Goal: Information Seeking & Learning: Learn about a topic

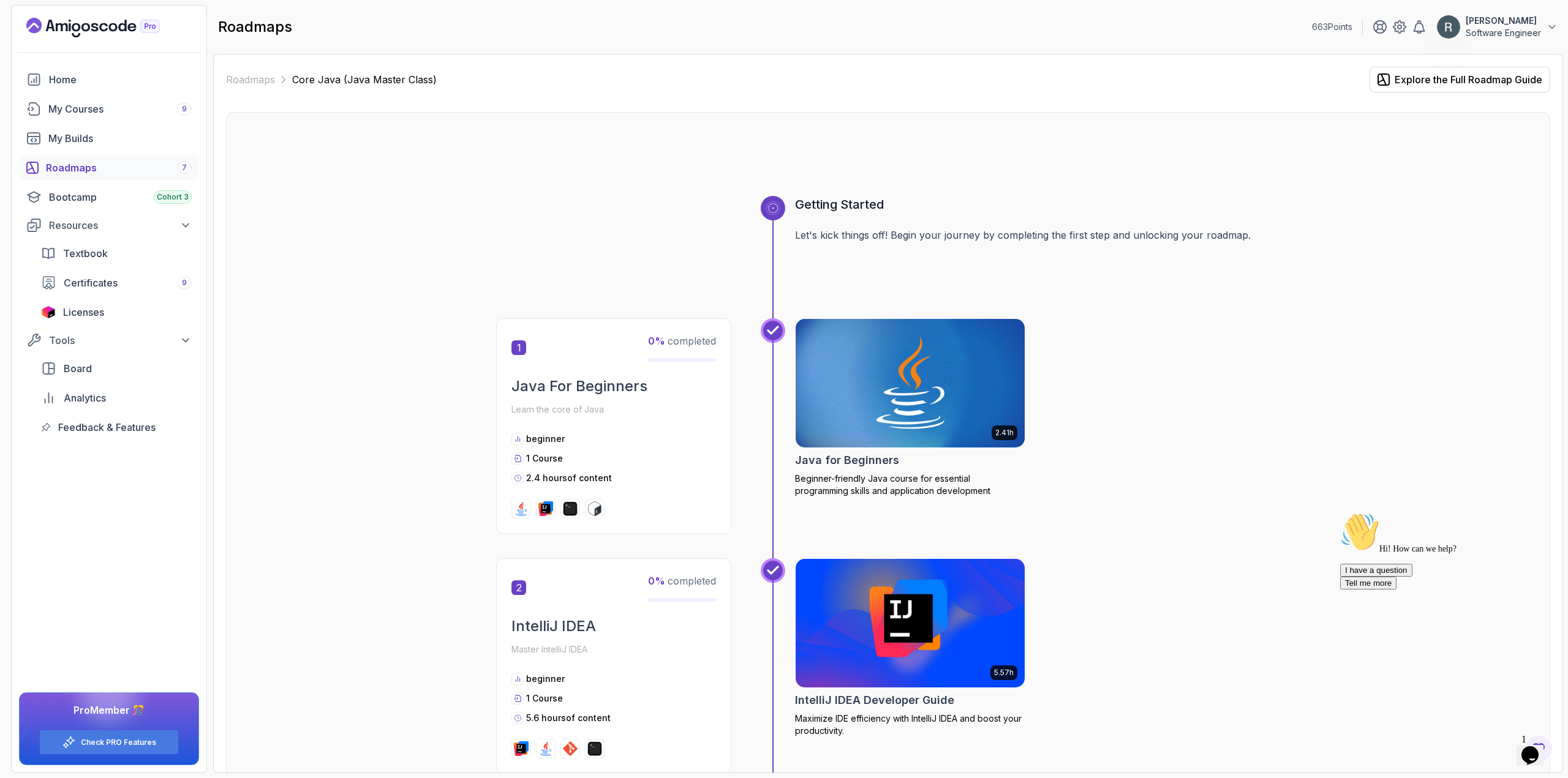
click at [111, 166] on div "Roadmaps 7" at bounding box center [119, 168] width 146 height 15
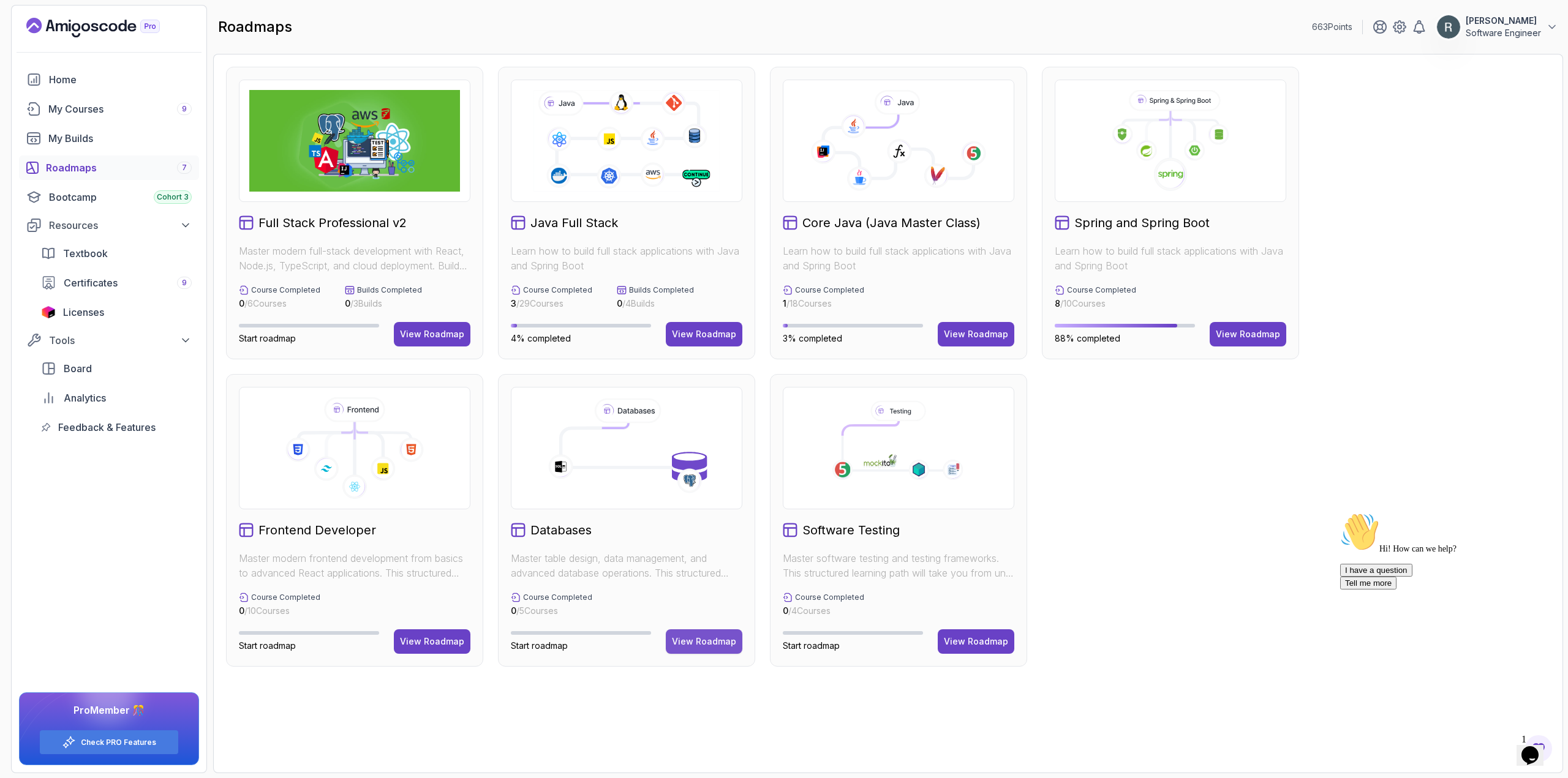
click at [688, 644] on div "View Roadmap" at bounding box center [704, 641] width 64 height 12
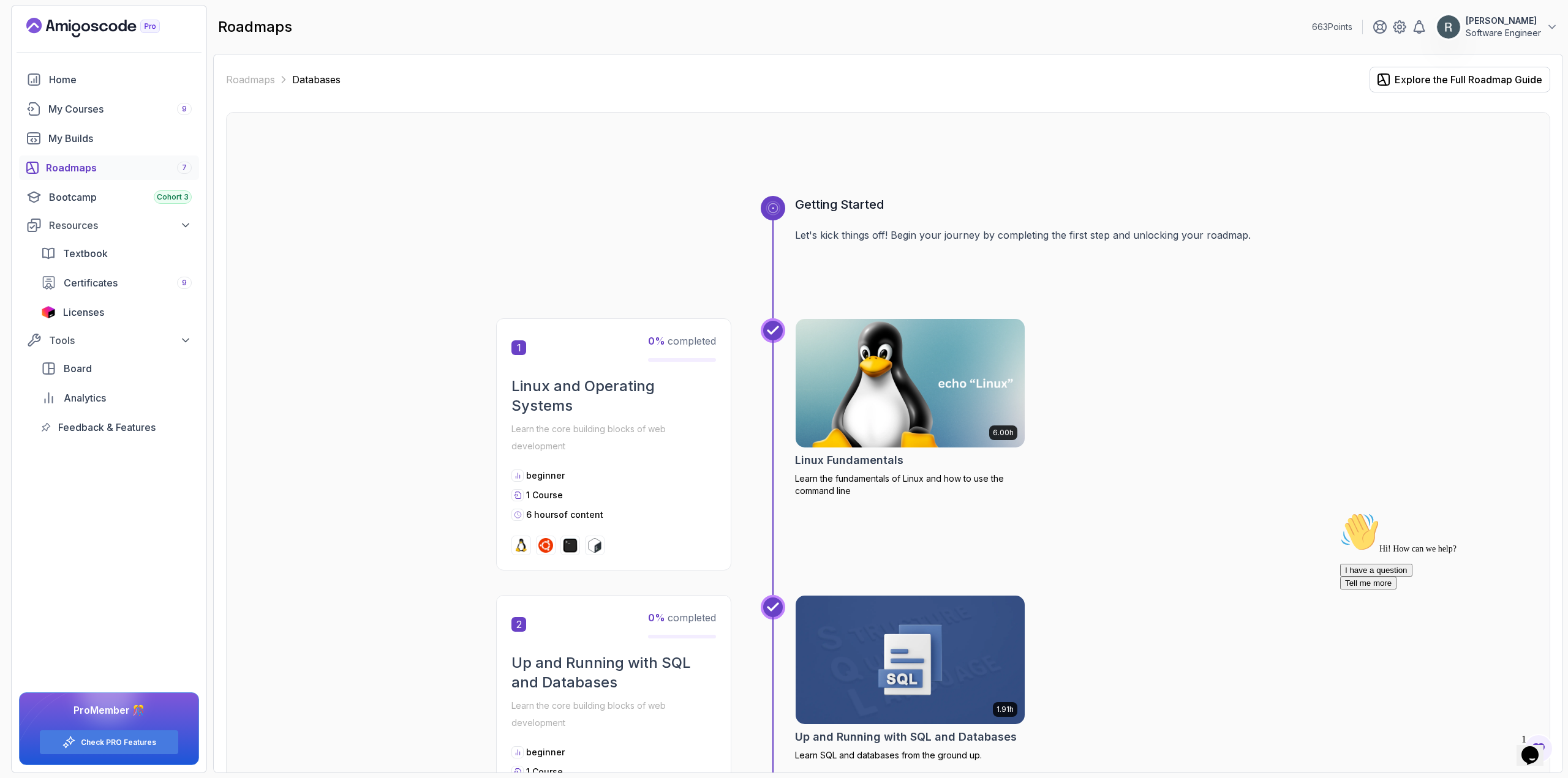
click at [846, 392] on img at bounding box center [910, 383] width 241 height 134
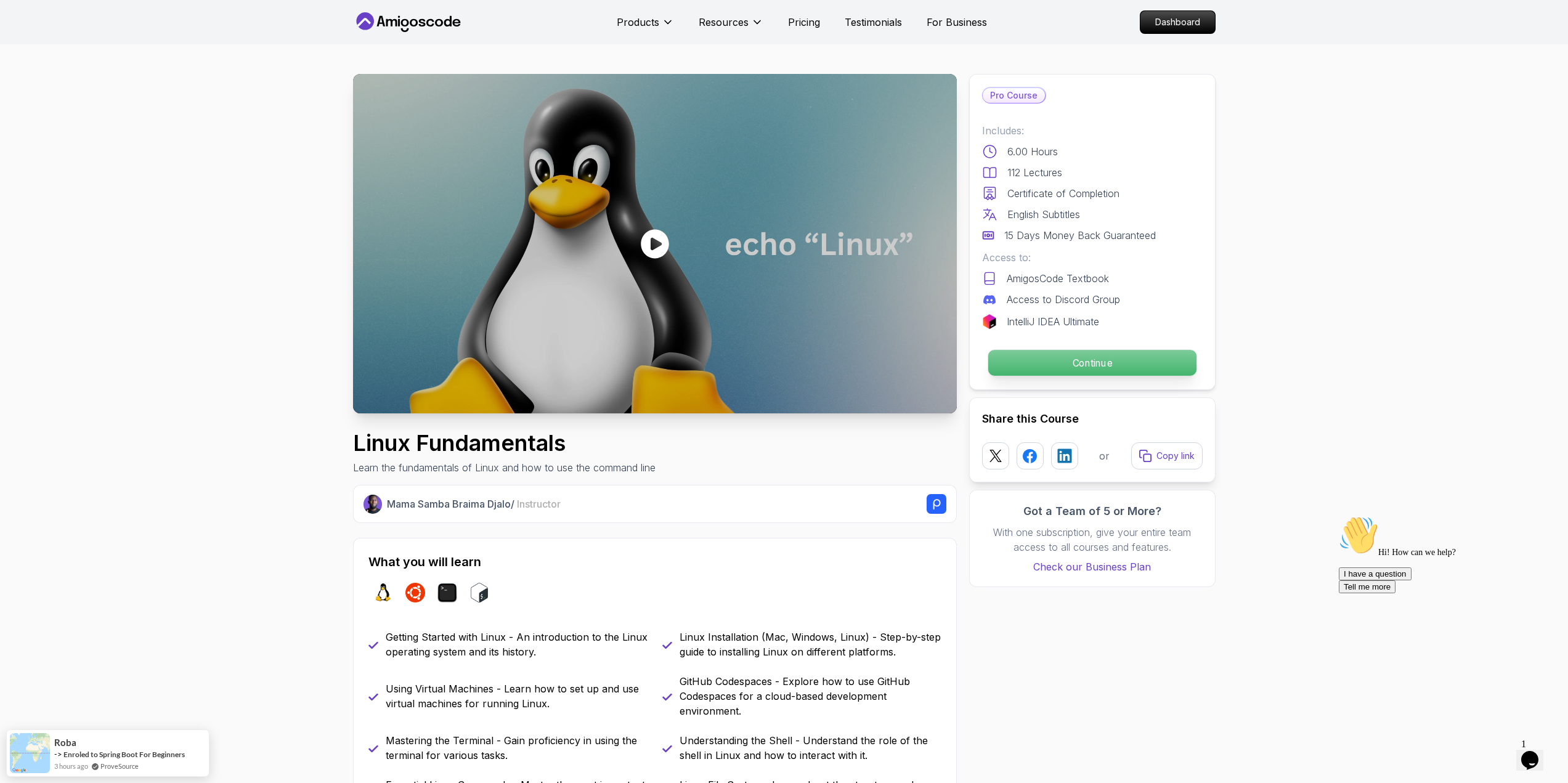
click at [1065, 365] on p "Continue" at bounding box center [1091, 363] width 209 height 26
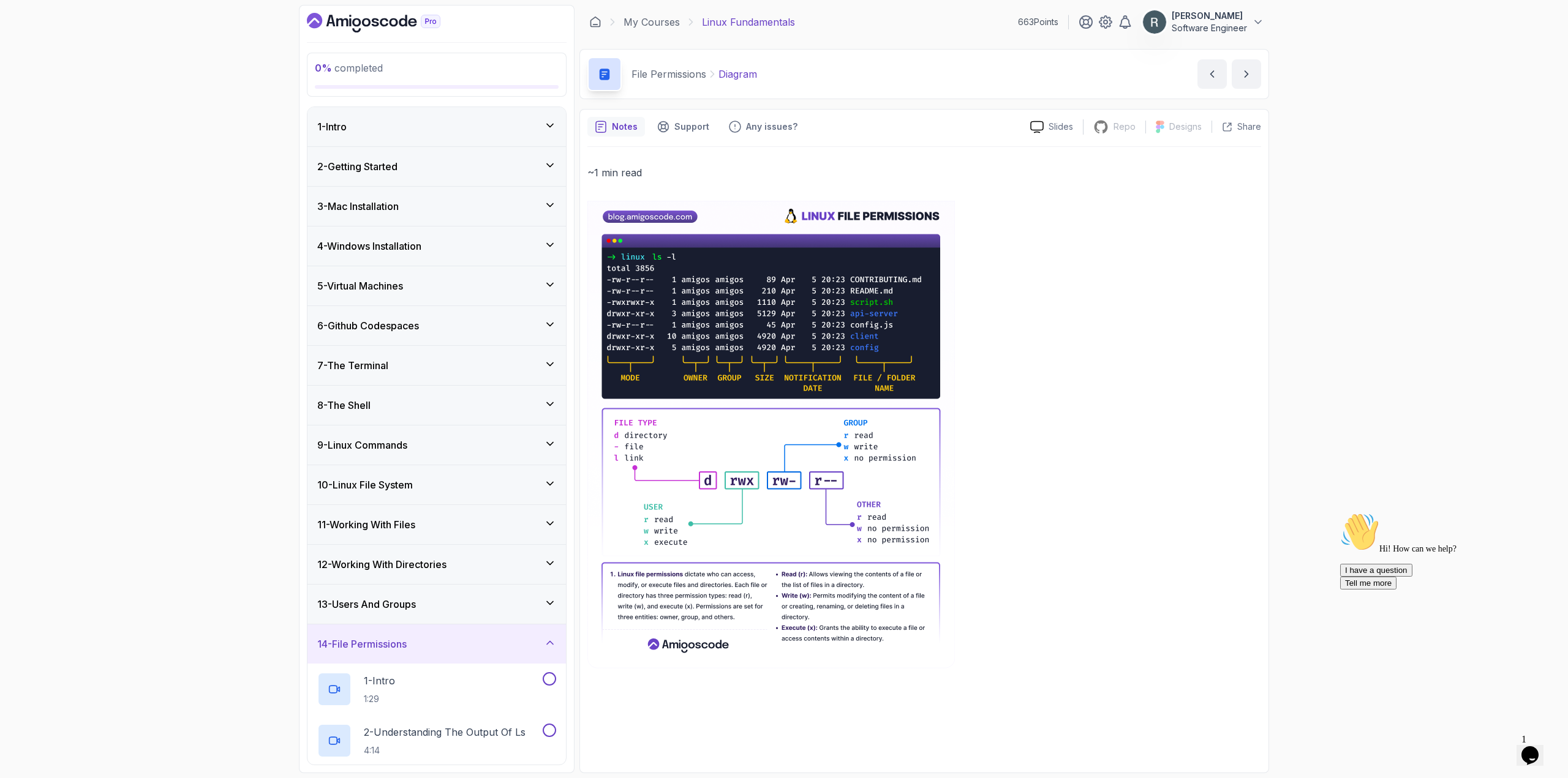
click at [432, 121] on div "1 - Intro" at bounding box center [437, 126] width 239 height 15
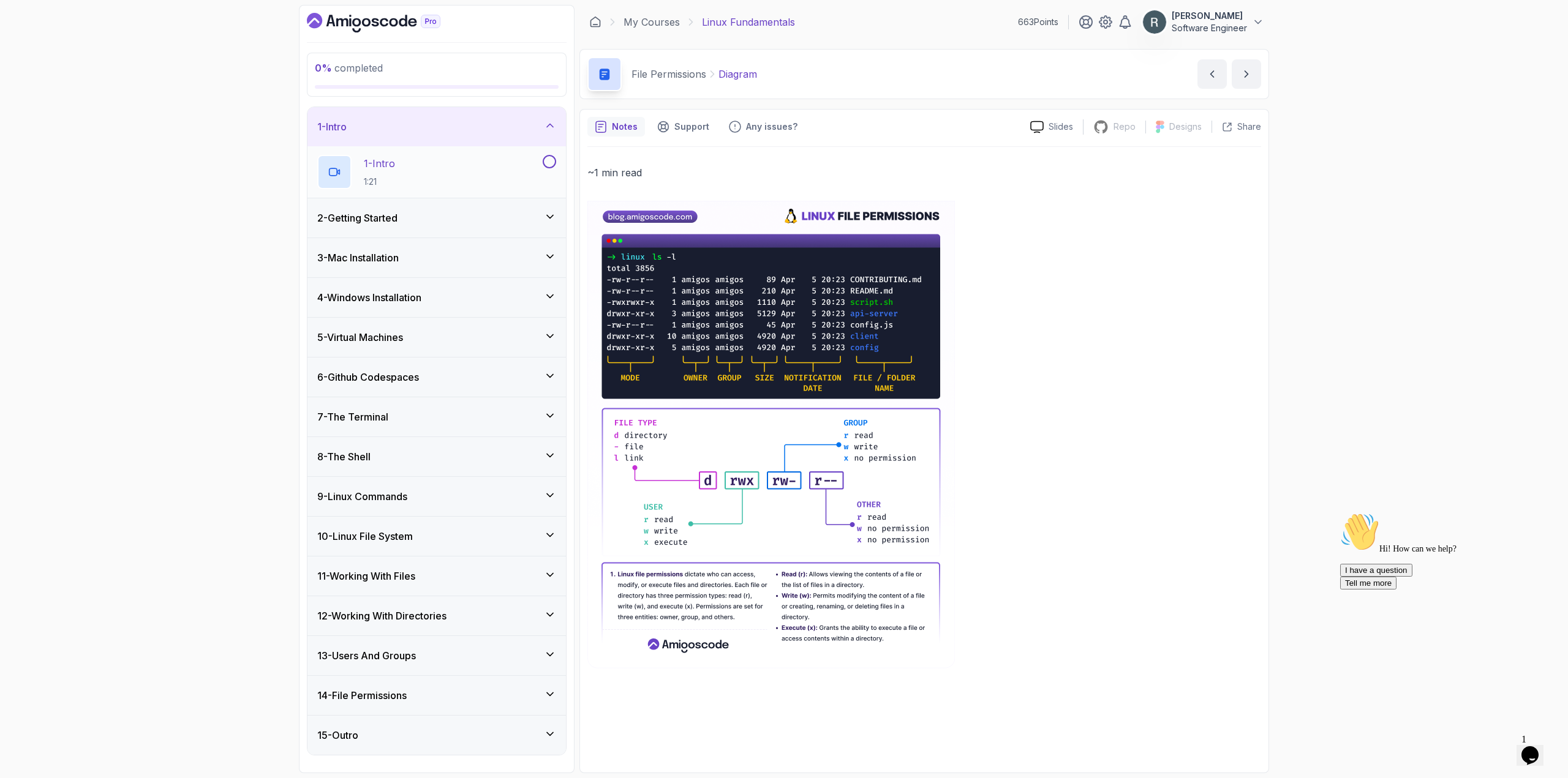
click at [403, 172] on div "1 - Intro 1:21" at bounding box center [428, 172] width 223 height 34
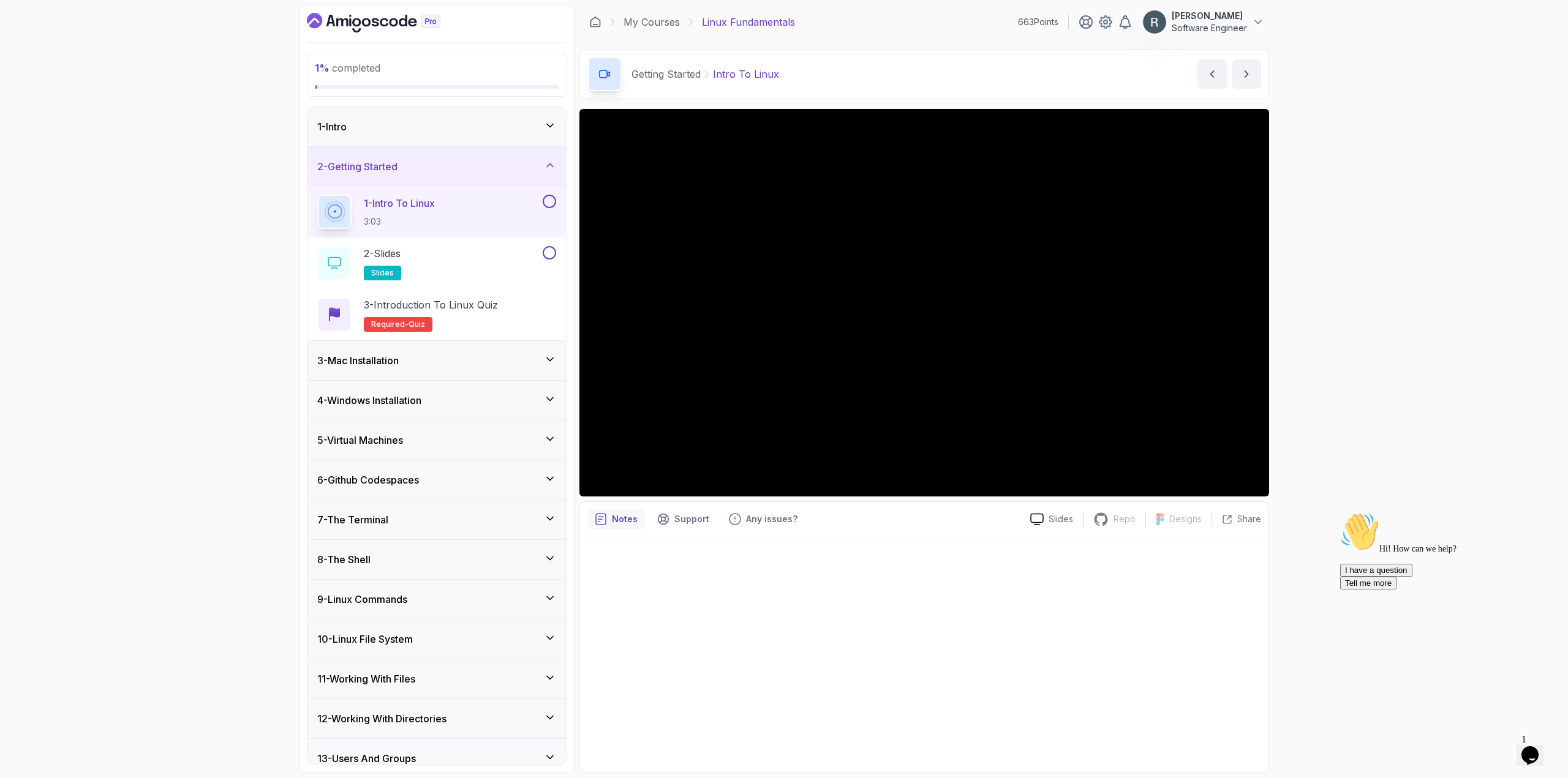
click at [1340, 512] on icon "Chat attention grabber" at bounding box center [1340, 512] width 0 height 0
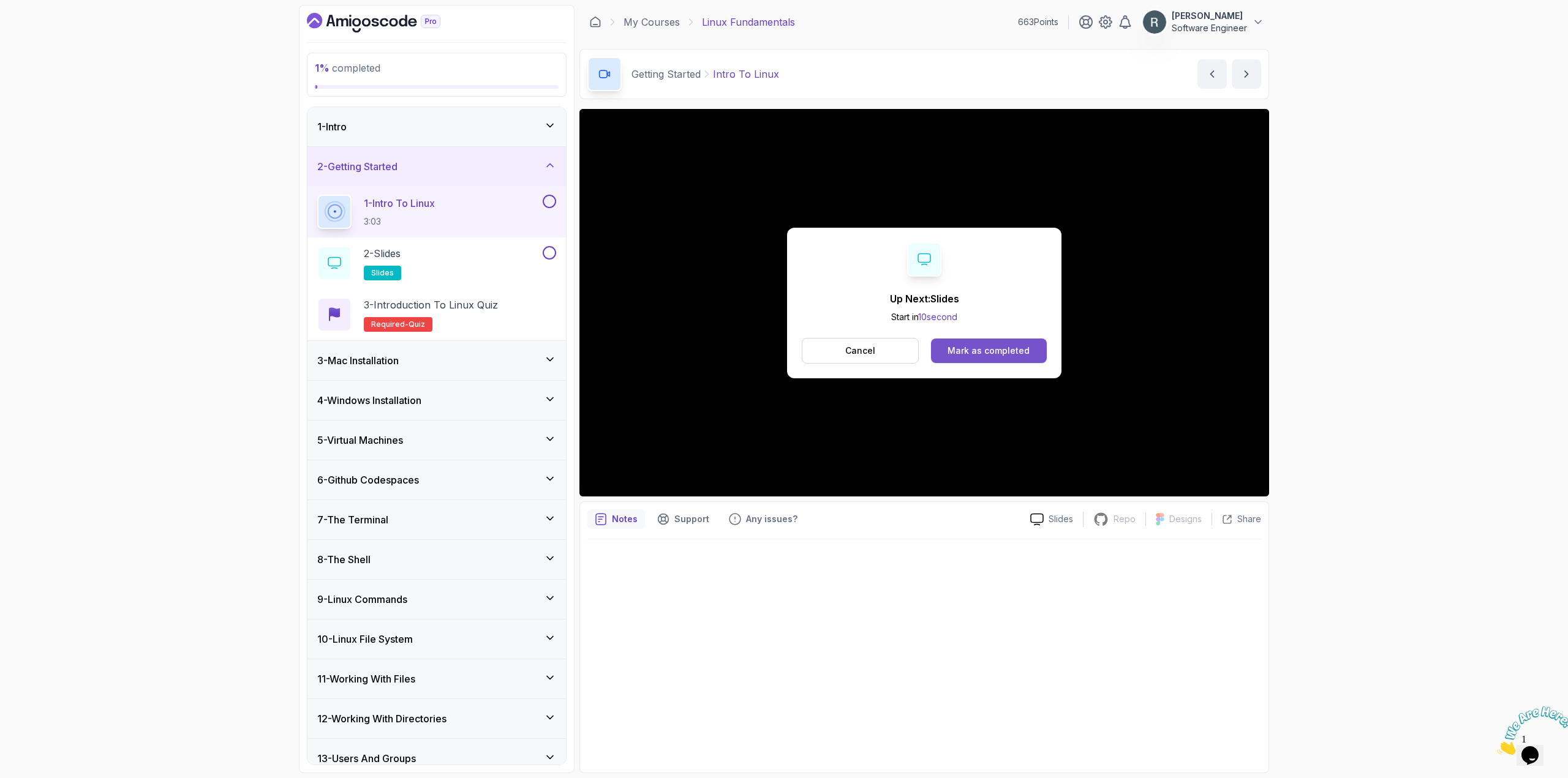
click at [979, 348] on div "Mark as completed" at bounding box center [988, 351] width 82 height 12
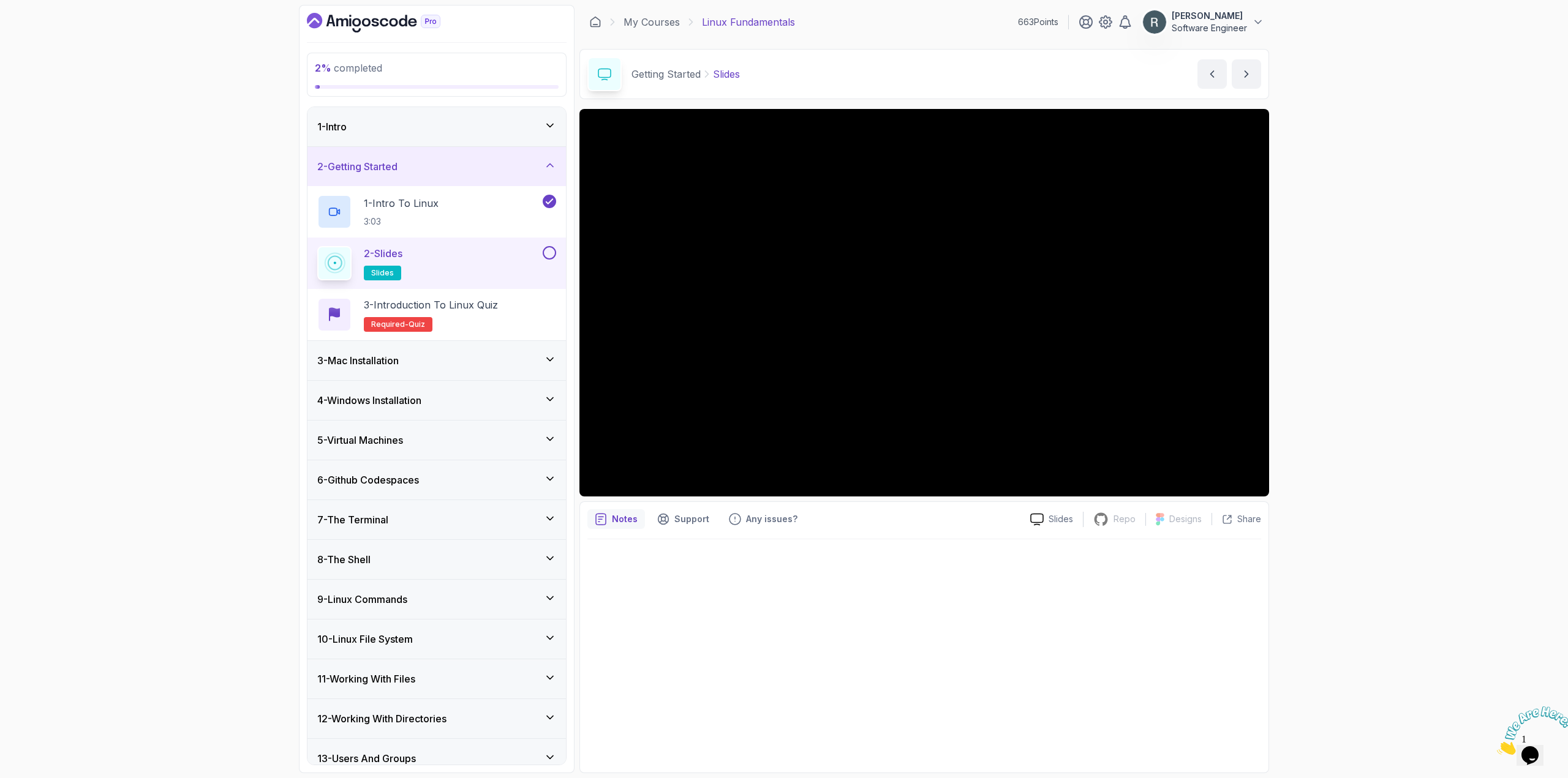
click at [547, 258] on button at bounding box center [549, 253] width 14 height 14
click at [474, 304] on p "3 - Introduction to Linux Quiz" at bounding box center [431, 305] width 134 height 15
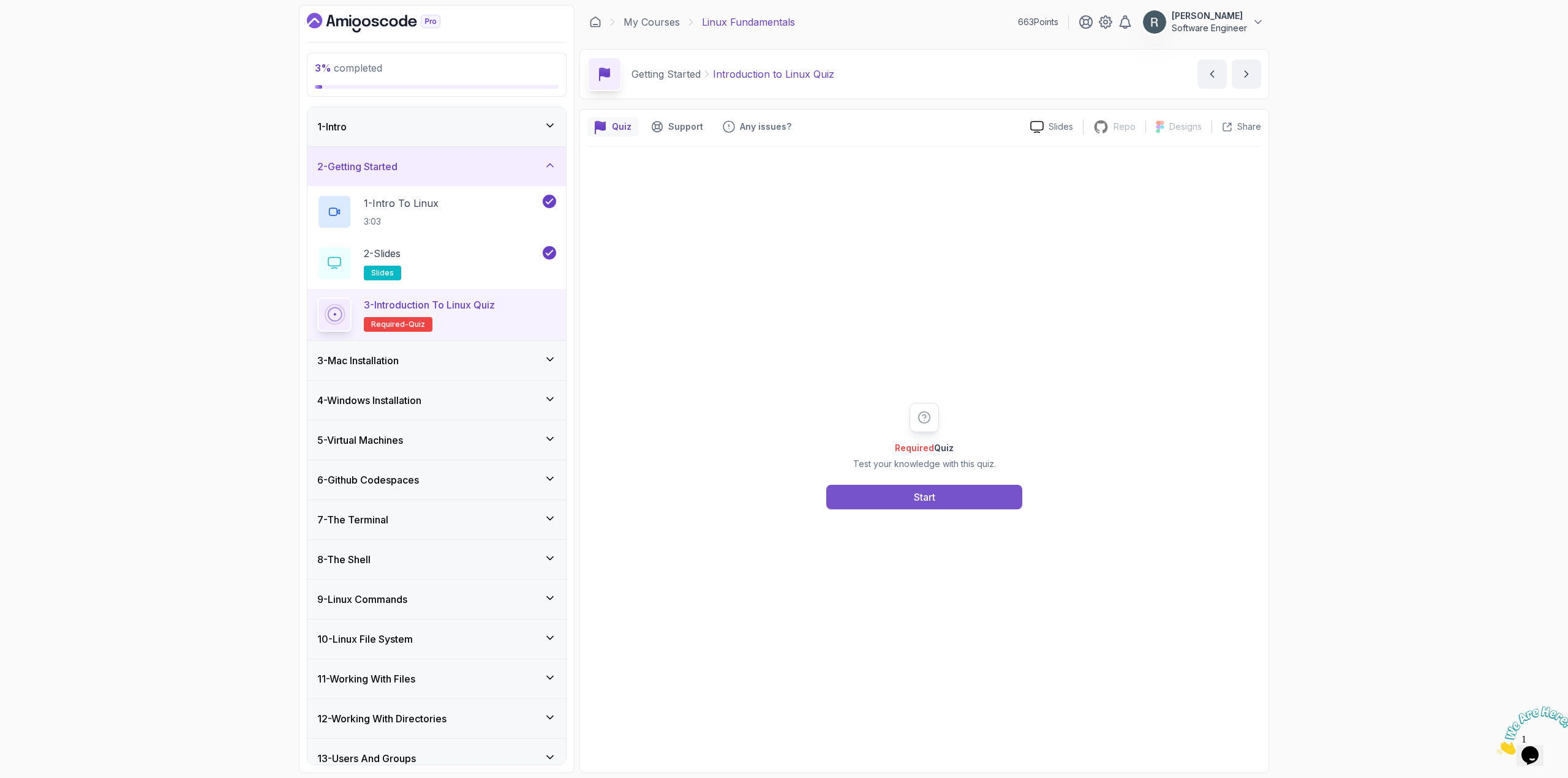
click at [871, 494] on button "Start" at bounding box center [924, 497] width 196 height 24
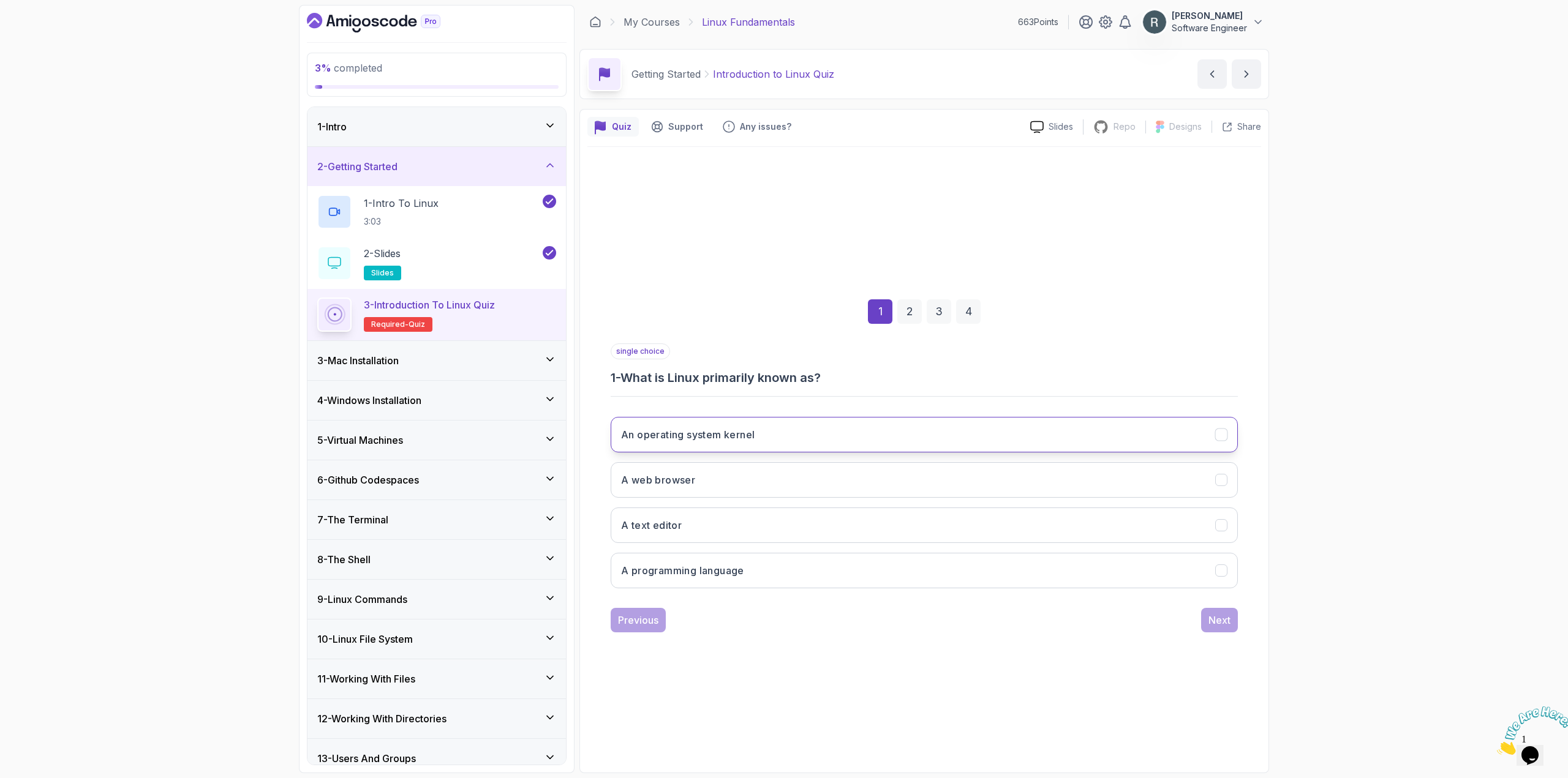
click at [865, 443] on button "An operating system kernel" at bounding box center [924, 435] width 627 height 36
click at [1222, 627] on div "Next" at bounding box center [1219, 620] width 22 height 15
click at [1033, 436] on button "Ubuntu" at bounding box center [924, 435] width 627 height 36
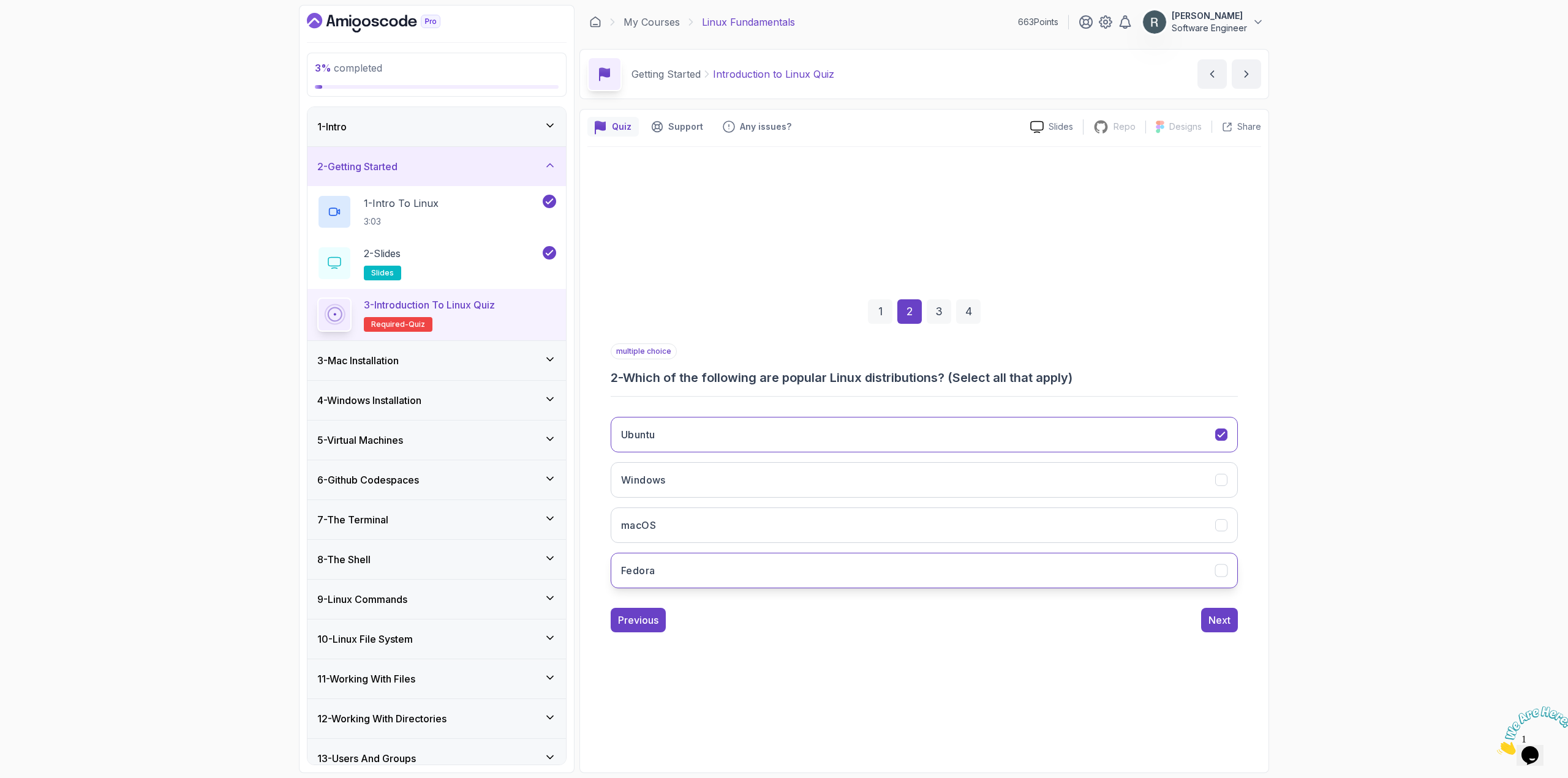
click at [949, 556] on button "Fedora" at bounding box center [924, 571] width 627 height 36
click at [1225, 616] on div "Next" at bounding box center [1219, 620] width 22 height 15
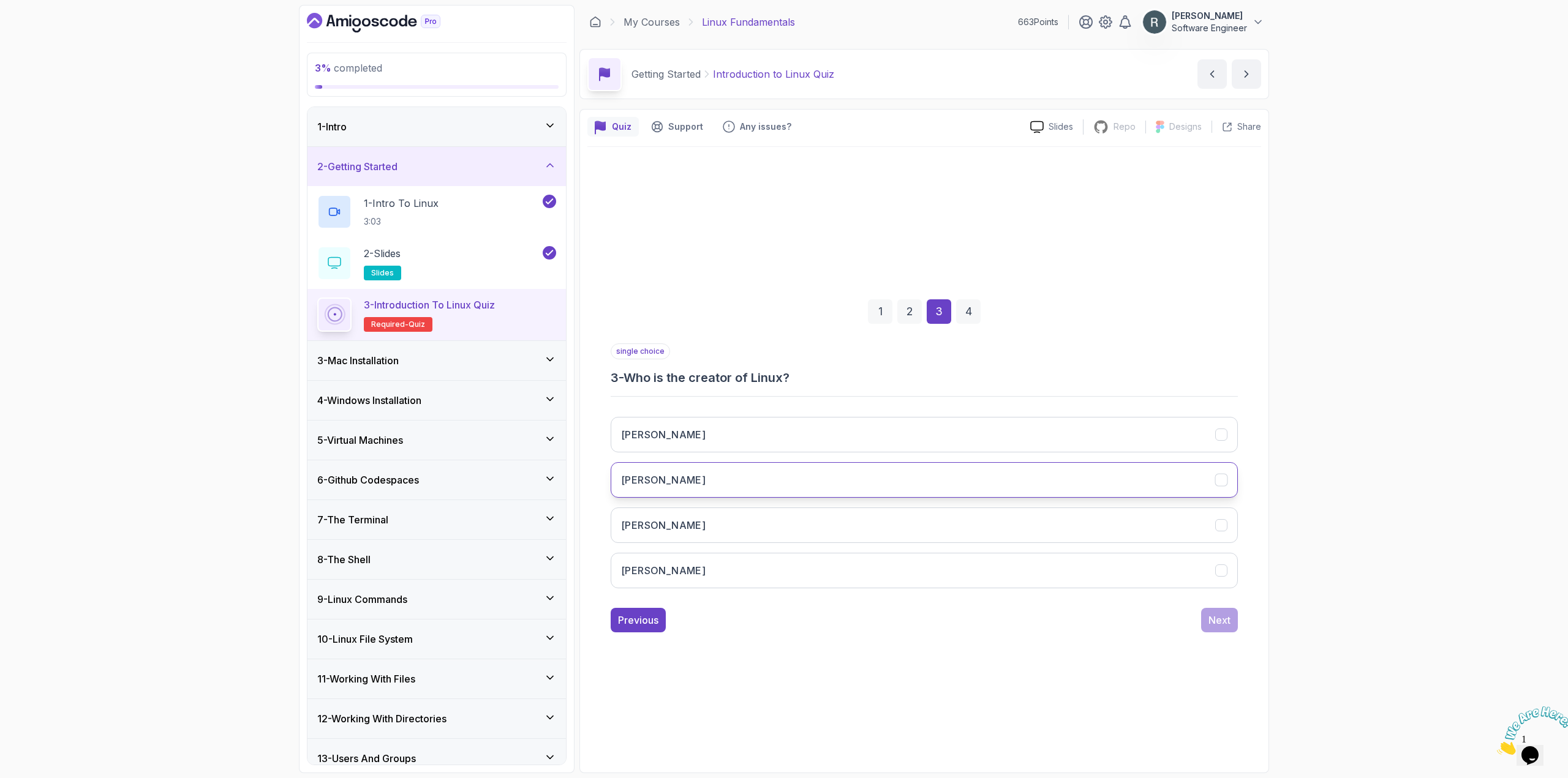
click at [1142, 488] on button "[PERSON_NAME]" at bounding box center [924, 480] width 627 height 36
click at [1232, 622] on button "Next" at bounding box center [1219, 620] width 36 height 24
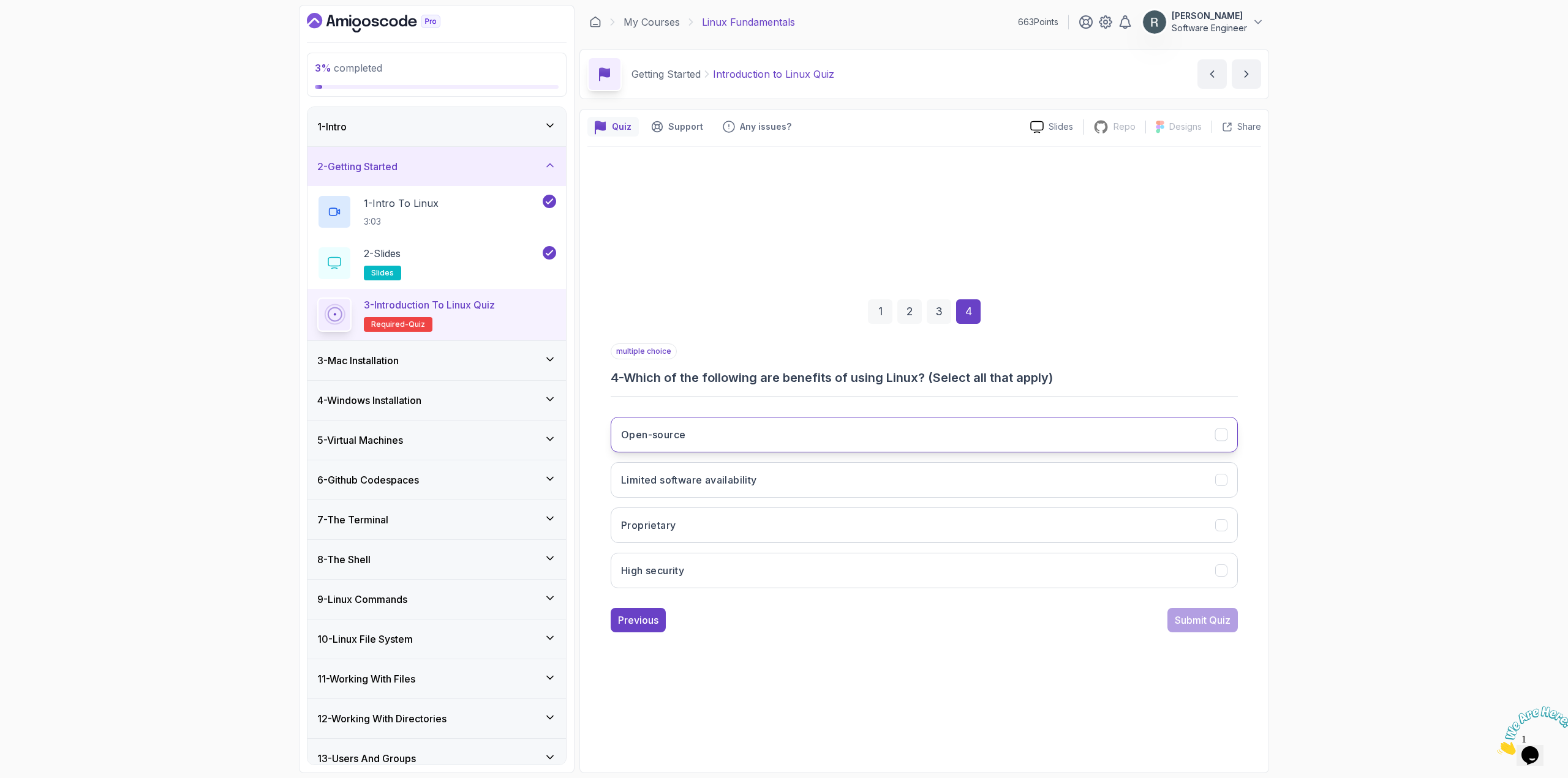
click at [1127, 440] on button "Open-source" at bounding box center [924, 435] width 627 height 36
click at [1125, 534] on button "Proprietary" at bounding box center [924, 525] width 627 height 36
click at [1093, 570] on button "High security" at bounding box center [924, 571] width 627 height 36
click at [1146, 532] on button "Proprietary" at bounding box center [924, 525] width 627 height 36
click at [1202, 619] on div "Submit Quiz" at bounding box center [1202, 620] width 56 height 15
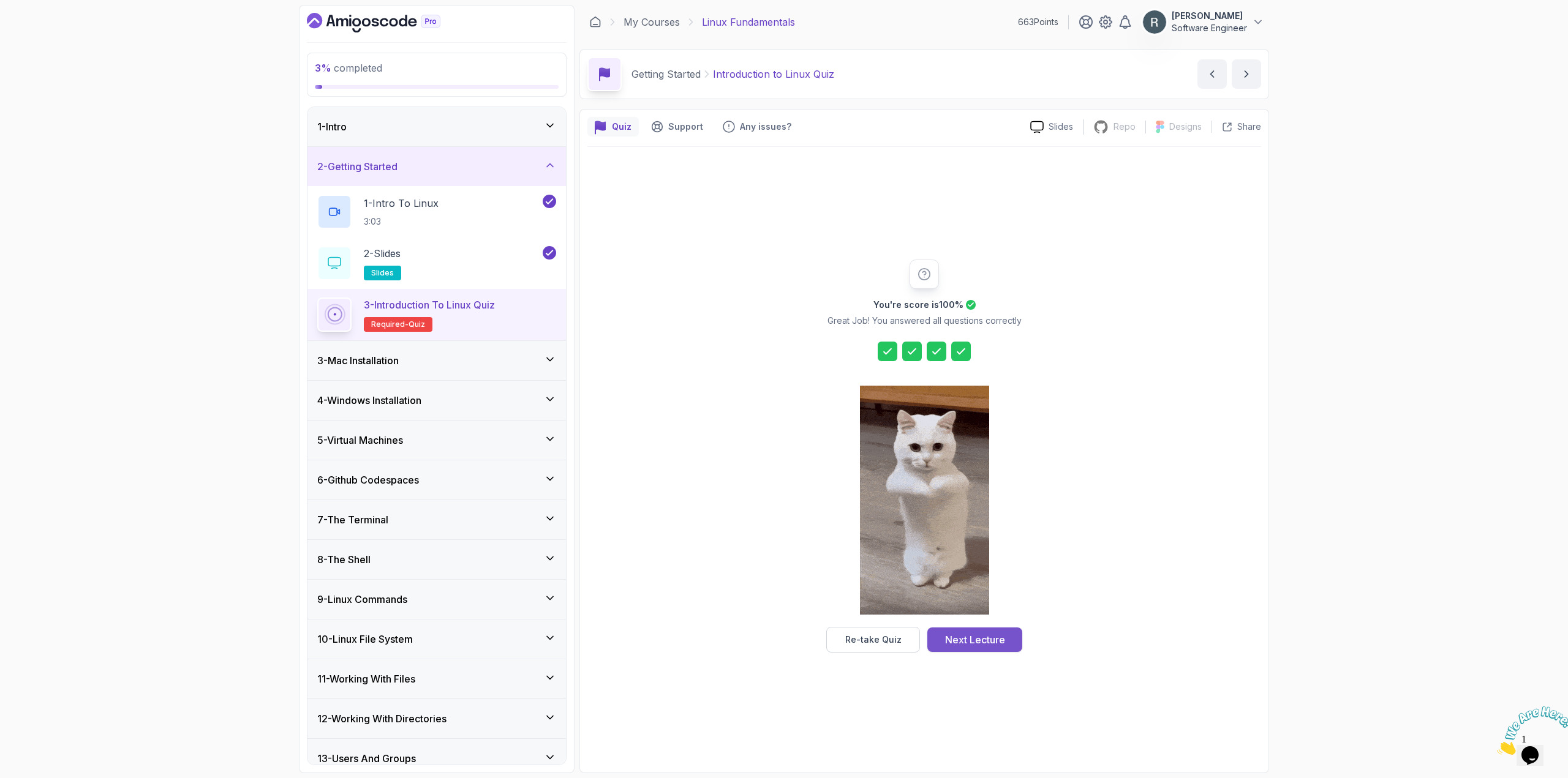
click at [999, 639] on div "Next Lecture" at bounding box center [975, 640] width 60 height 15
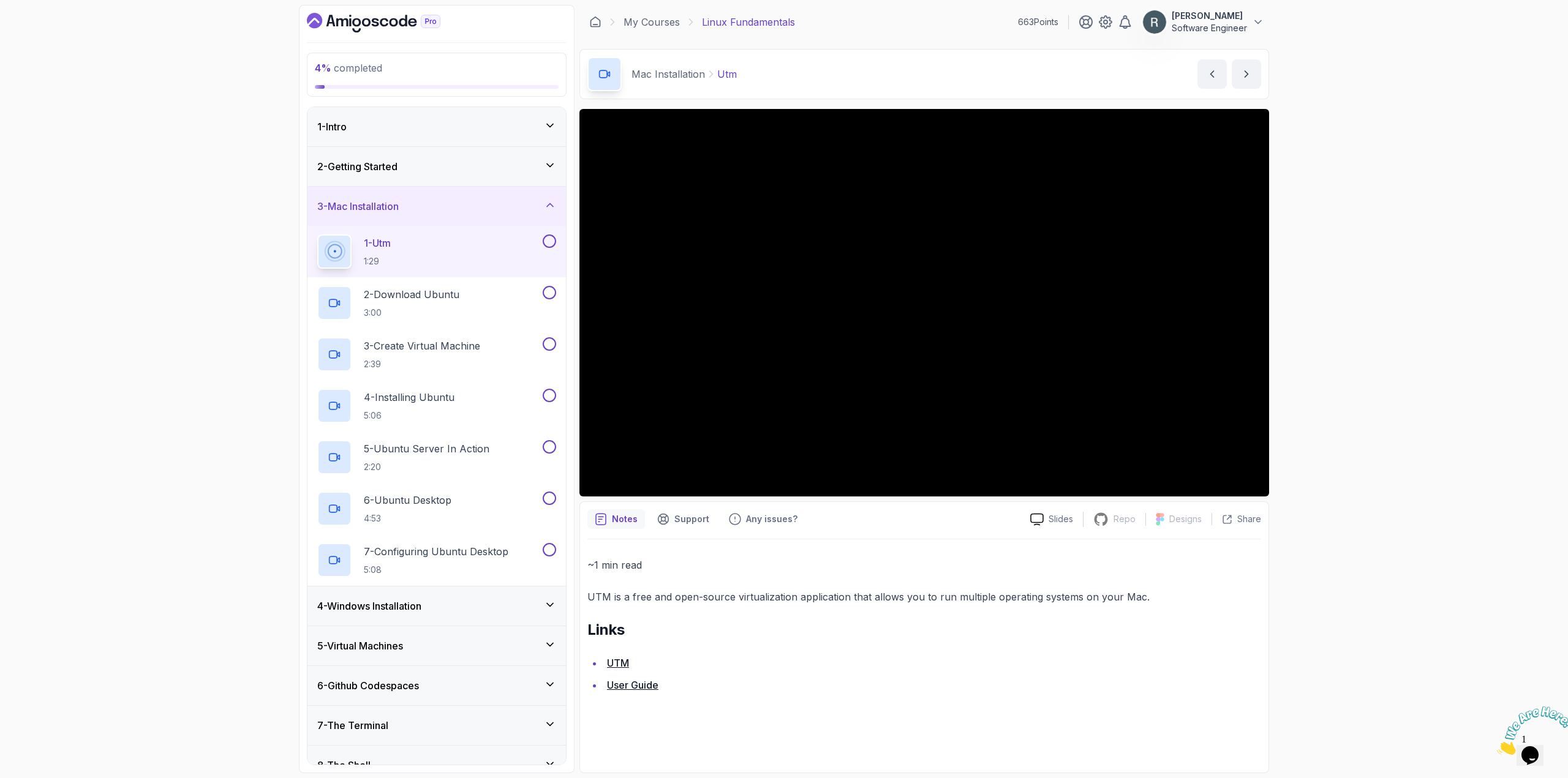
click at [552, 246] on button at bounding box center [549, 241] width 14 height 14
click at [522, 303] on div "2 - Download Ubuntu 3:00" at bounding box center [428, 303] width 223 height 34
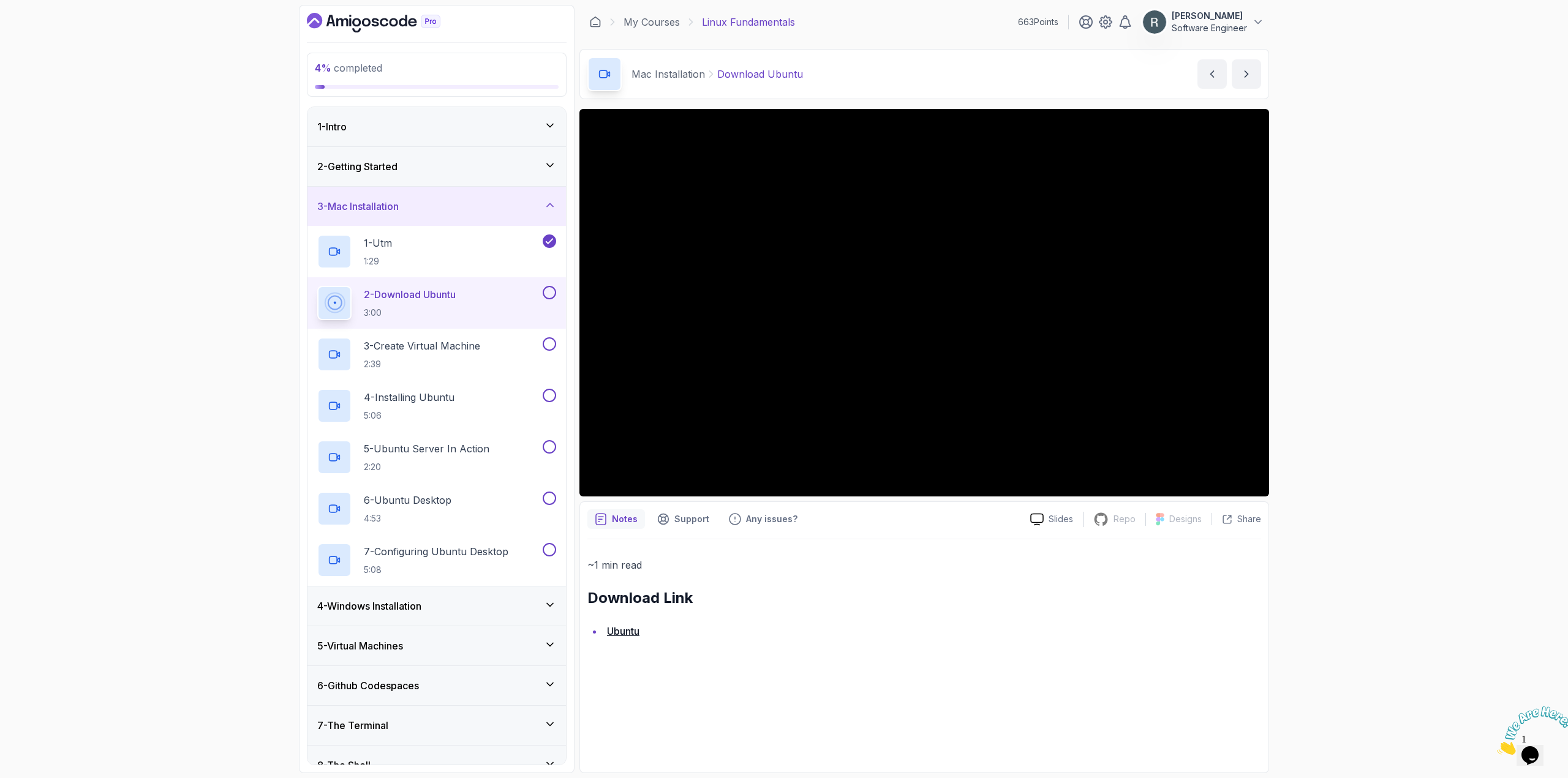
click at [548, 291] on button at bounding box center [549, 292] width 14 height 14
click at [501, 365] on div "3 - Create Virtual Machine 2:39" at bounding box center [428, 355] width 223 height 34
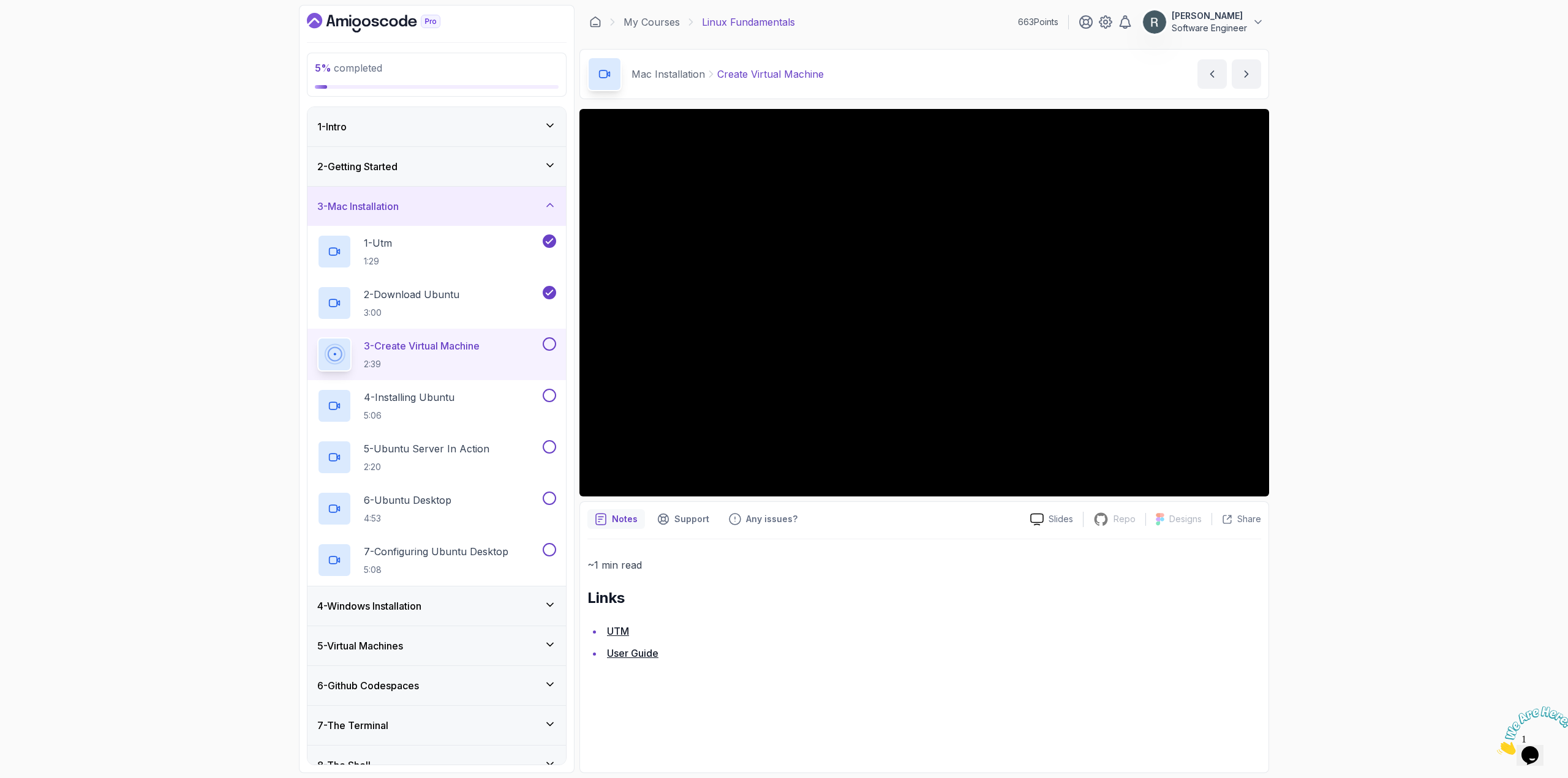
click at [546, 346] on button at bounding box center [549, 344] width 14 height 14
click at [497, 401] on div "4 - Installing Ubuntu 5:06" at bounding box center [428, 406] width 223 height 34
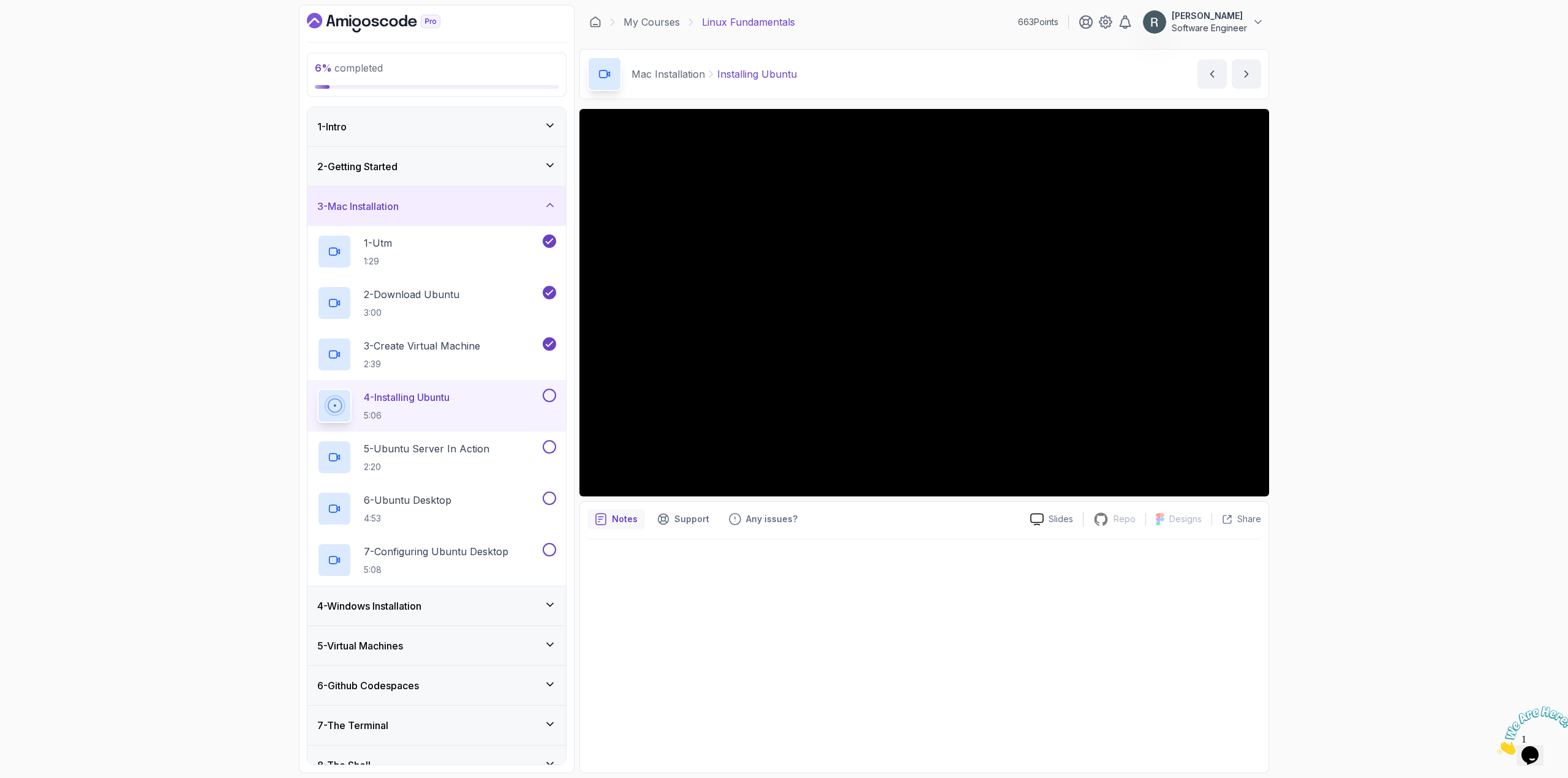
click at [556, 403] on button "4 - Installing Ubuntu 5:06" at bounding box center [437, 406] width 239 height 34
click at [543, 394] on button at bounding box center [549, 395] width 14 height 14
click at [514, 451] on div "5 - Ubuntu Server In Action 2:20" at bounding box center [428, 457] width 223 height 34
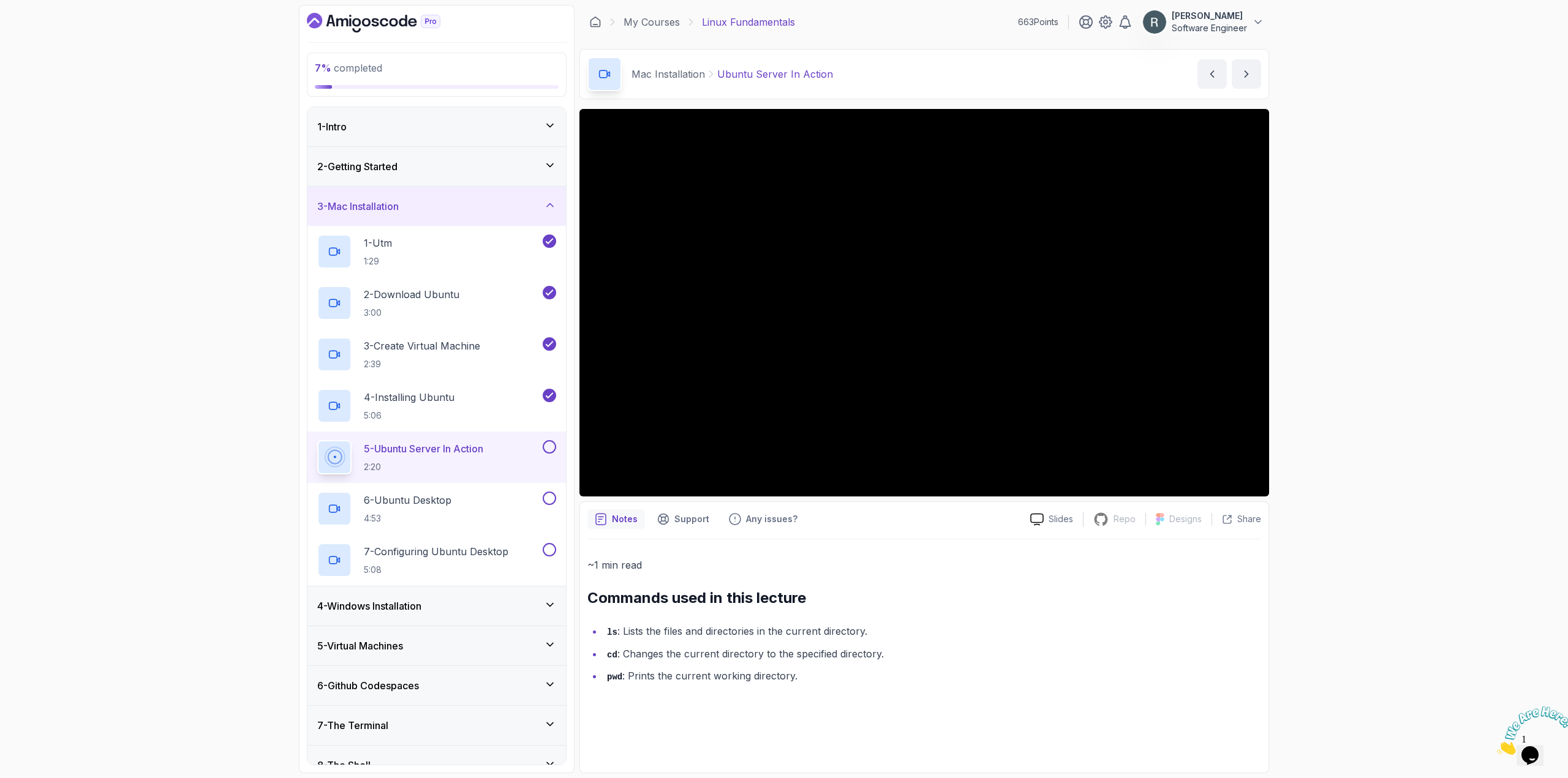
click at [552, 446] on button at bounding box center [549, 447] width 14 height 14
click at [497, 493] on div "6 - Ubuntu Desktop 4:53" at bounding box center [428, 508] width 223 height 34
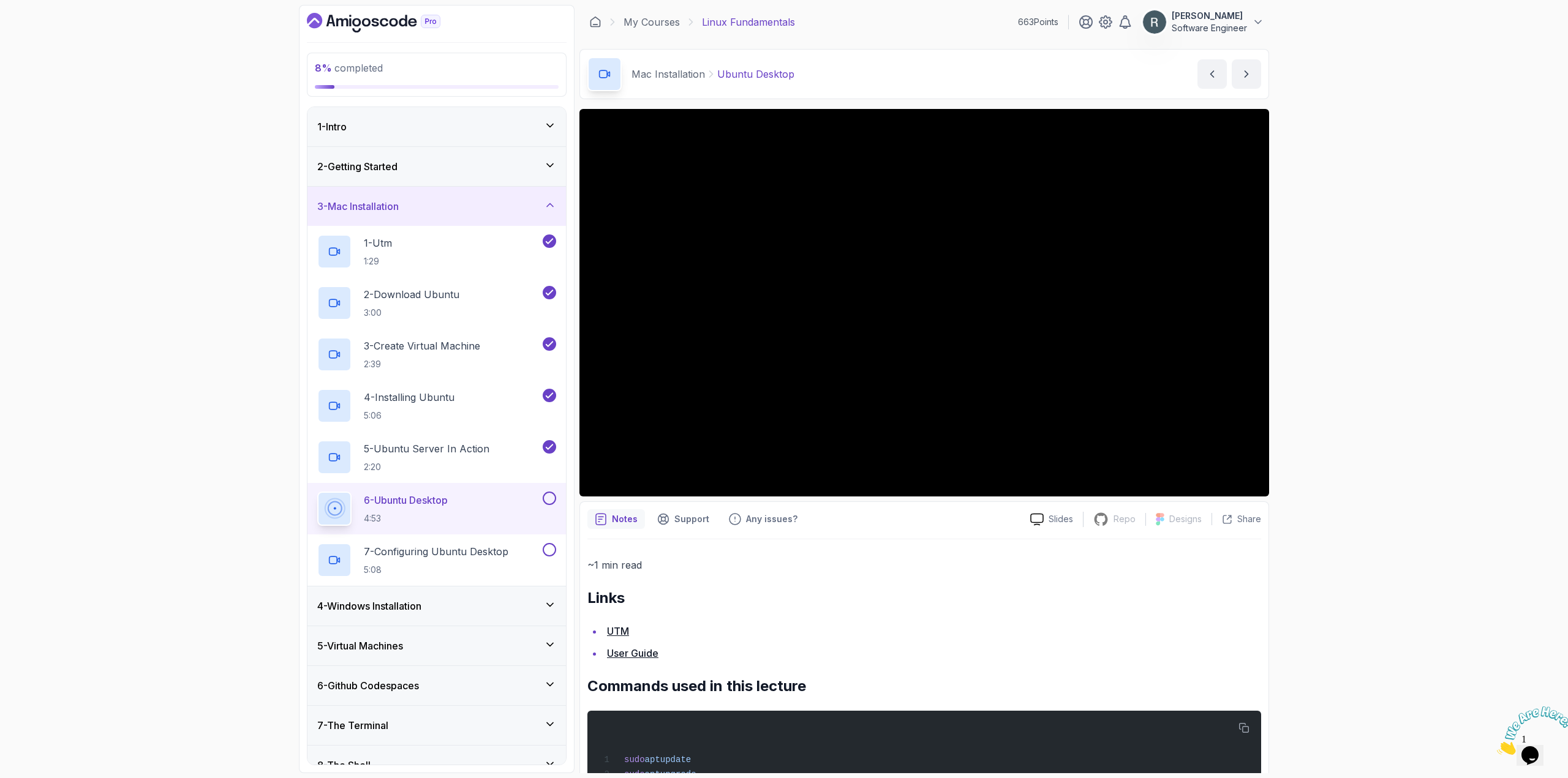
click at [552, 500] on button at bounding box center [549, 498] width 14 height 14
click at [519, 551] on div "7 - Configuring Ubuntu Desktop 5:08" at bounding box center [428, 560] width 223 height 34
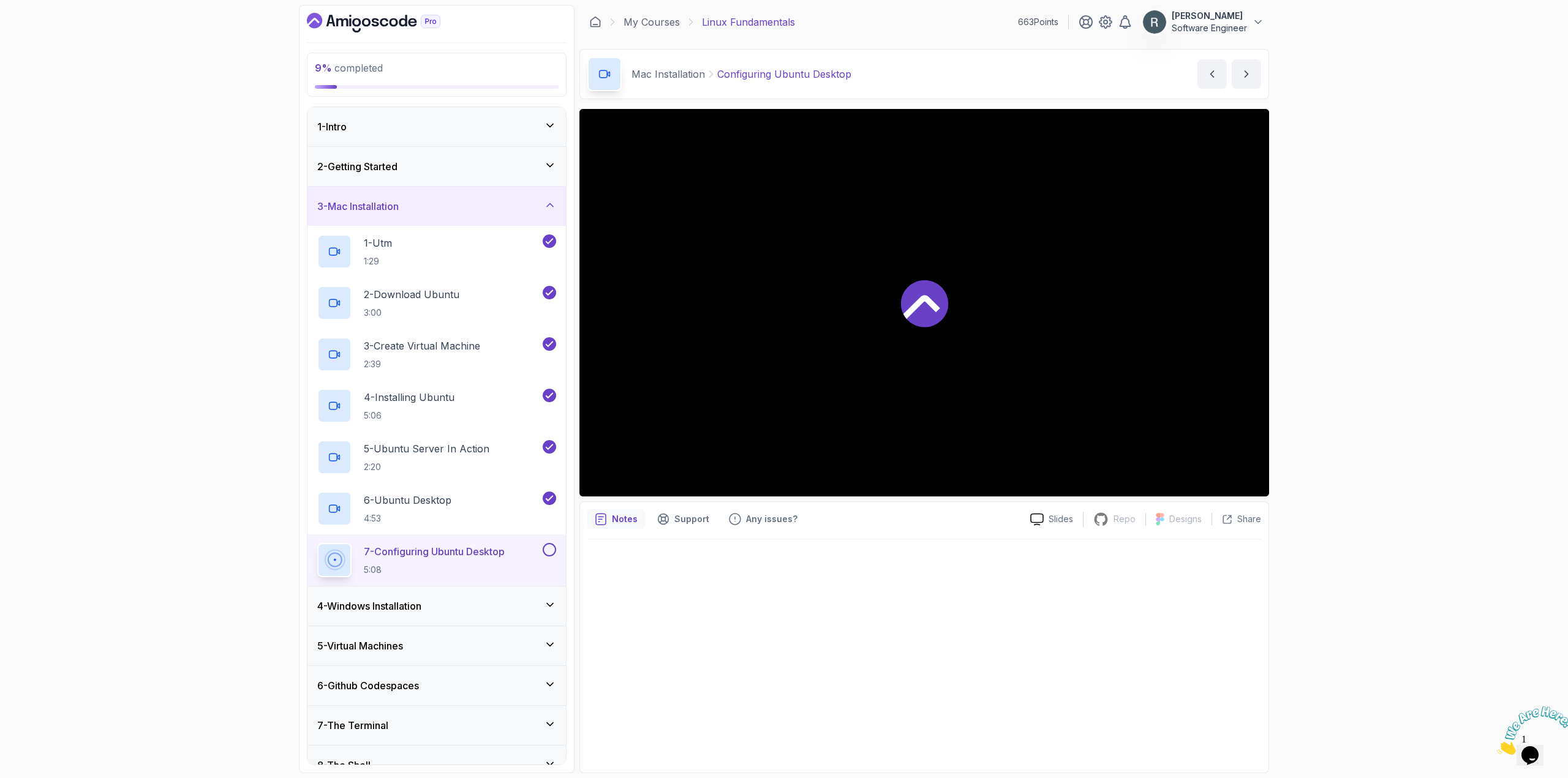
click at [549, 548] on button at bounding box center [549, 550] width 14 height 14
click at [477, 196] on div "3 - Mac Installation" at bounding box center [437, 206] width 258 height 39
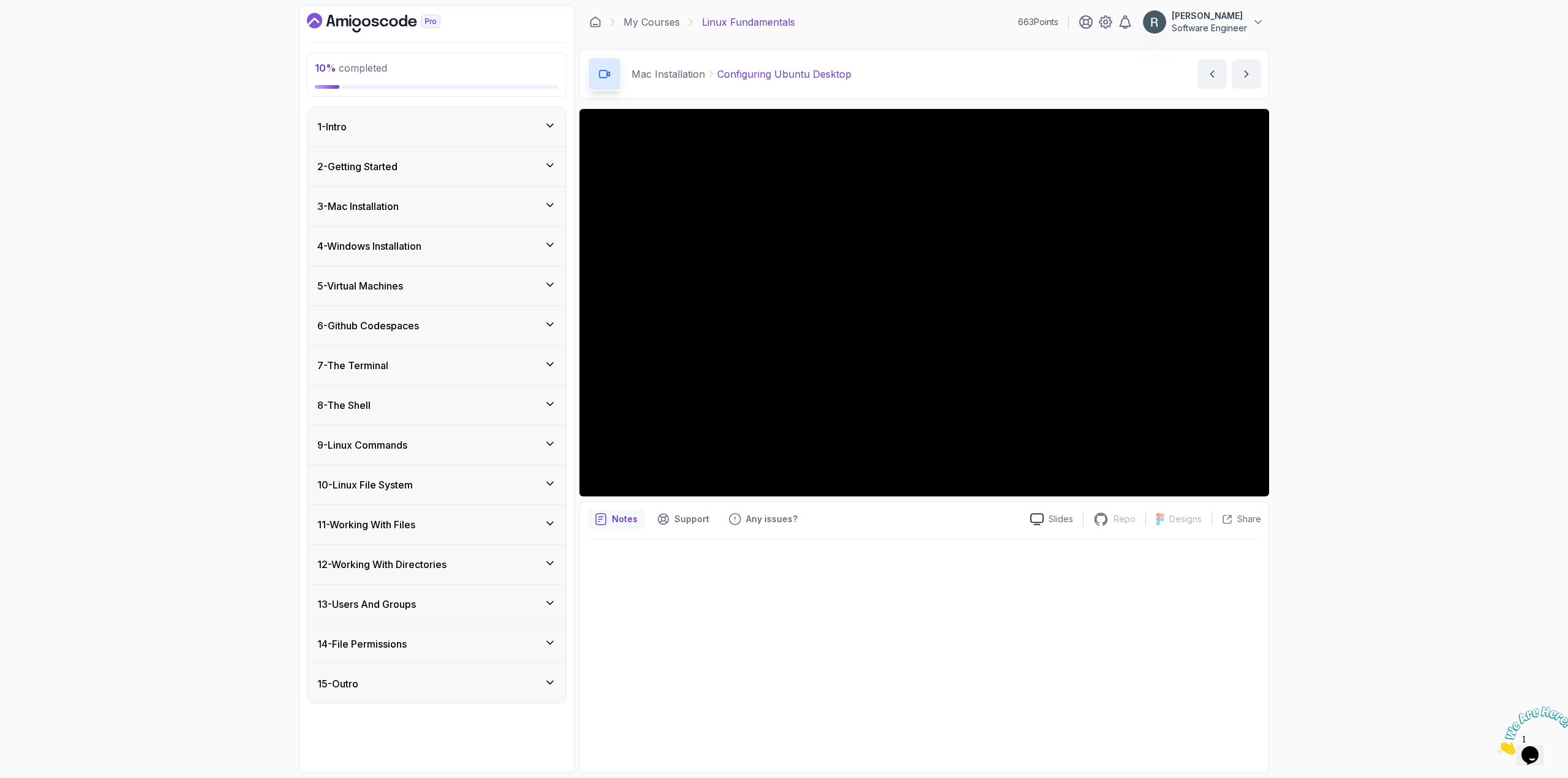
click at [493, 258] on div "4 - Windows Installation" at bounding box center [437, 246] width 258 height 39
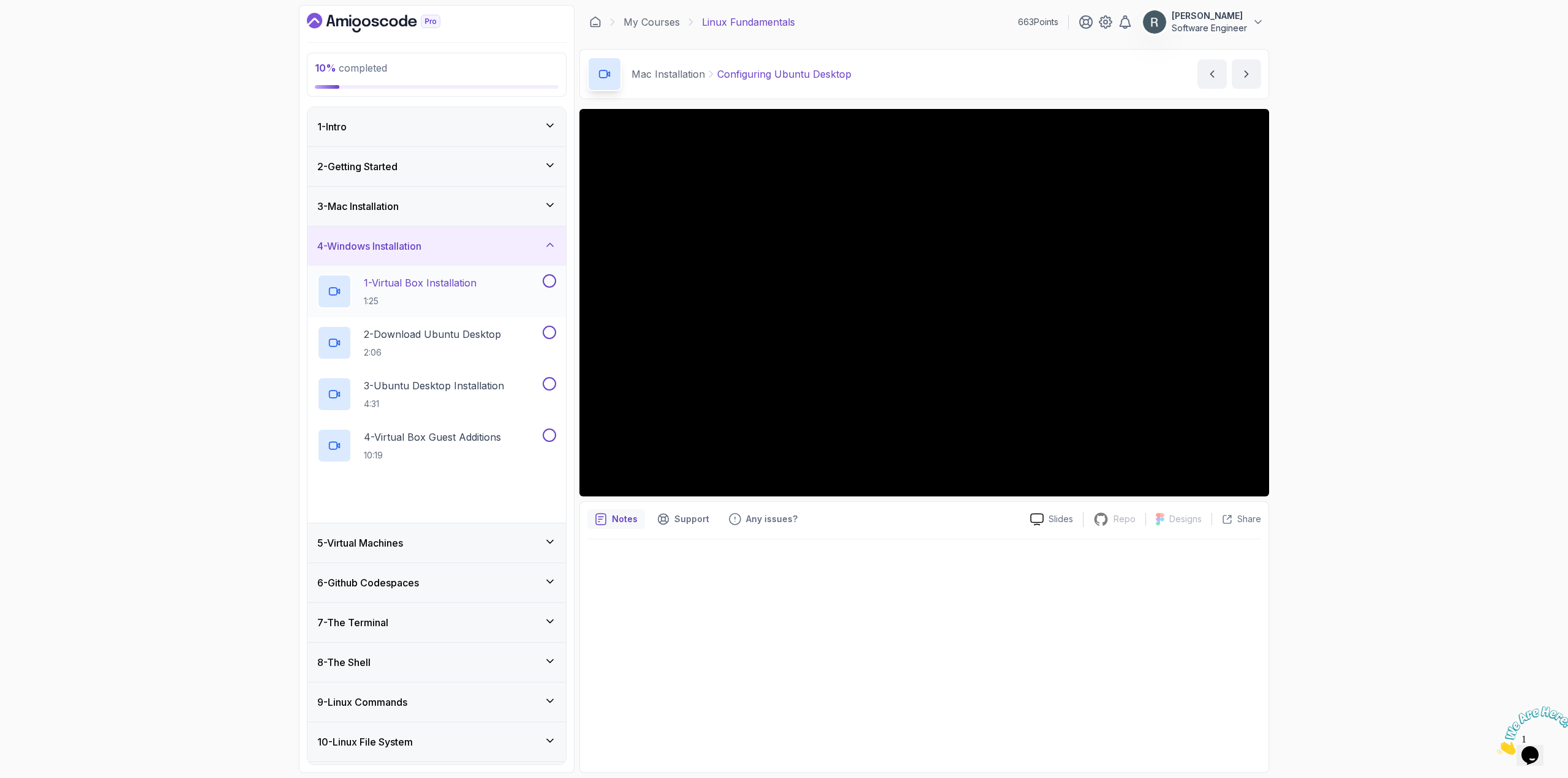
click at [498, 290] on div "1 - Virtual Box Installation 1:25" at bounding box center [428, 291] width 223 height 34
click at [552, 283] on button at bounding box center [549, 281] width 14 height 14
click at [547, 335] on button at bounding box center [549, 332] width 14 height 14
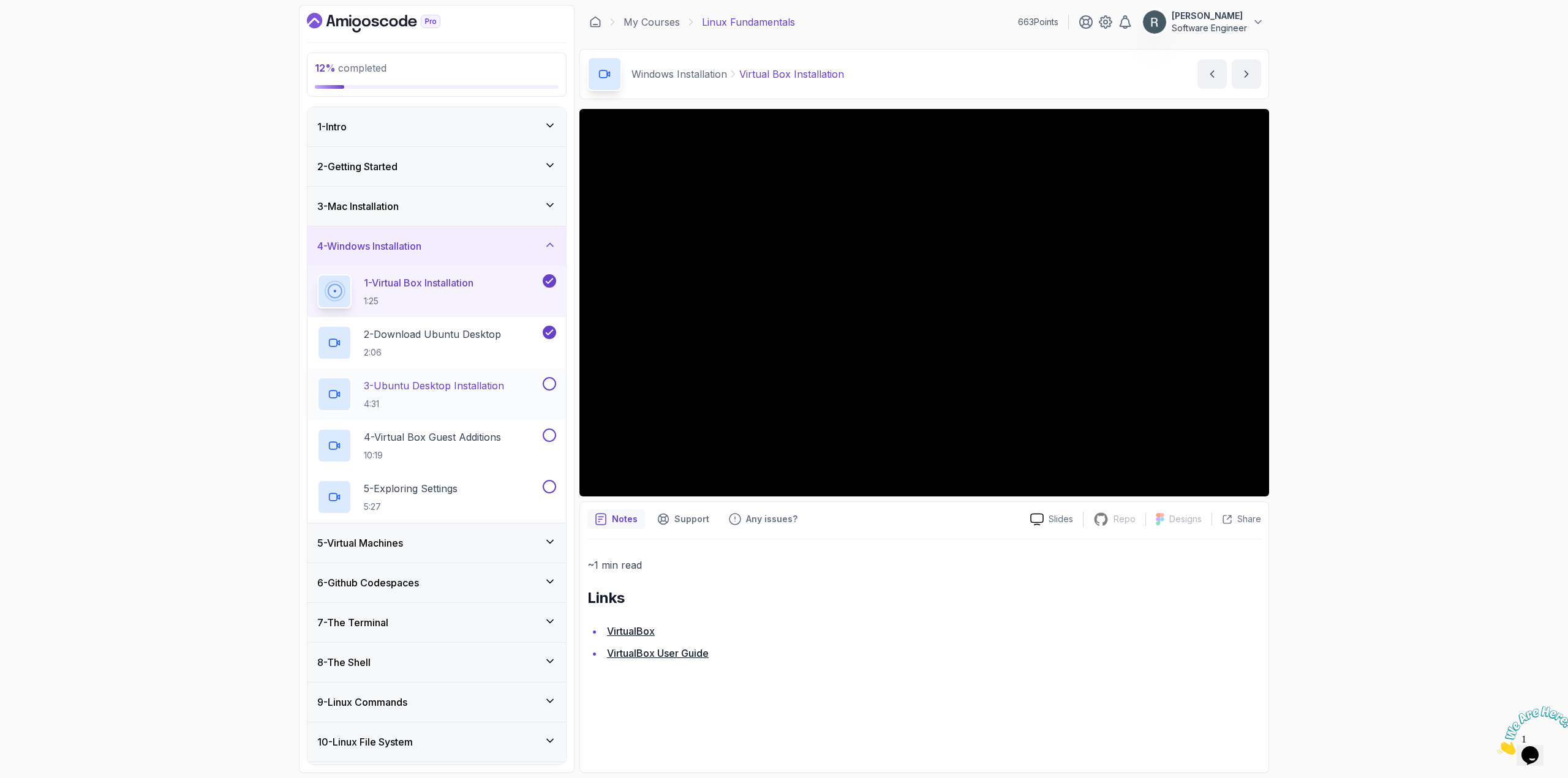
click at [547, 383] on button at bounding box center [549, 384] width 14 height 14
click at [548, 434] on button at bounding box center [549, 435] width 14 height 14
click at [548, 483] on button at bounding box center [549, 487] width 14 height 14
click at [464, 259] on div "4 - Windows Installation" at bounding box center [437, 246] width 258 height 39
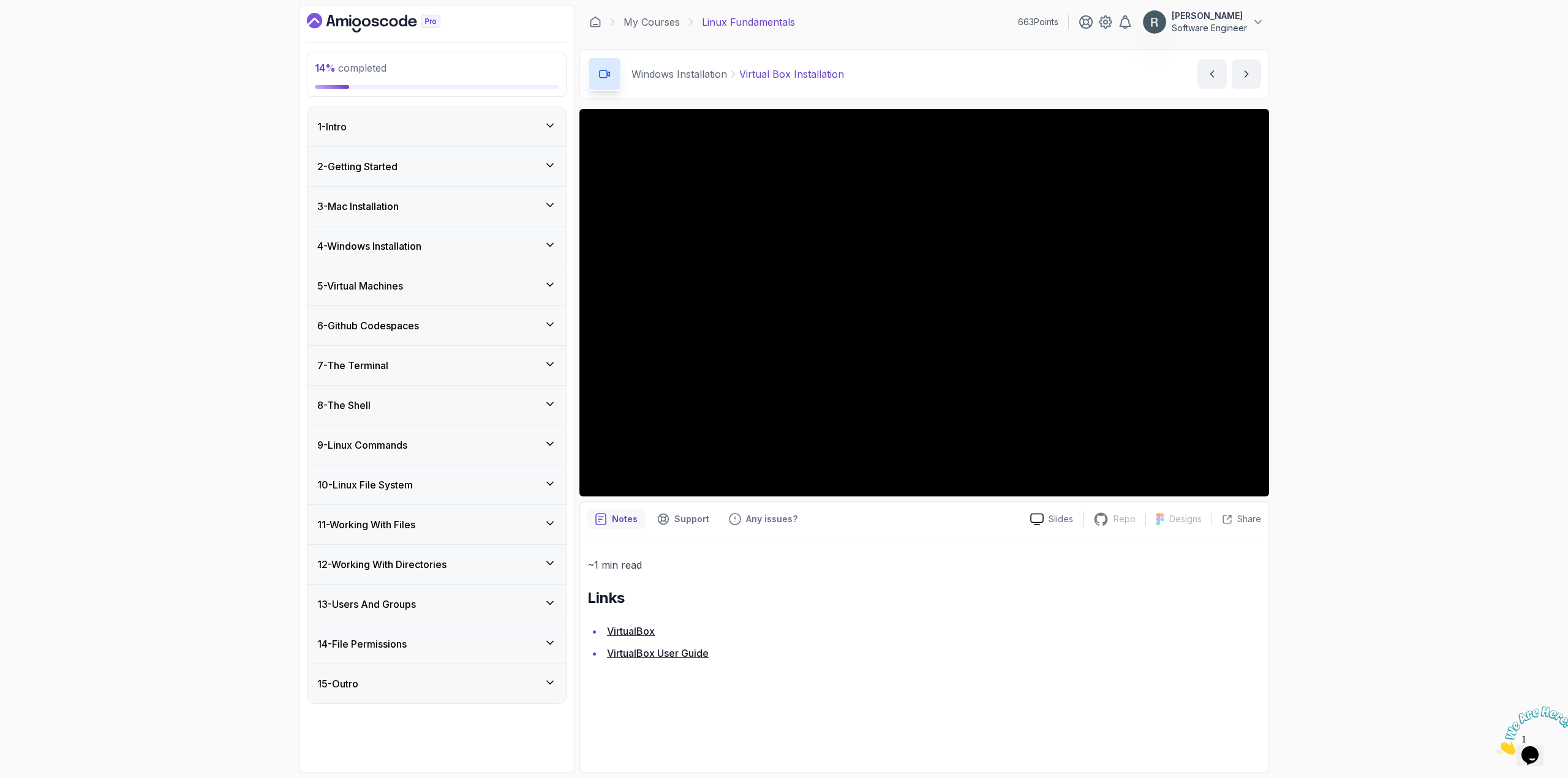
click at [450, 289] on div "5 - Virtual Machines" at bounding box center [437, 286] width 239 height 15
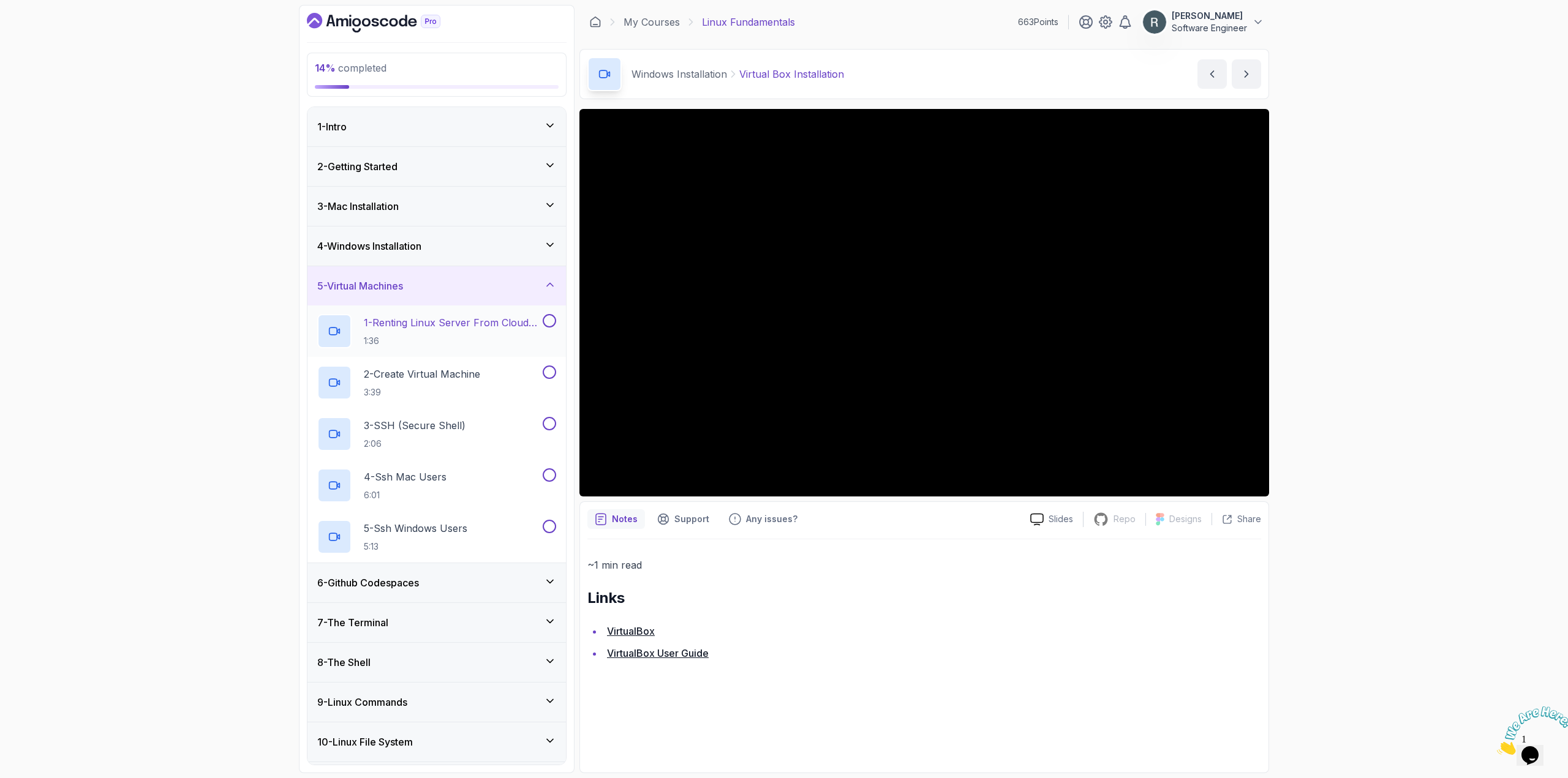
click at [441, 332] on h2 "1 - Renting Linux Server From Cloud Providers 1:36" at bounding box center [452, 330] width 177 height 32
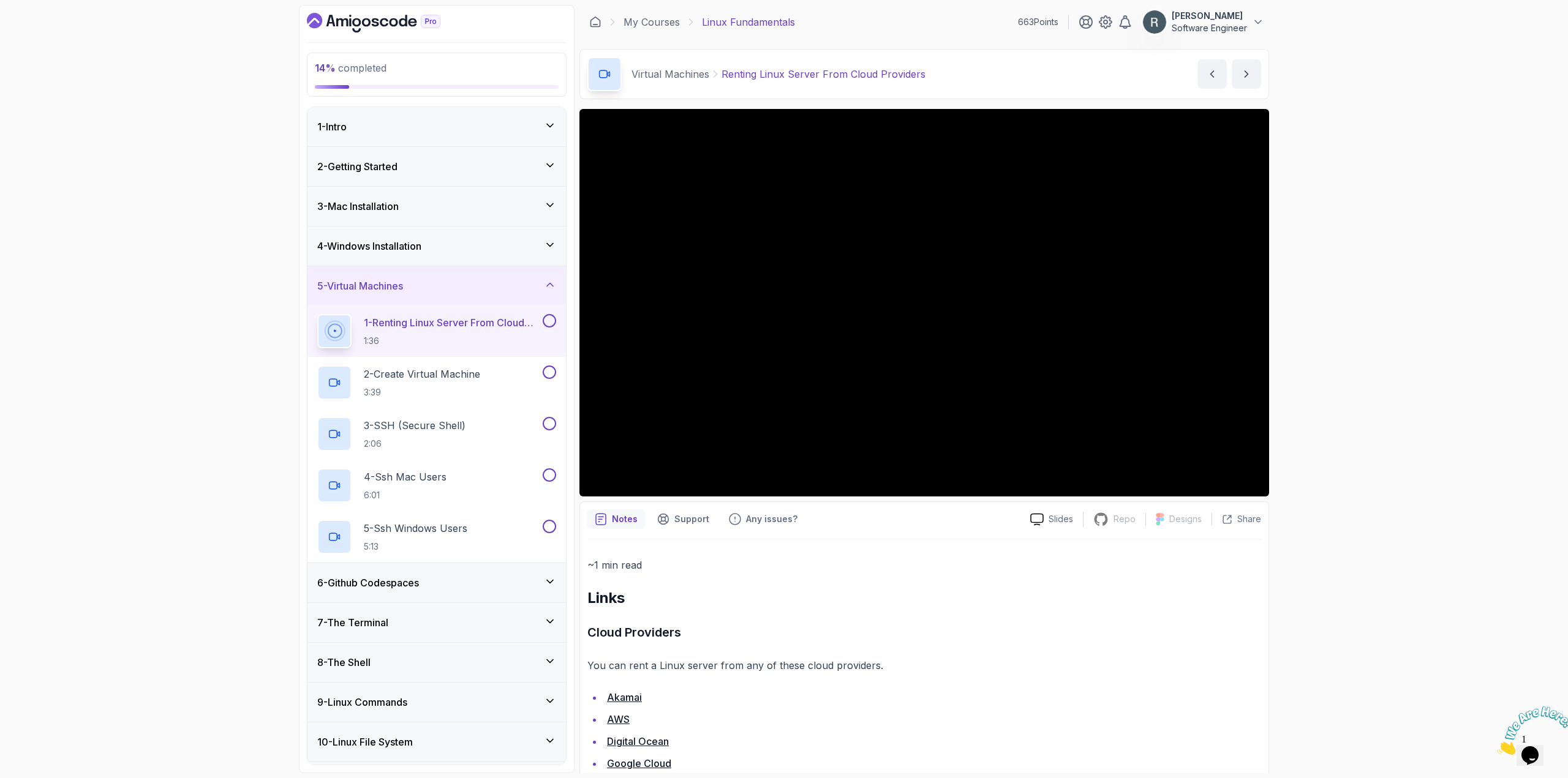
click at [548, 323] on button at bounding box center [549, 321] width 14 height 14
click at [543, 372] on button at bounding box center [549, 372] width 14 height 14
click at [546, 426] on button at bounding box center [549, 423] width 14 height 14
click at [549, 470] on button at bounding box center [549, 474] width 14 height 14
click at [555, 526] on button at bounding box center [549, 526] width 14 height 14
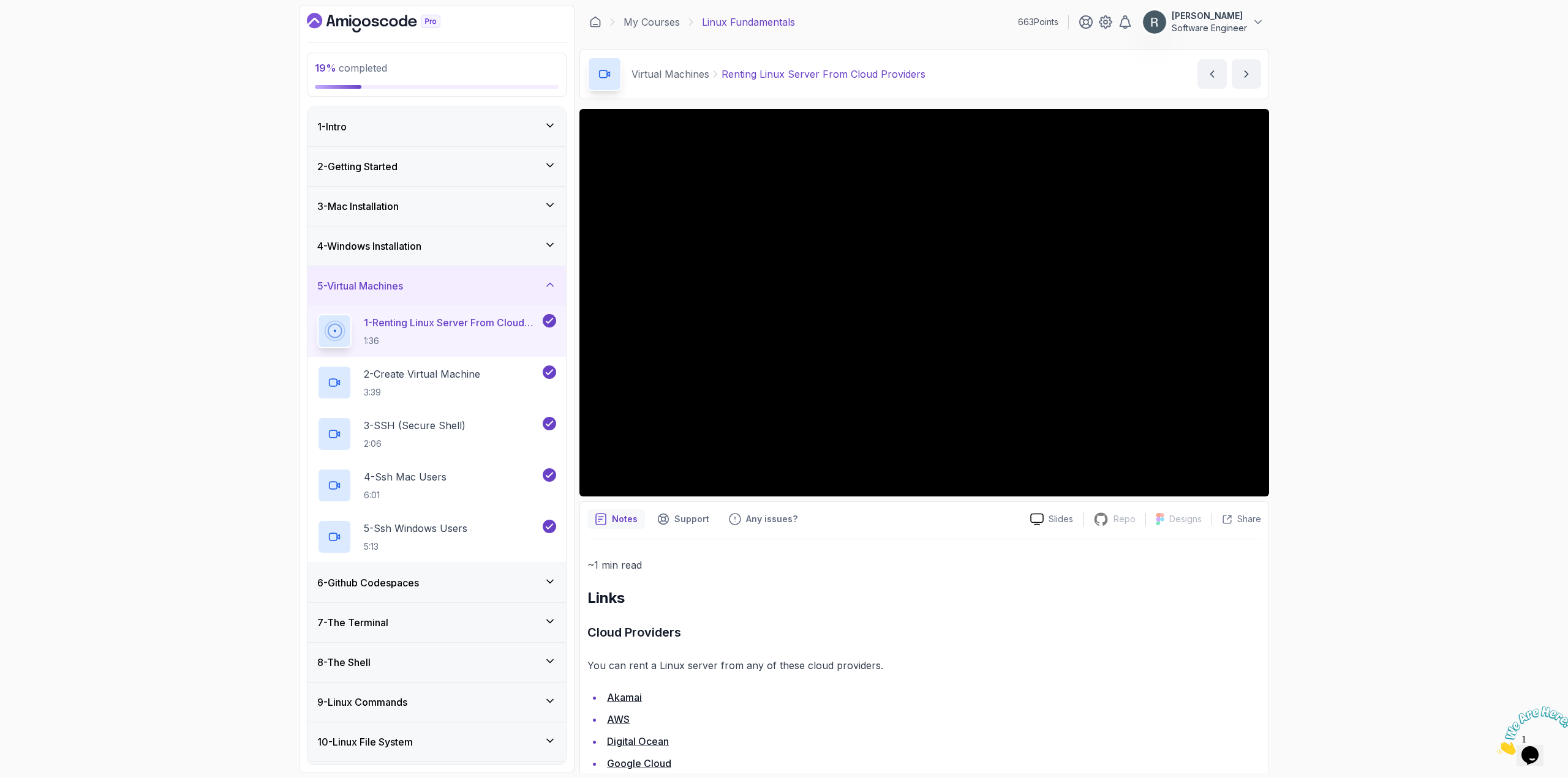
click at [496, 294] on div "5 - Virtual Machines" at bounding box center [437, 286] width 258 height 39
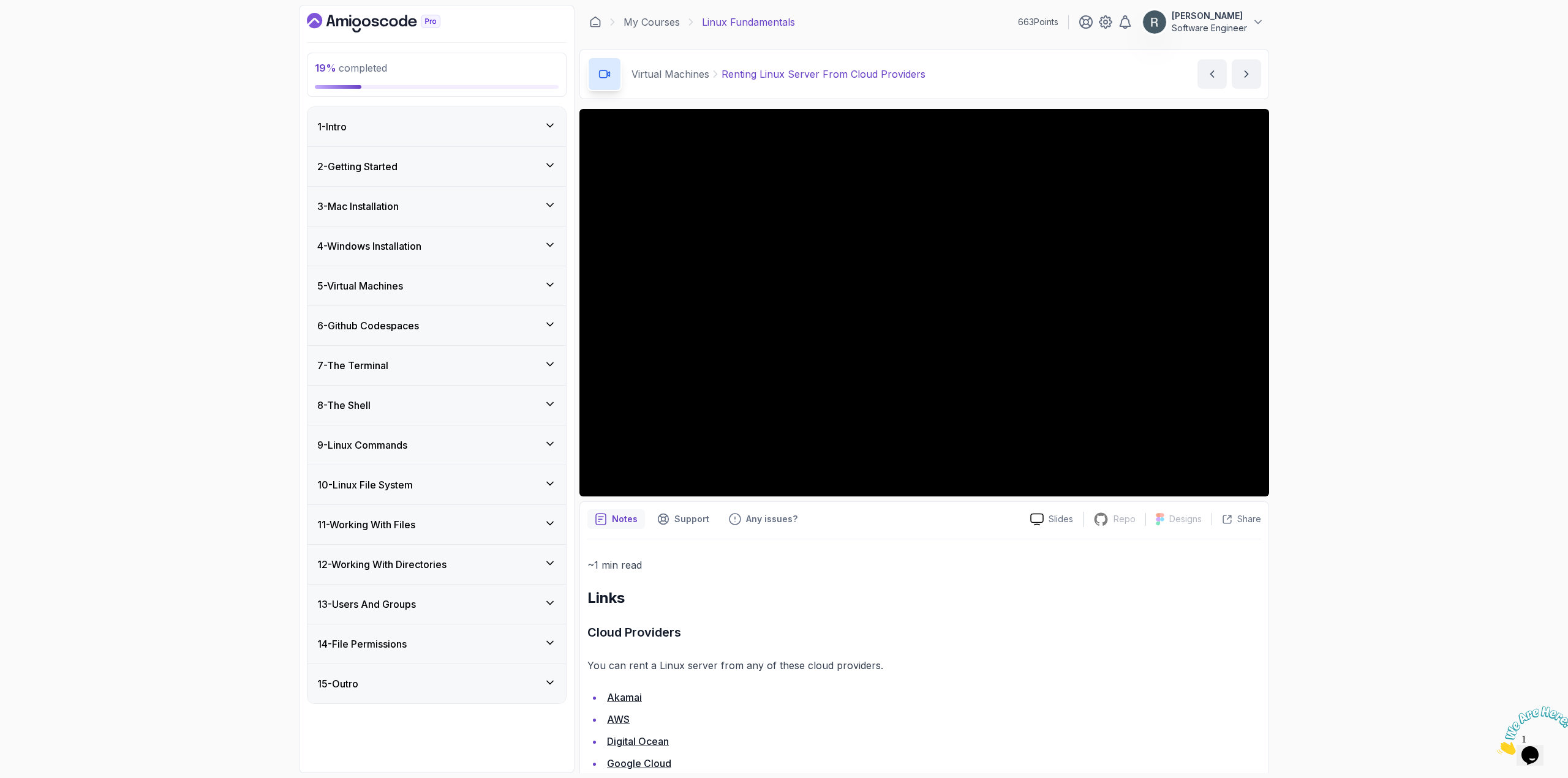
click at [485, 327] on div "6 - Github Codespaces" at bounding box center [437, 325] width 239 height 15
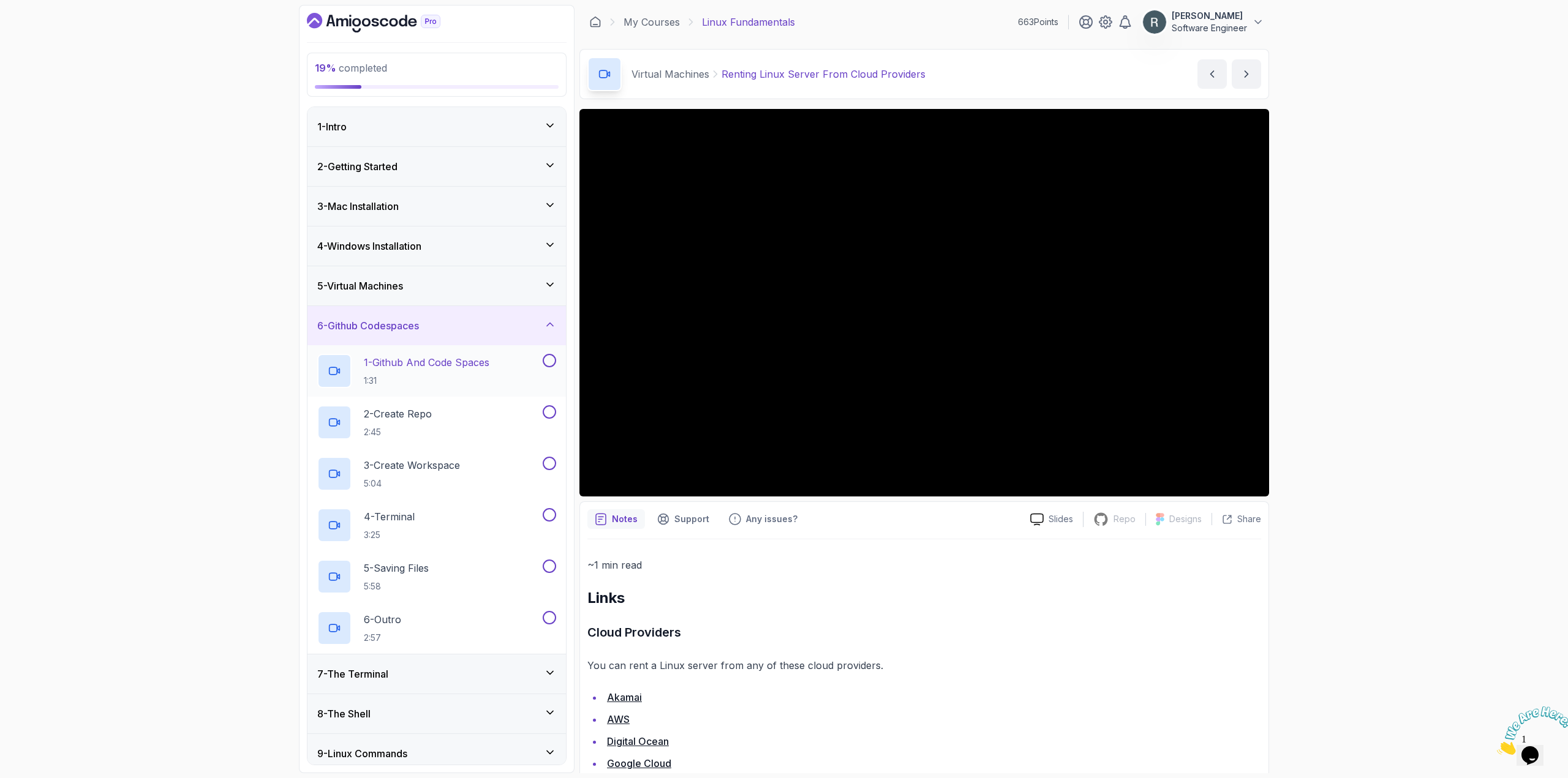
click at [478, 370] on h2 "1 - Github And Code Spaces 1:31" at bounding box center [426, 371] width 126 height 32
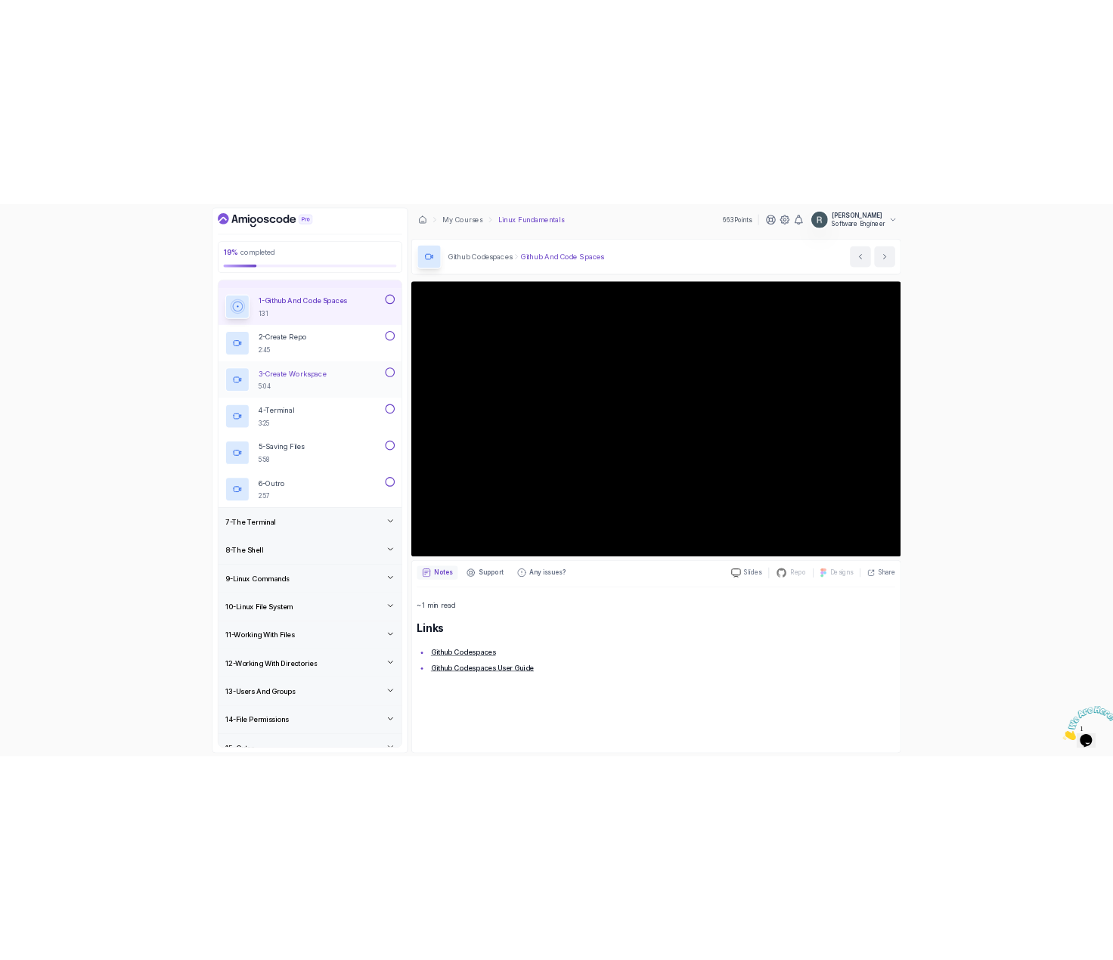
scroll to position [306, 0]
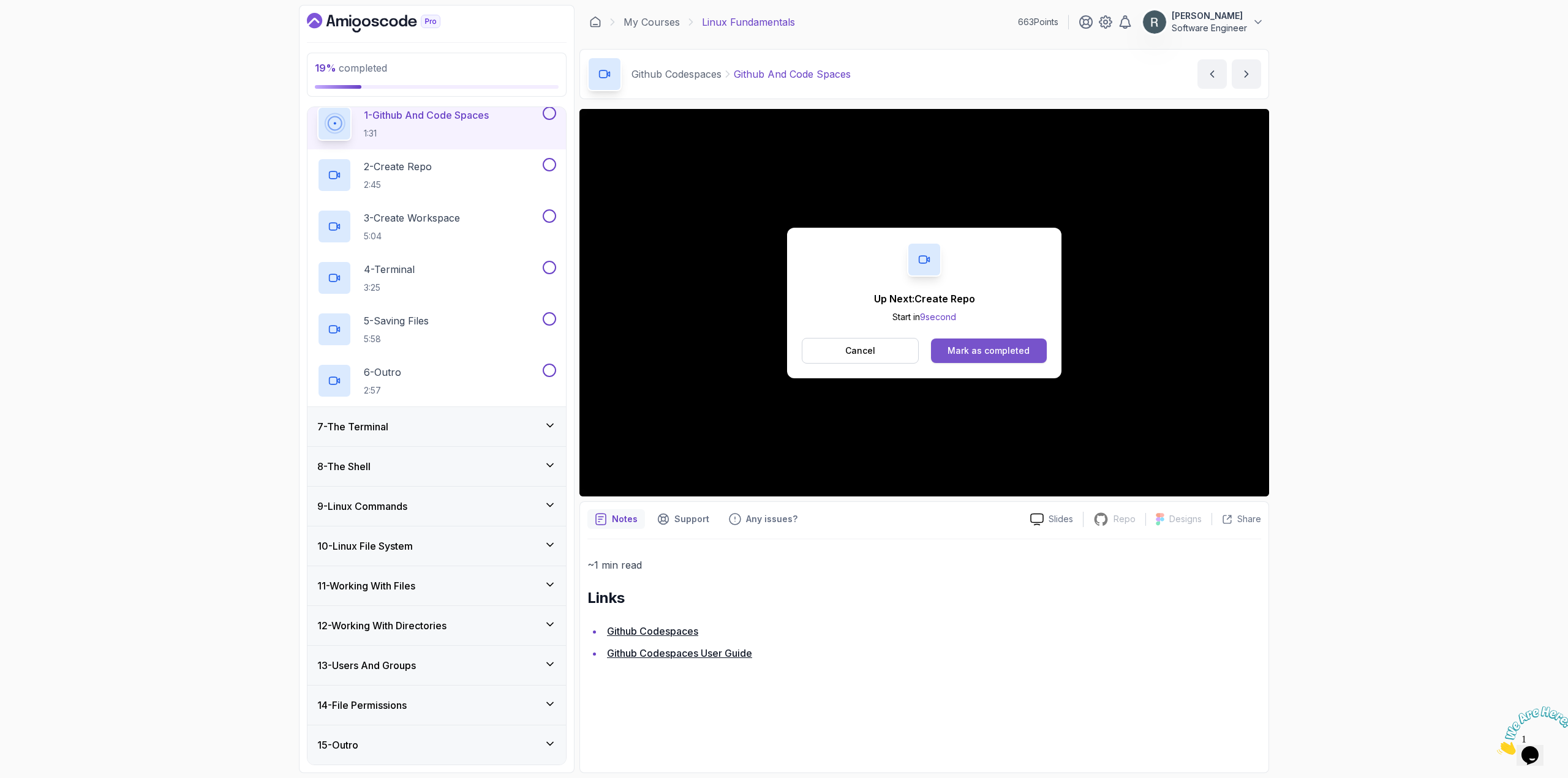
click at [974, 348] on div "Mark as completed" at bounding box center [988, 351] width 82 height 12
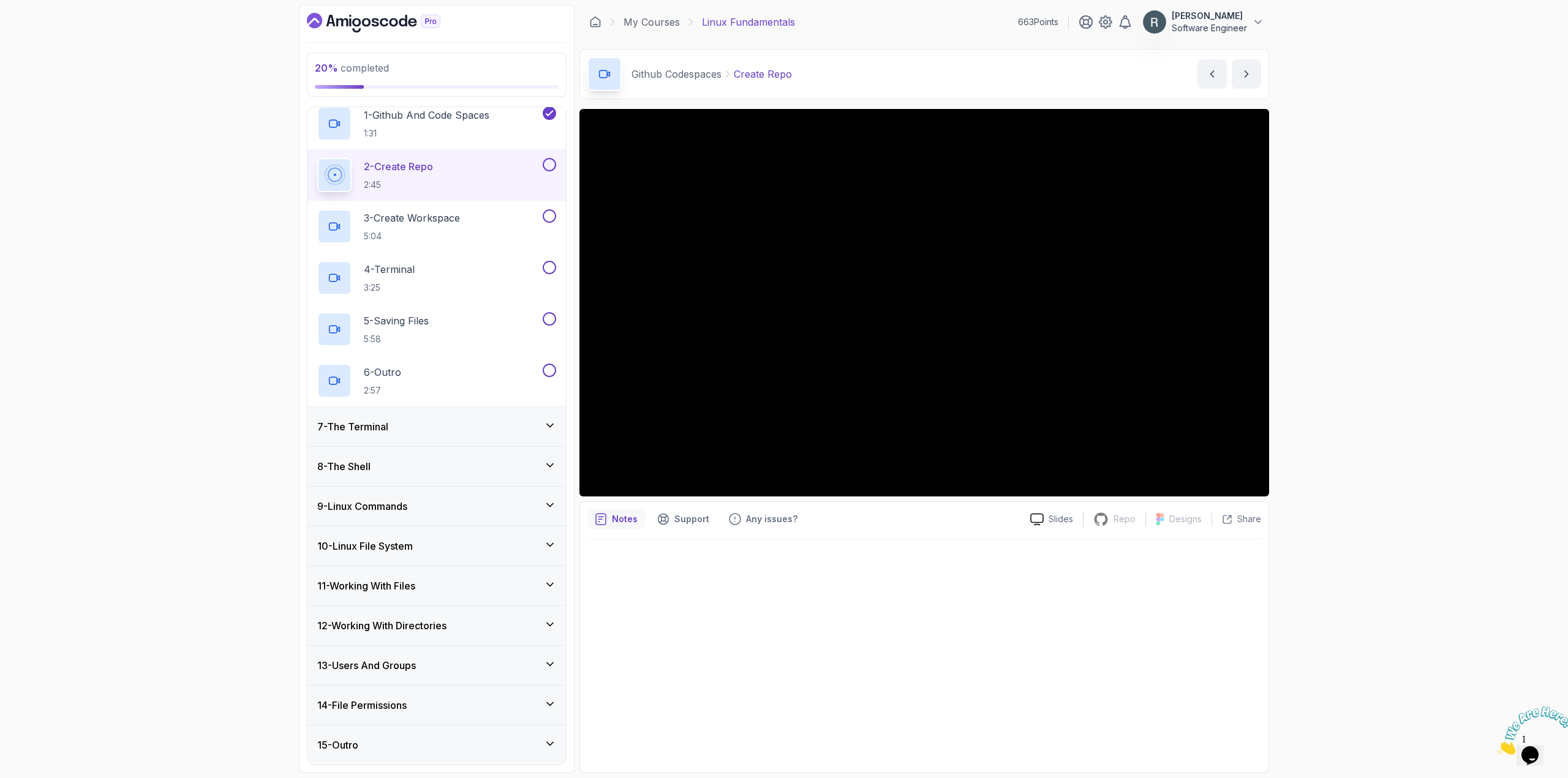
click at [548, 164] on button at bounding box center [549, 164] width 14 height 14
click at [509, 216] on div "3 - Create Workspace 5:04" at bounding box center [428, 227] width 223 height 34
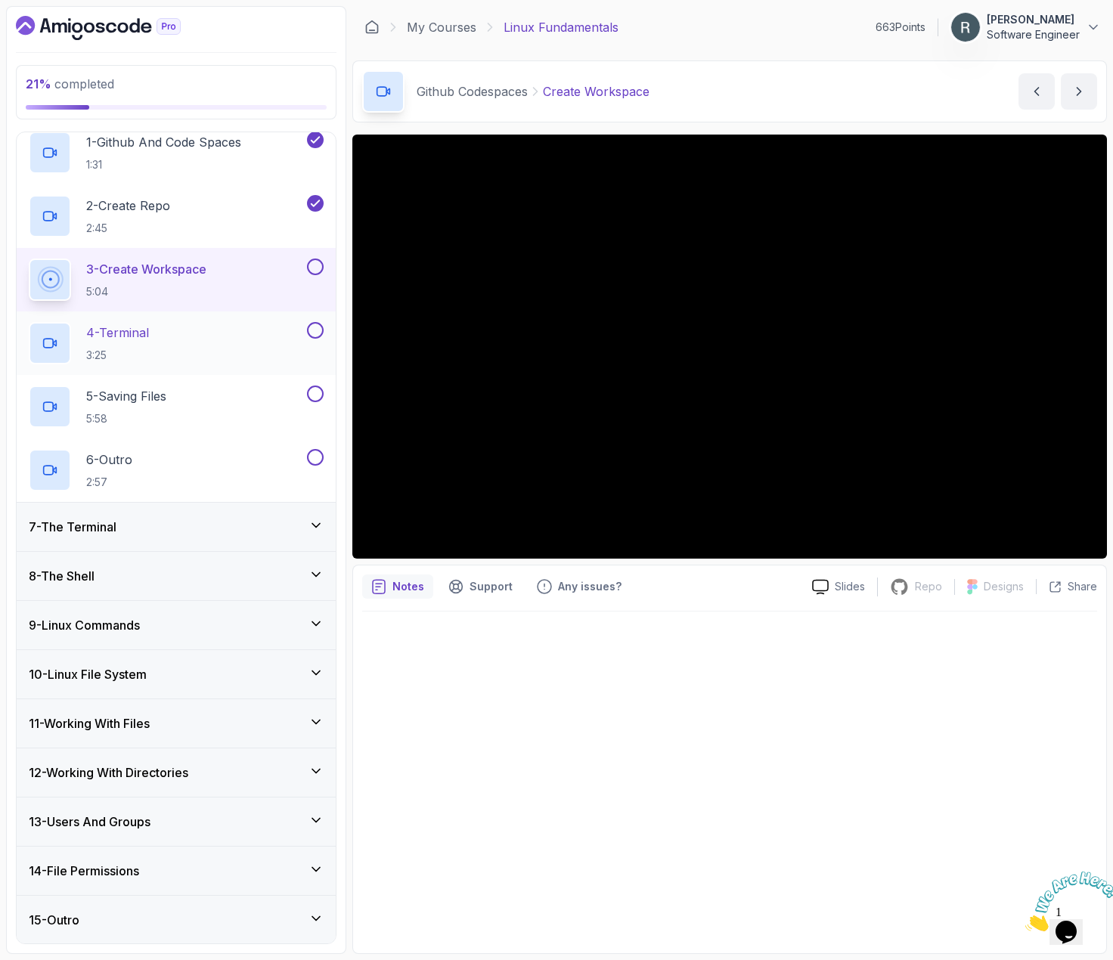
click at [253, 336] on div "4 - Terminal 3:25" at bounding box center [166, 343] width 275 height 42
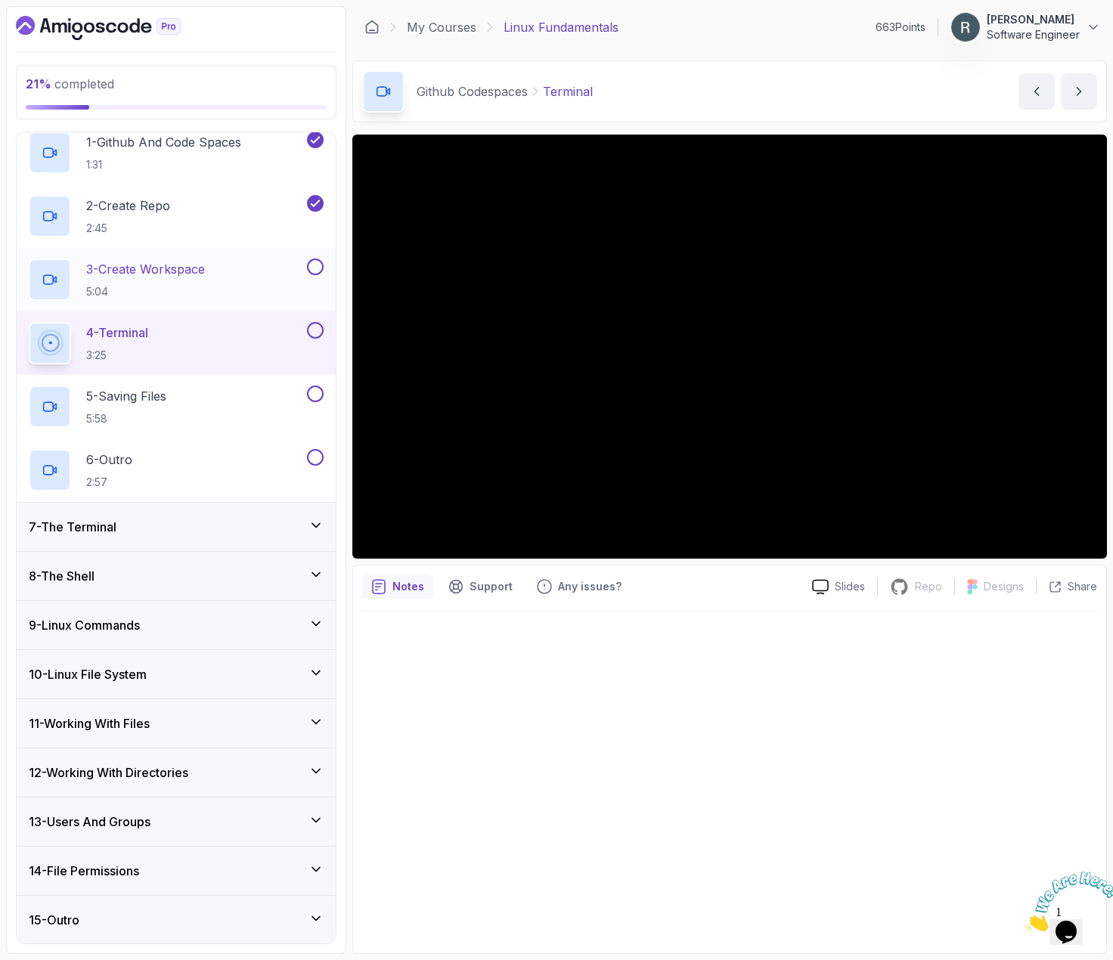
click at [318, 265] on button at bounding box center [315, 267] width 17 height 17
click at [310, 332] on button at bounding box center [315, 330] width 17 height 17
click at [212, 408] on div "5 - Saving Files 5:58" at bounding box center [166, 407] width 275 height 42
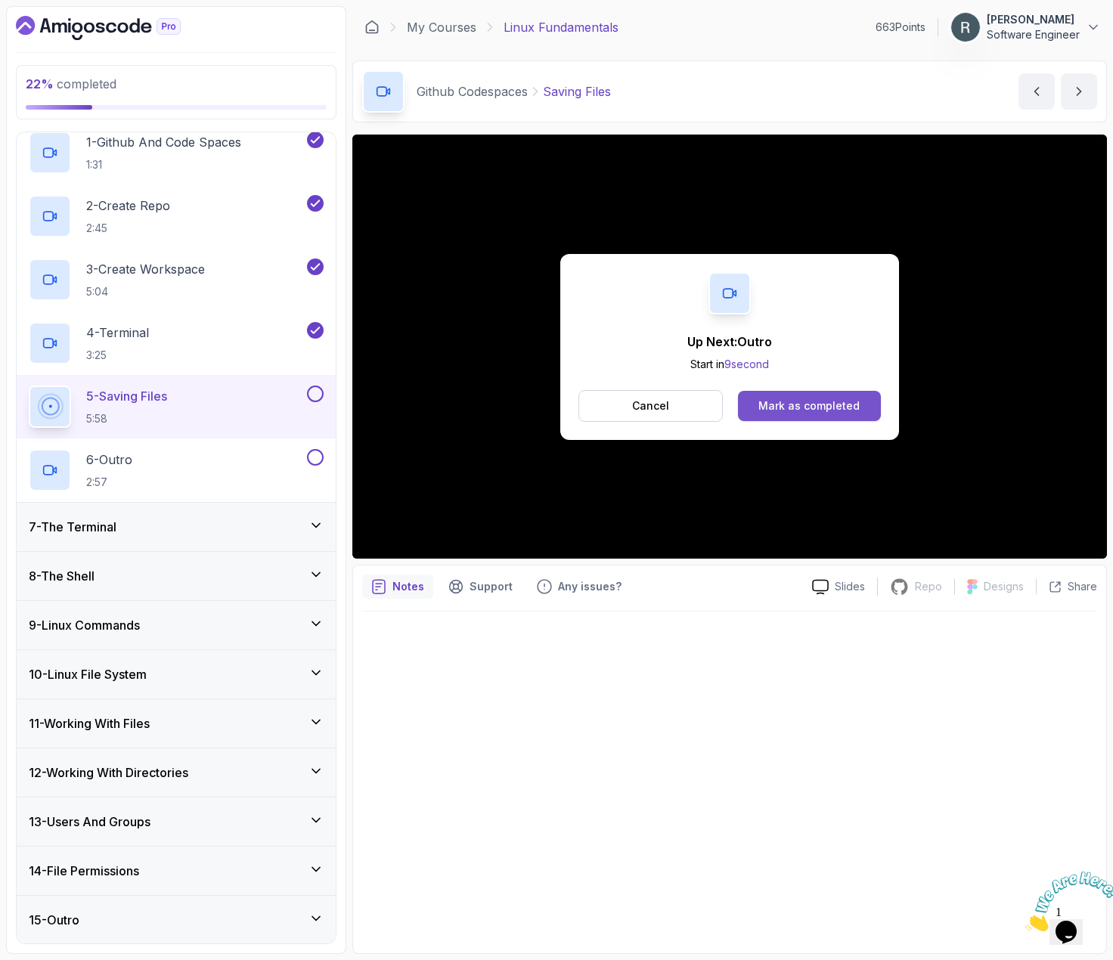
click at [787, 406] on div "Mark as completed" at bounding box center [808, 406] width 101 height 15
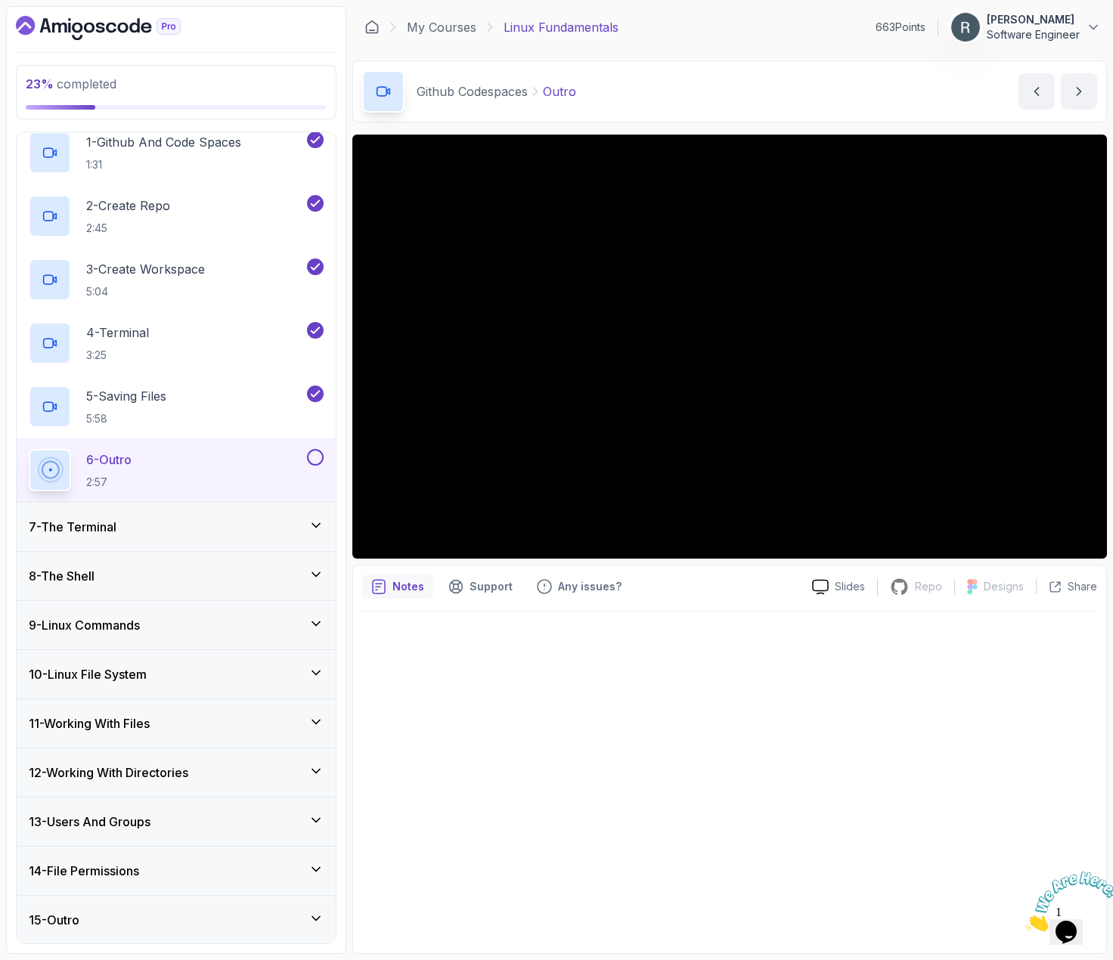
click at [312, 459] on button at bounding box center [315, 457] width 17 height 17
click at [278, 516] on div "7 - The Terminal" at bounding box center [176, 527] width 319 height 48
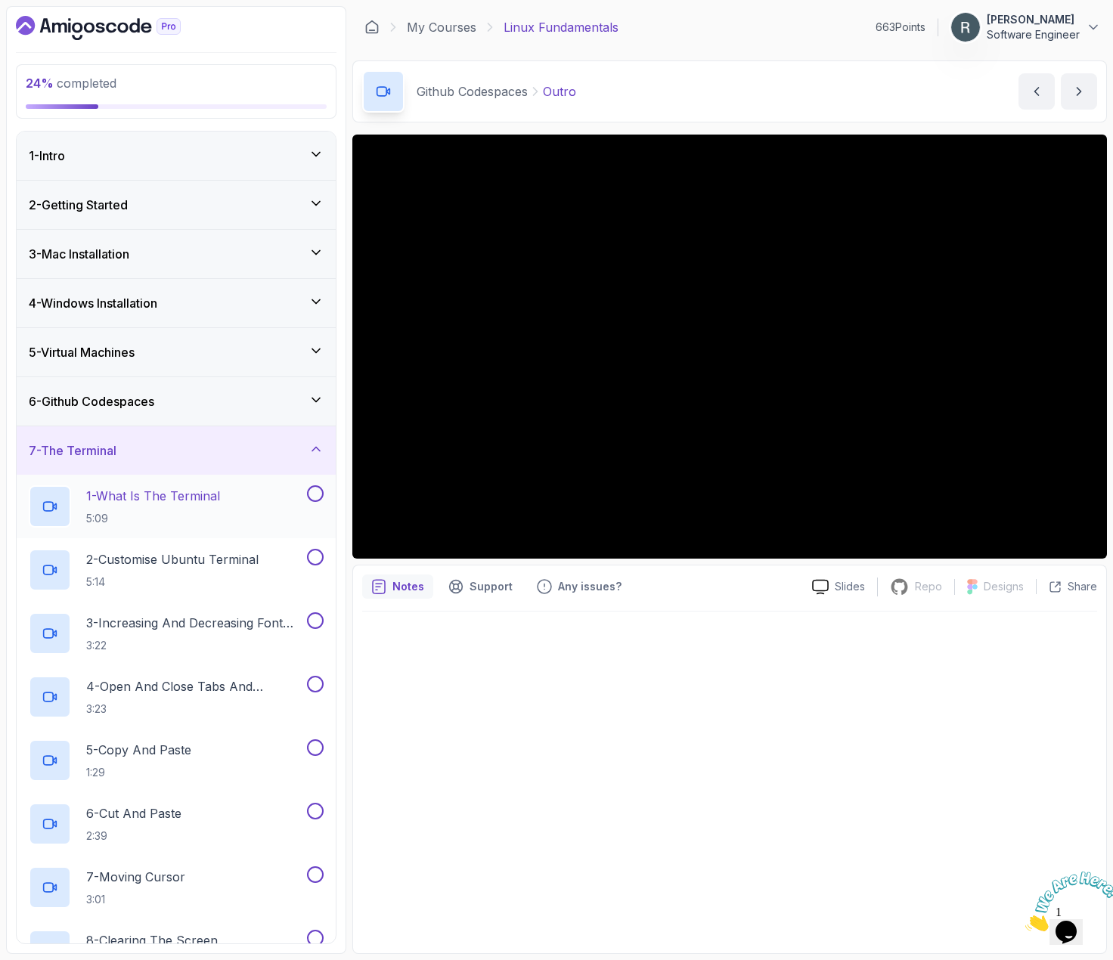
click at [256, 496] on div "1 - What Is The Terminal 5:09" at bounding box center [166, 506] width 275 height 42
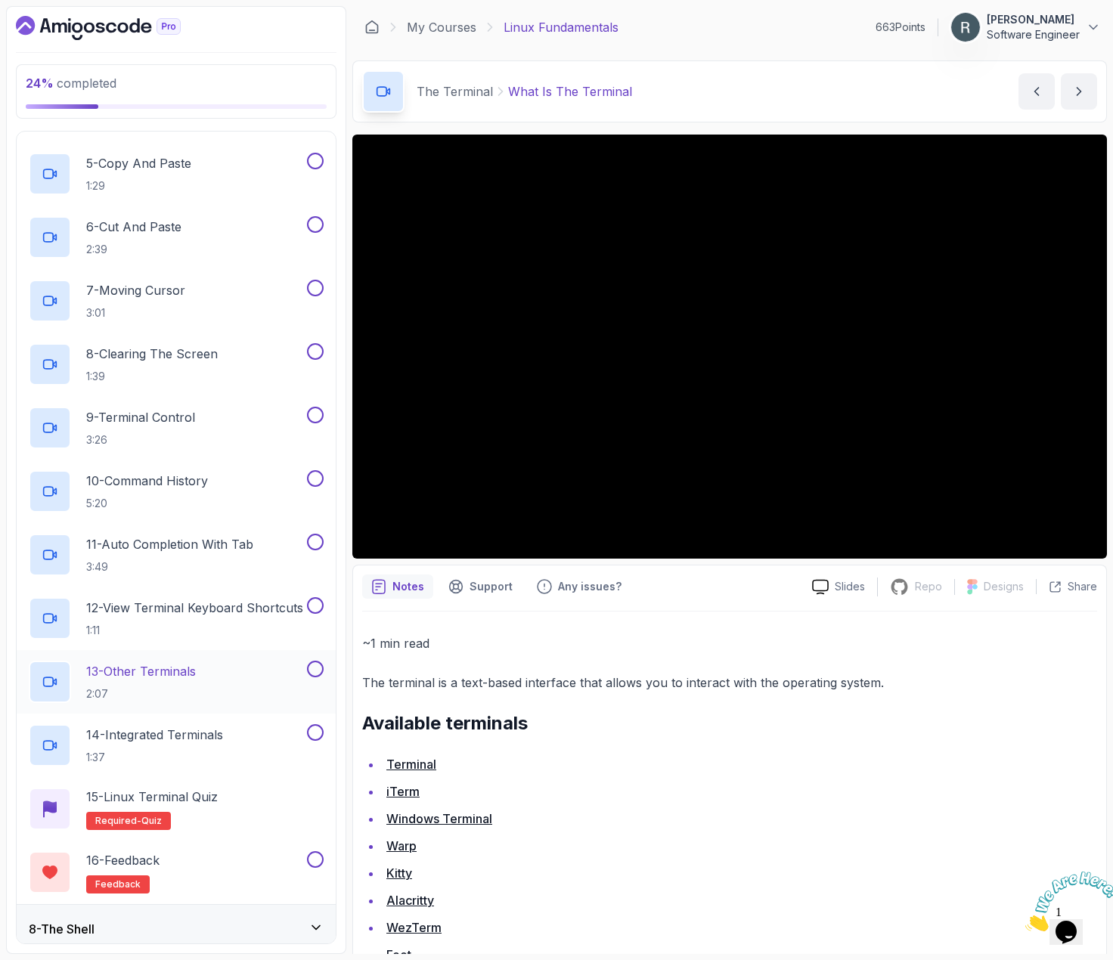
scroll to position [227, 0]
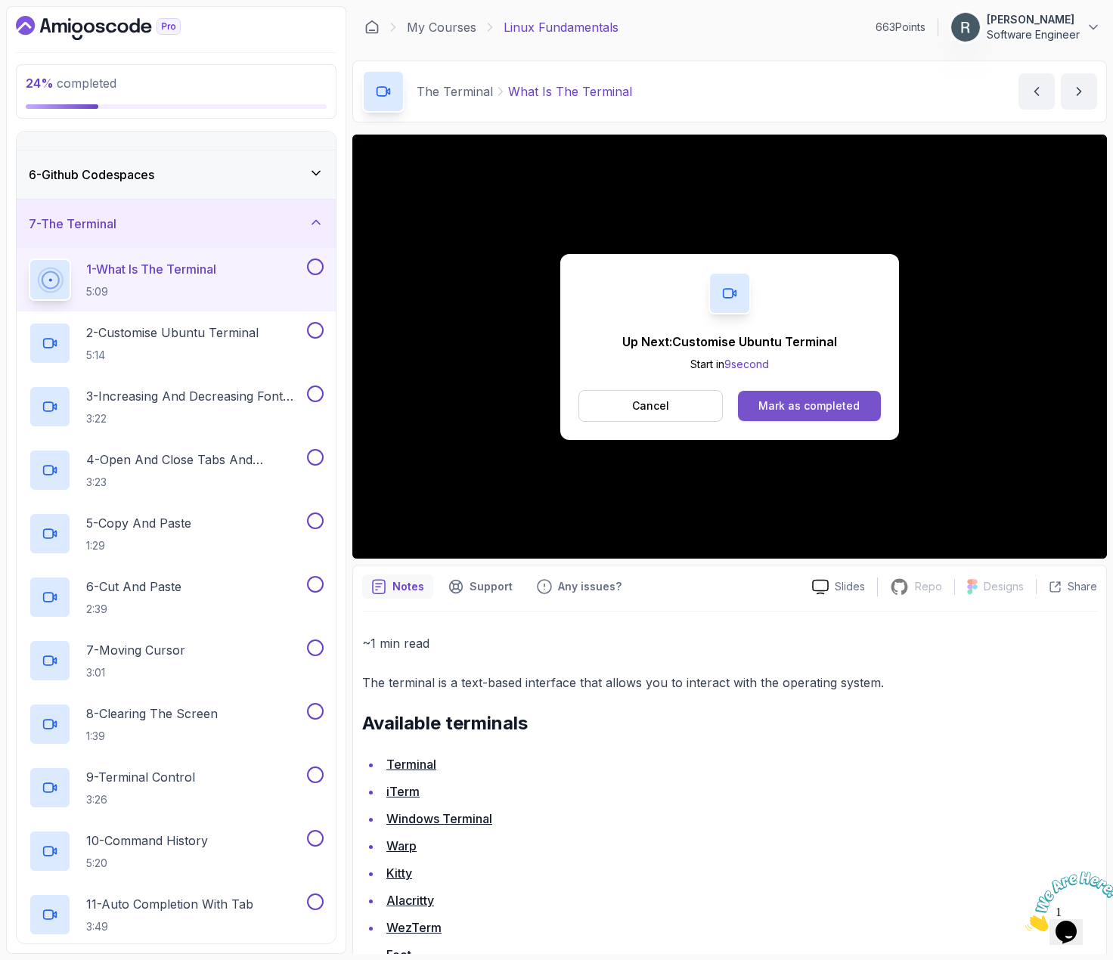
click at [761, 407] on div "Mark as completed" at bounding box center [808, 406] width 101 height 15
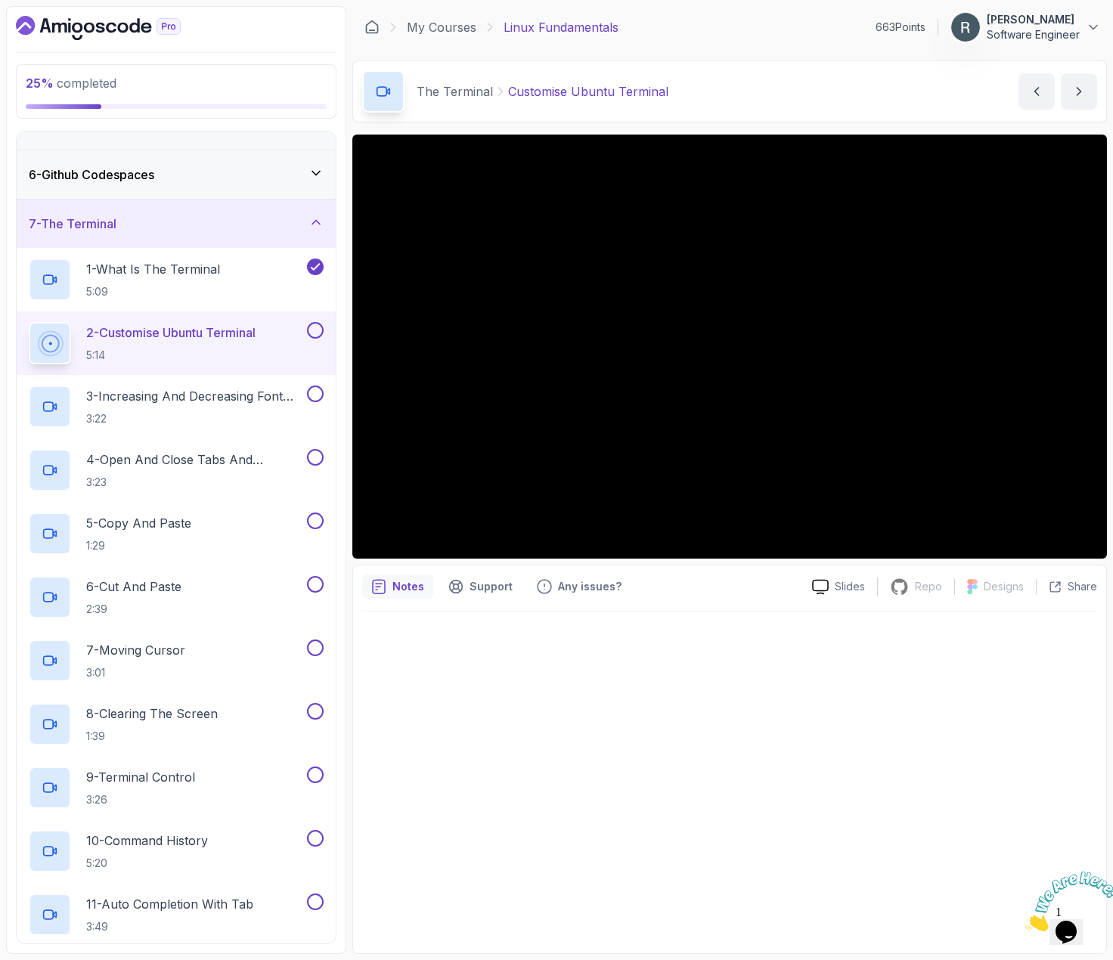
click at [324, 327] on div "2 - Customise Ubuntu Terminal 5:14" at bounding box center [176, 344] width 319 height 64
click at [315, 330] on button at bounding box center [315, 330] width 17 height 17
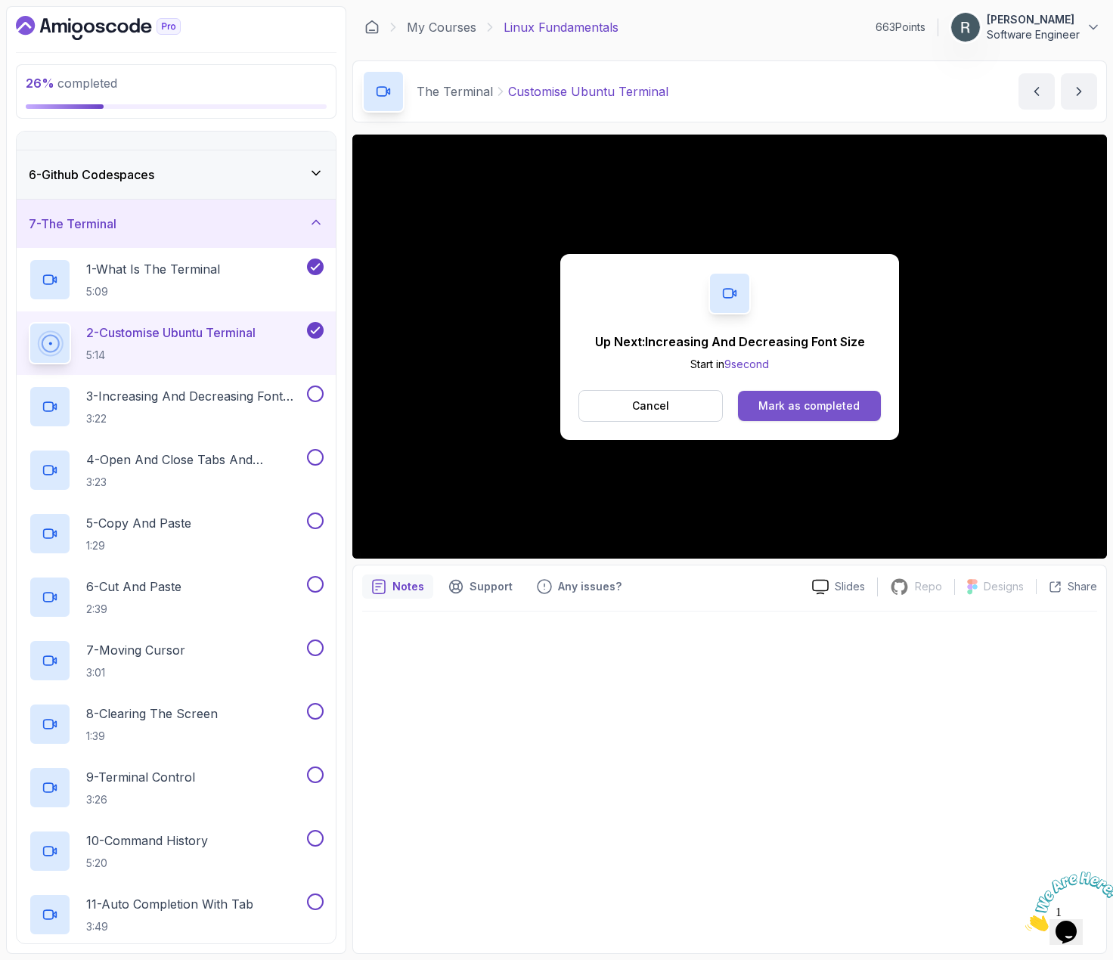
click at [808, 411] on div "Mark as completed" at bounding box center [808, 406] width 101 height 15
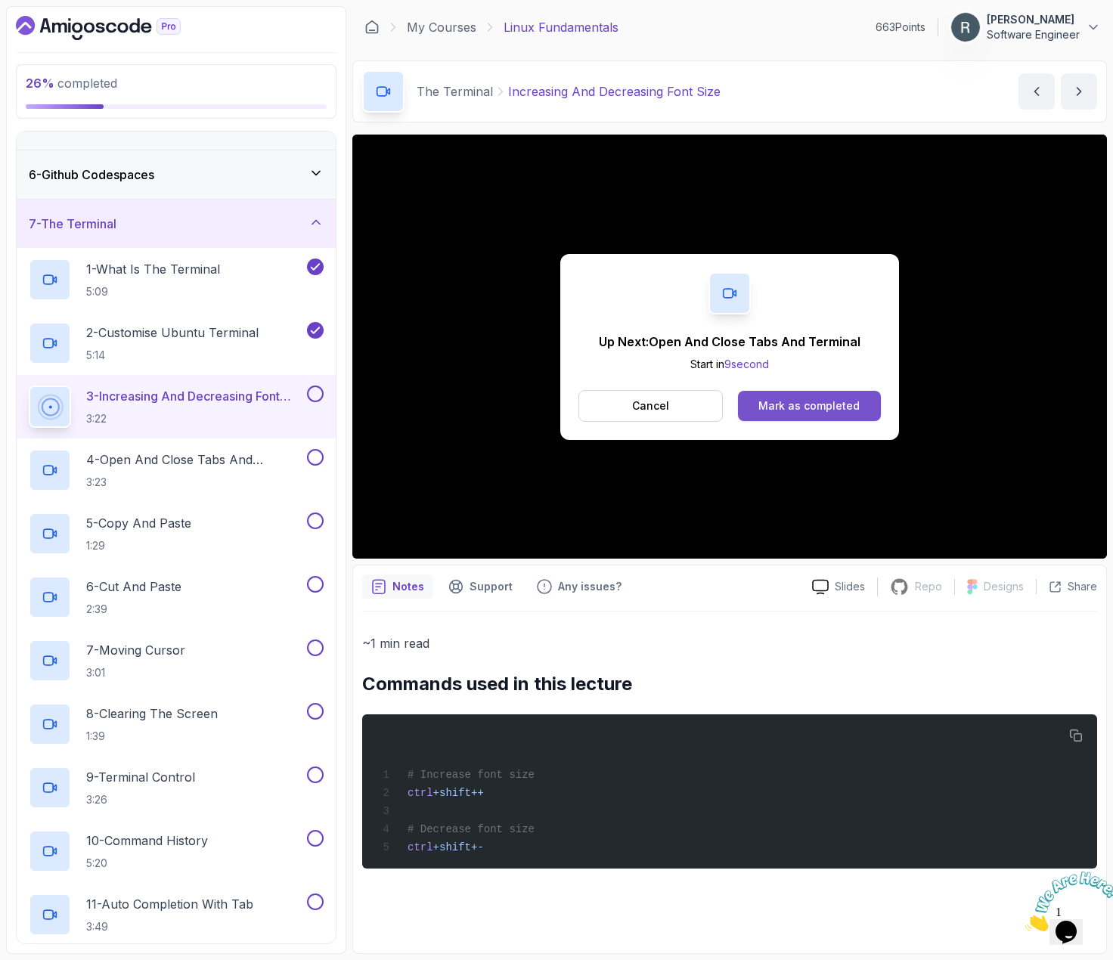
click at [848, 393] on button "Mark as completed" at bounding box center [809, 406] width 143 height 30
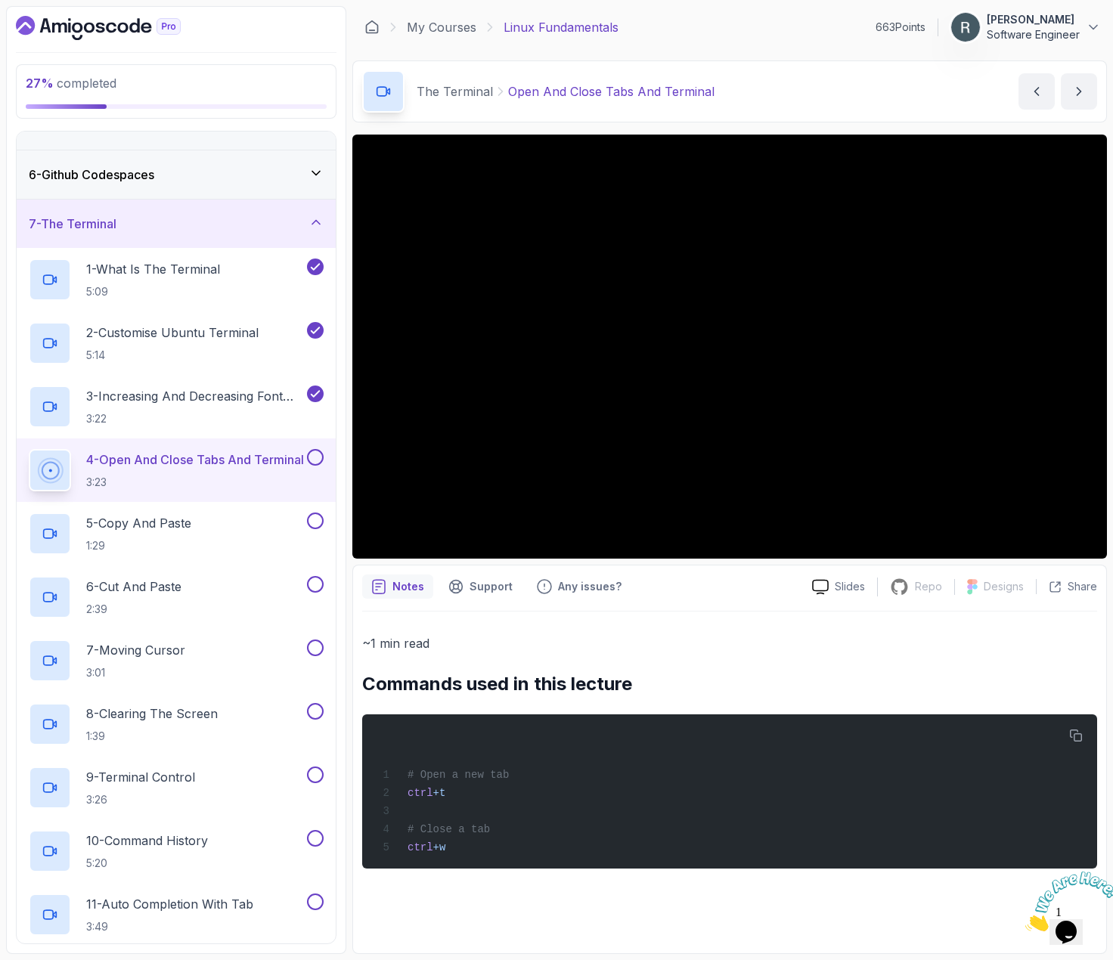
click at [315, 455] on button at bounding box center [315, 457] width 17 height 17
click at [262, 526] on div "5 - Copy And Paste 1:29" at bounding box center [166, 534] width 275 height 42
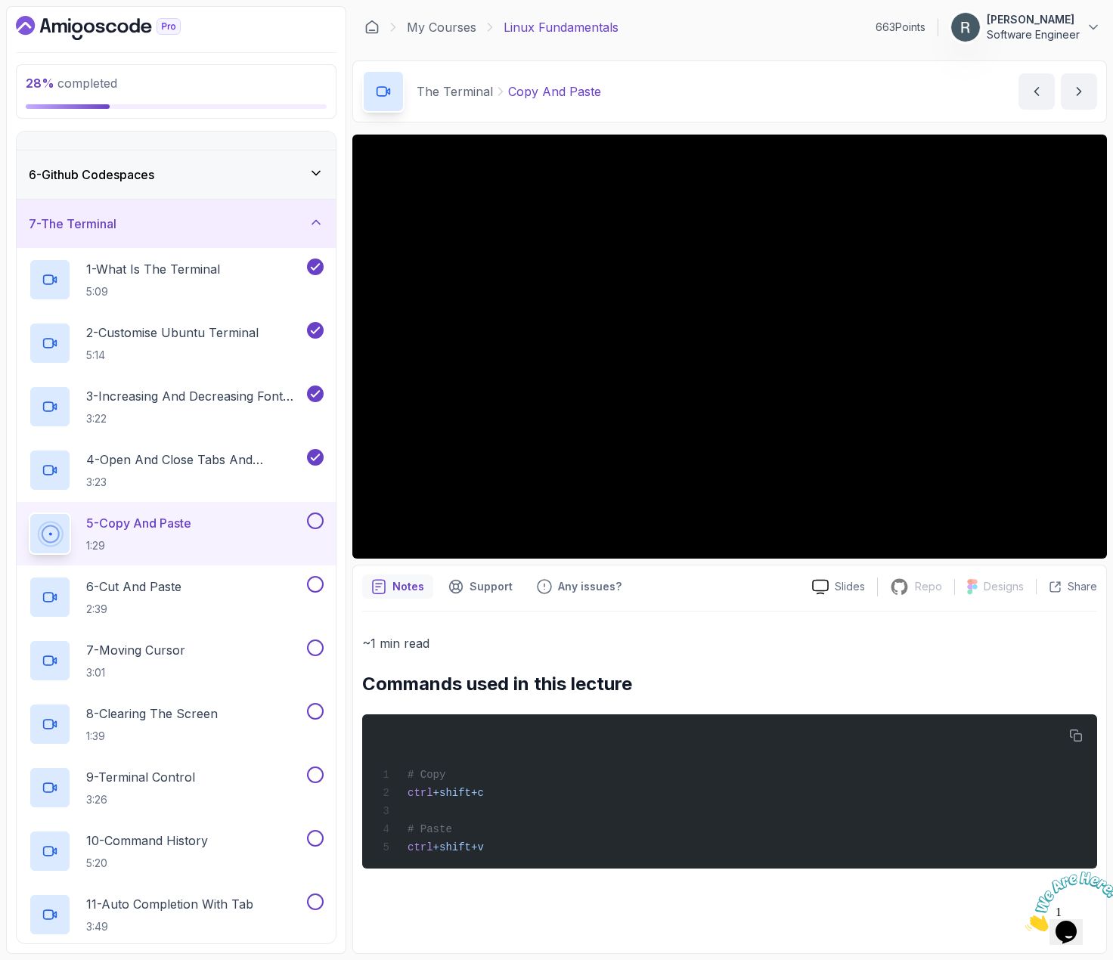
click at [318, 524] on button at bounding box center [315, 521] width 17 height 17
click at [284, 580] on div "6 - Cut And Paste 2:39" at bounding box center [166, 597] width 275 height 42
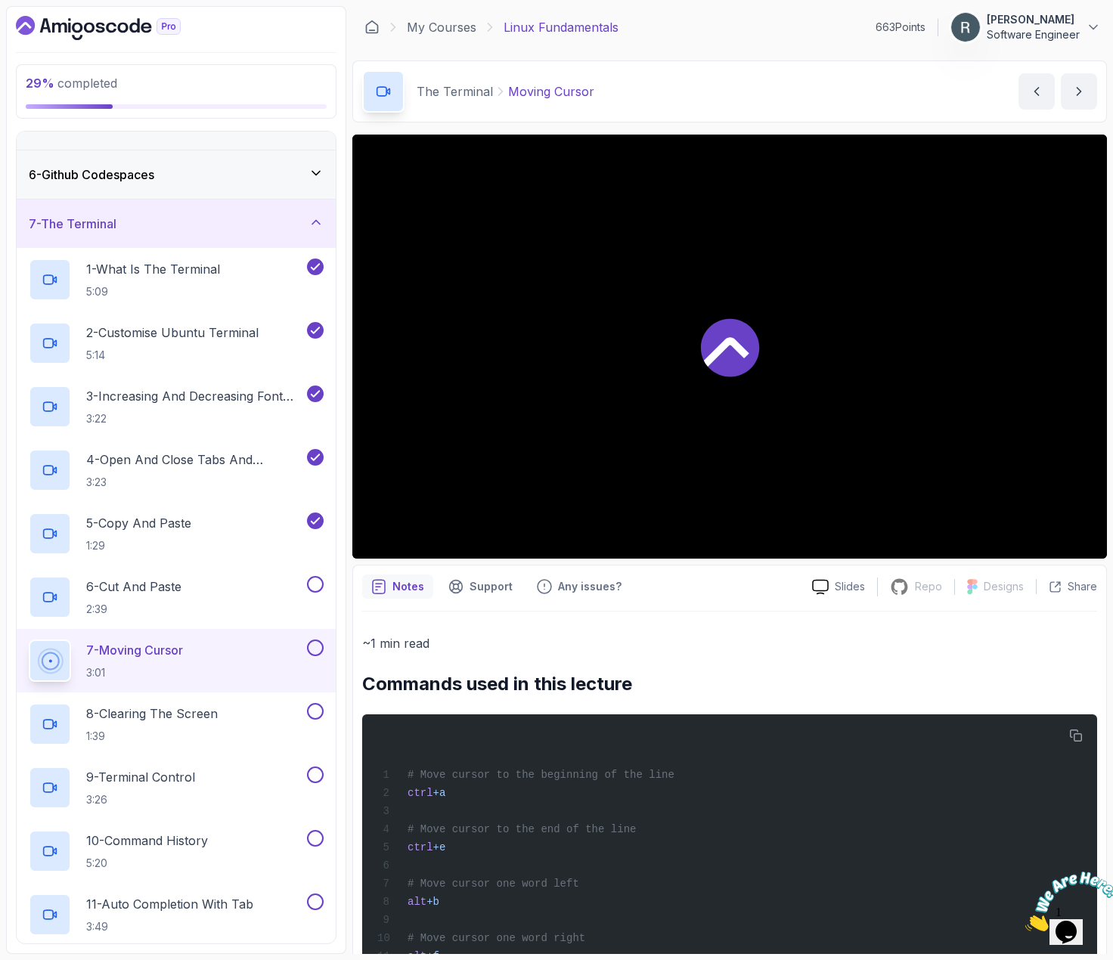
click at [845, 399] on div at bounding box center [729, 347] width 755 height 424
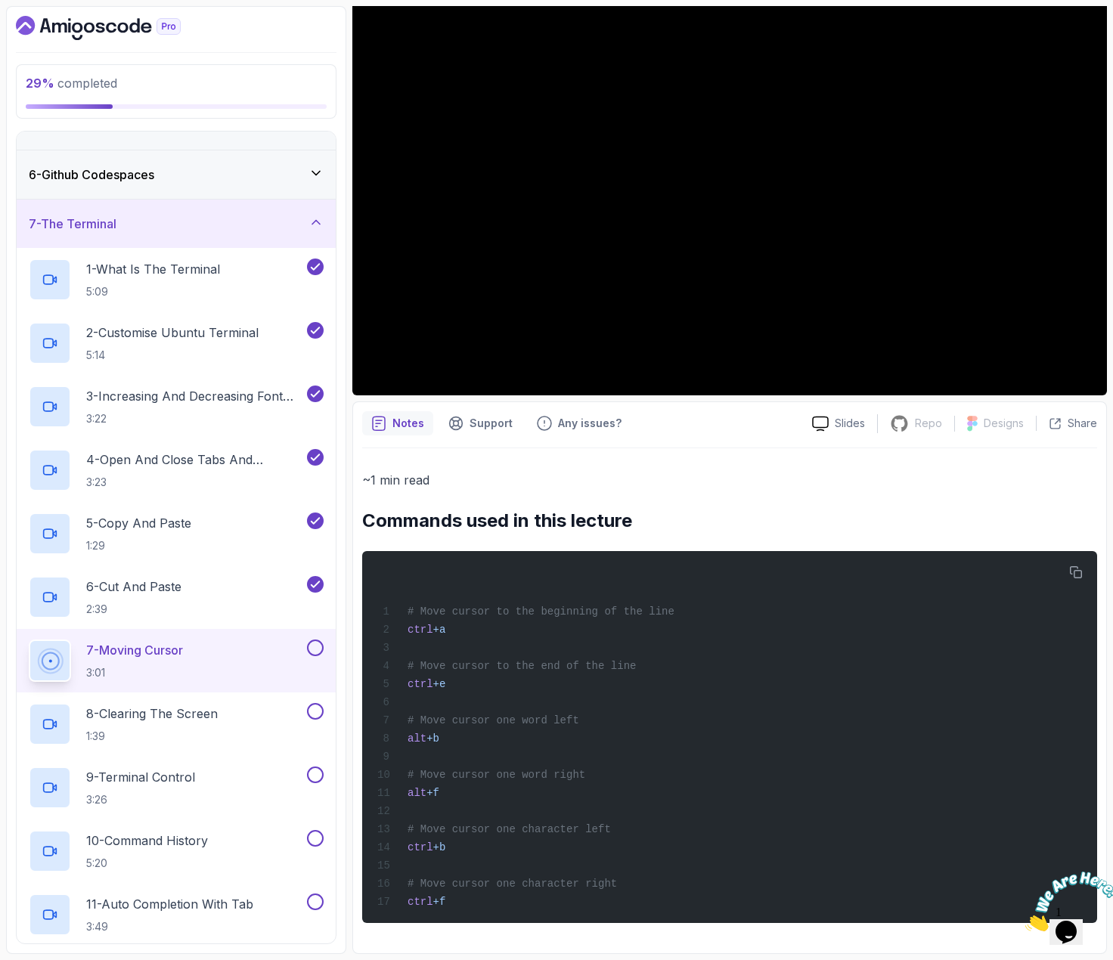
scroll to position [176, 0]
click at [1071, 566] on icon "button" at bounding box center [1076, 573] width 14 height 14
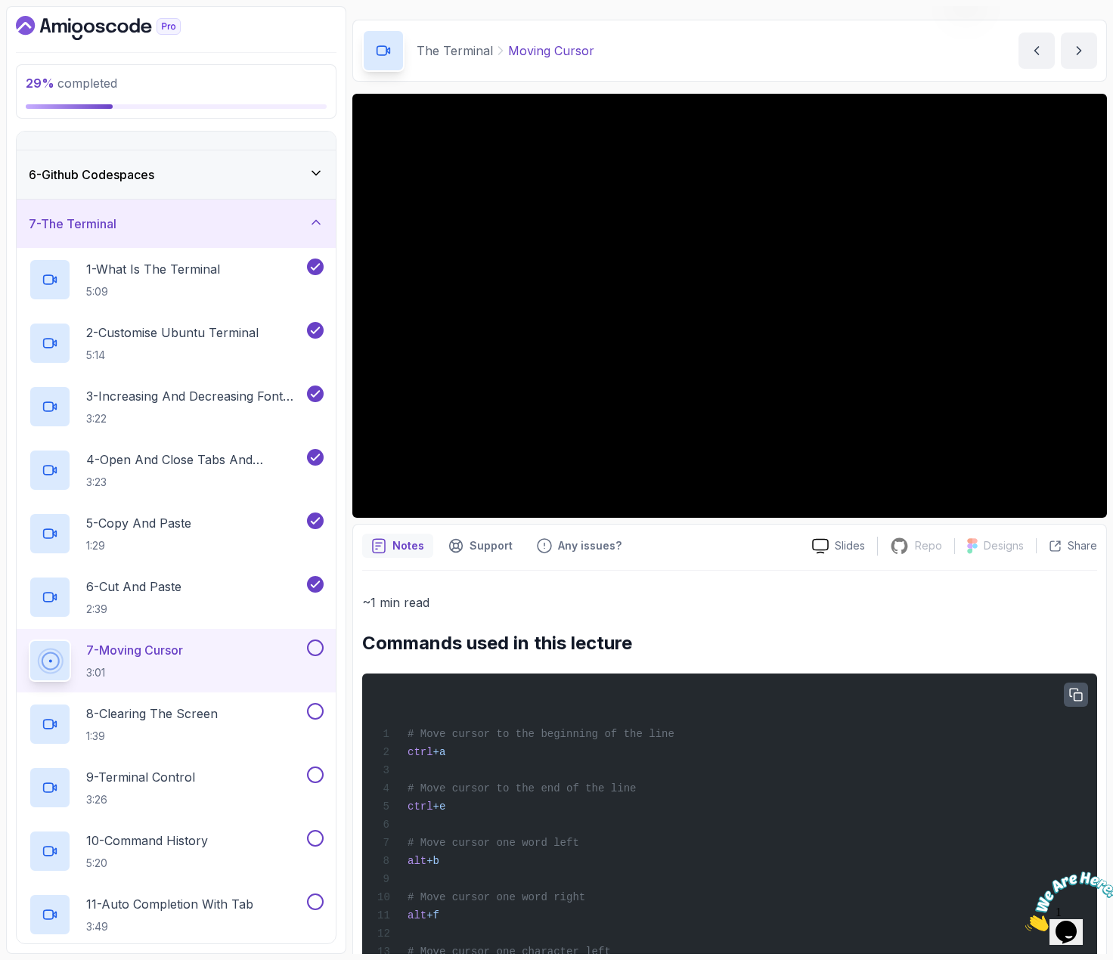
scroll to position [25, 0]
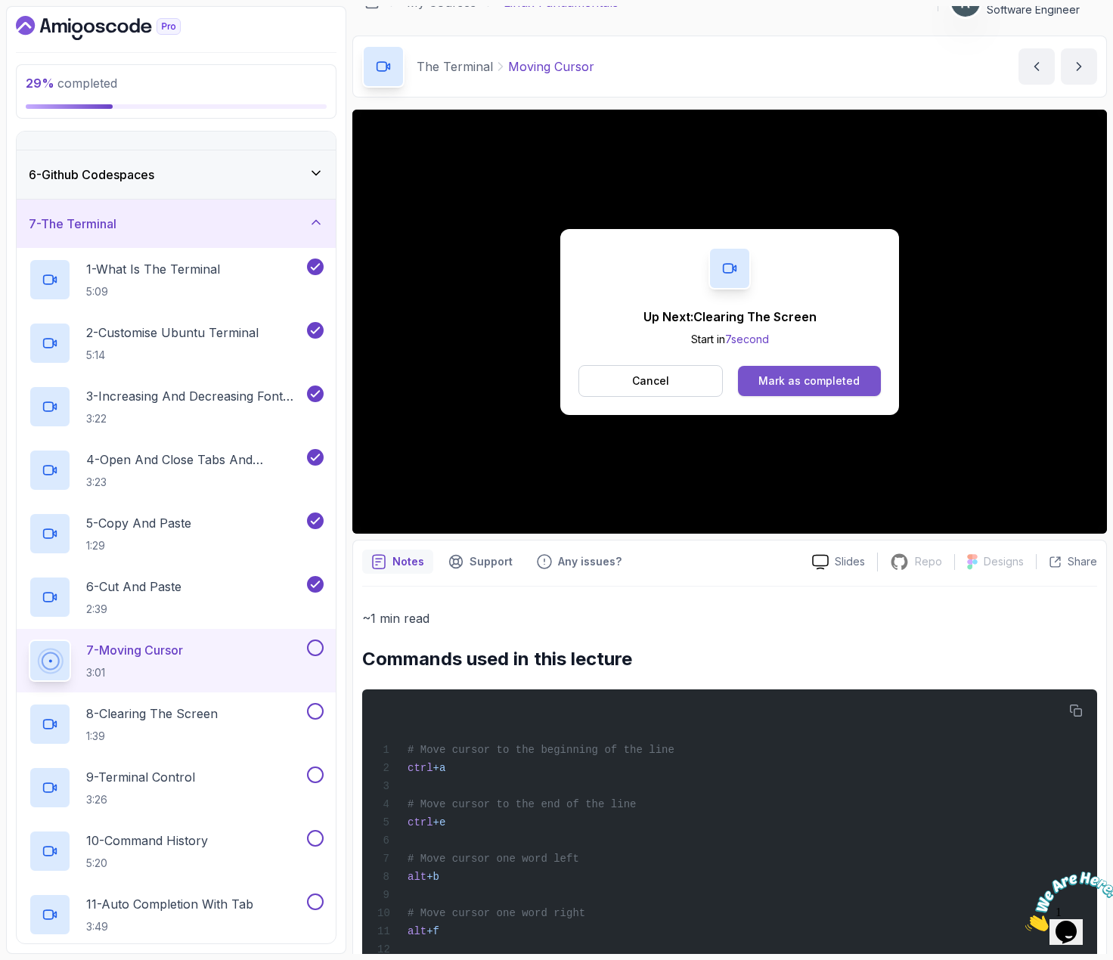
click at [812, 379] on div "Mark as completed" at bounding box center [808, 381] width 101 height 15
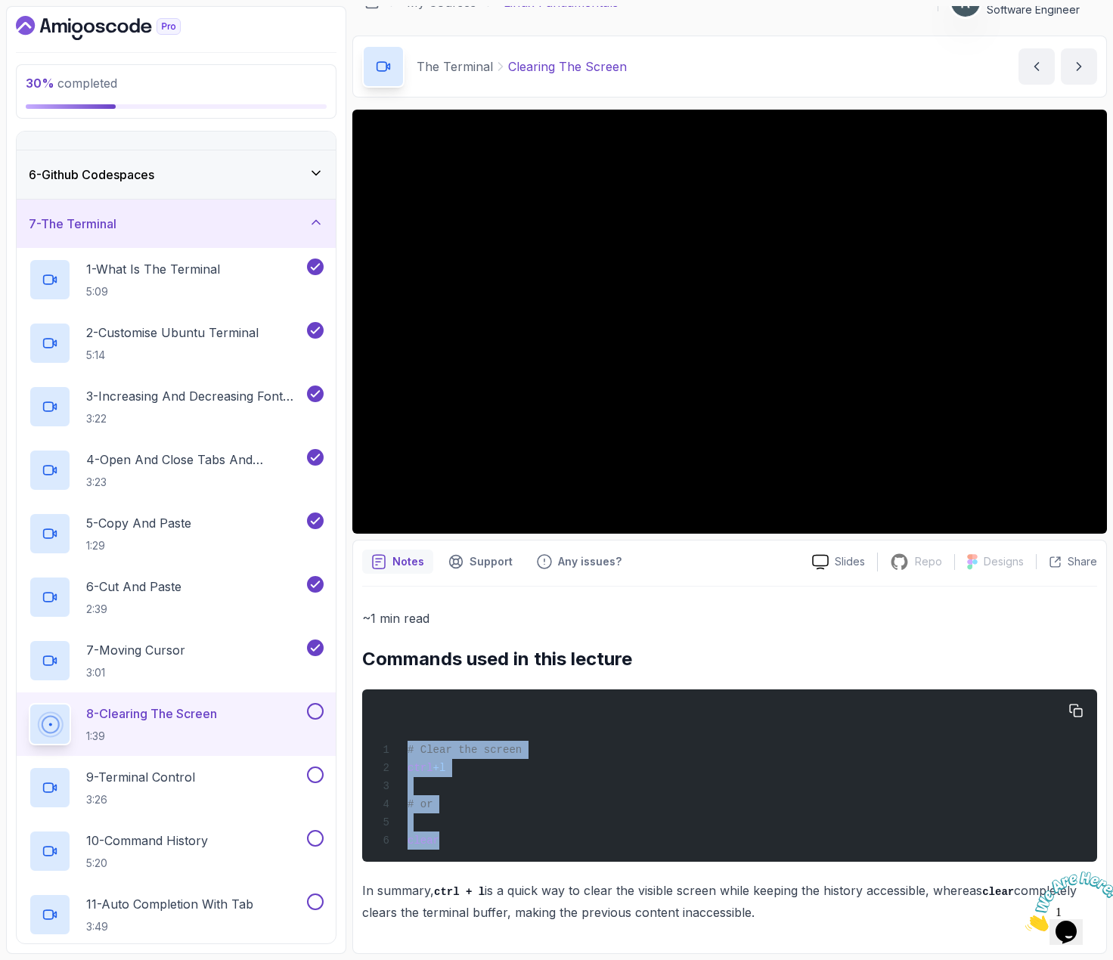
drag, startPoint x: 454, startPoint y: 845, endPoint x: 401, endPoint y: 754, distance: 105.7
click at [401, 754] on div "# Clear the screen ctrl + l # or clear" at bounding box center [729, 776] width 711 height 154
copy code "# Clear the screen ctrl + l # or clear"
click at [318, 711] on button at bounding box center [315, 711] width 17 height 17
click at [222, 781] on div "9 - Terminal Control 3:26" at bounding box center [166, 788] width 275 height 42
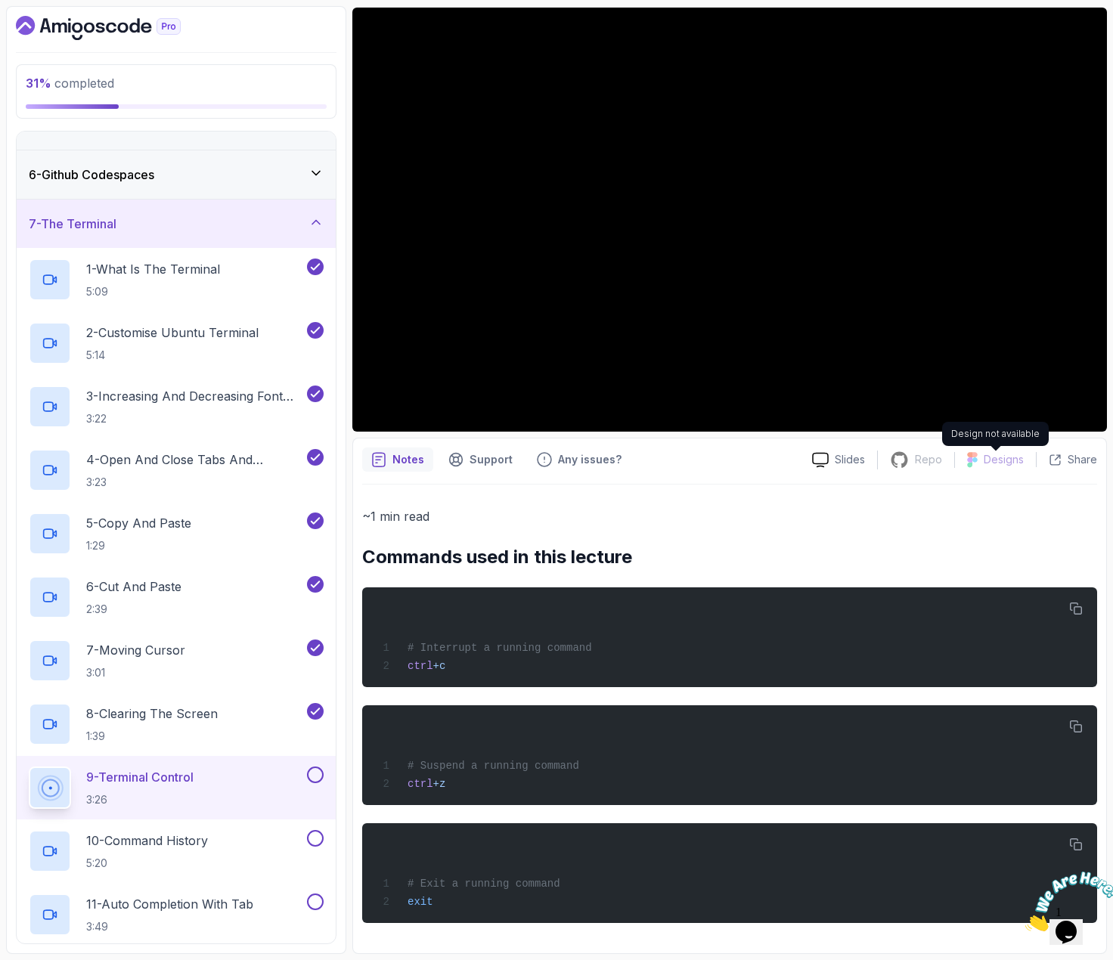
scroll to position [132, 0]
drag, startPoint x: 1078, startPoint y: 599, endPoint x: 1054, endPoint y: 599, distance: 23.4
click at [1078, 603] on icon "button" at bounding box center [1076, 609] width 12 height 12
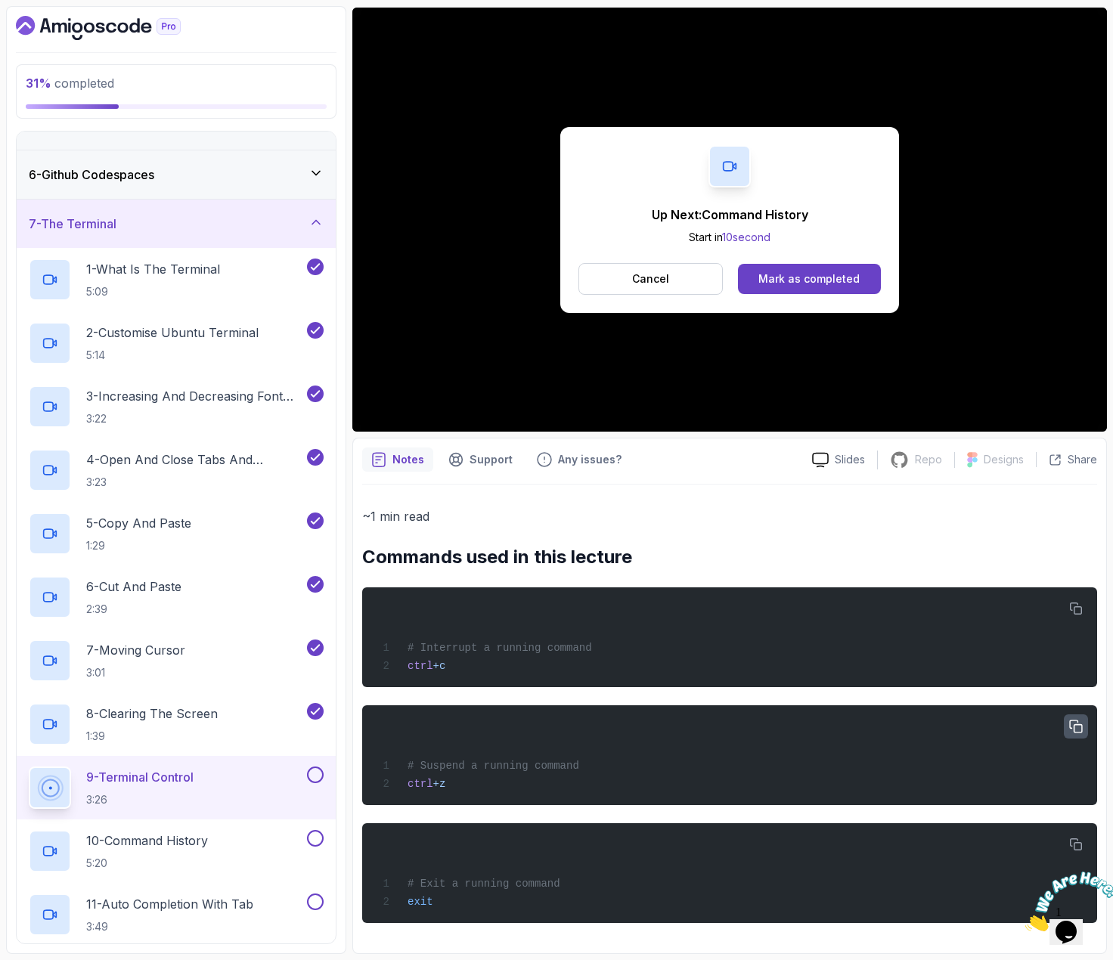
click at [1073, 724] on icon "button" at bounding box center [1076, 728] width 14 height 14
click at [1082, 847] on icon "button" at bounding box center [1076, 845] width 12 height 12
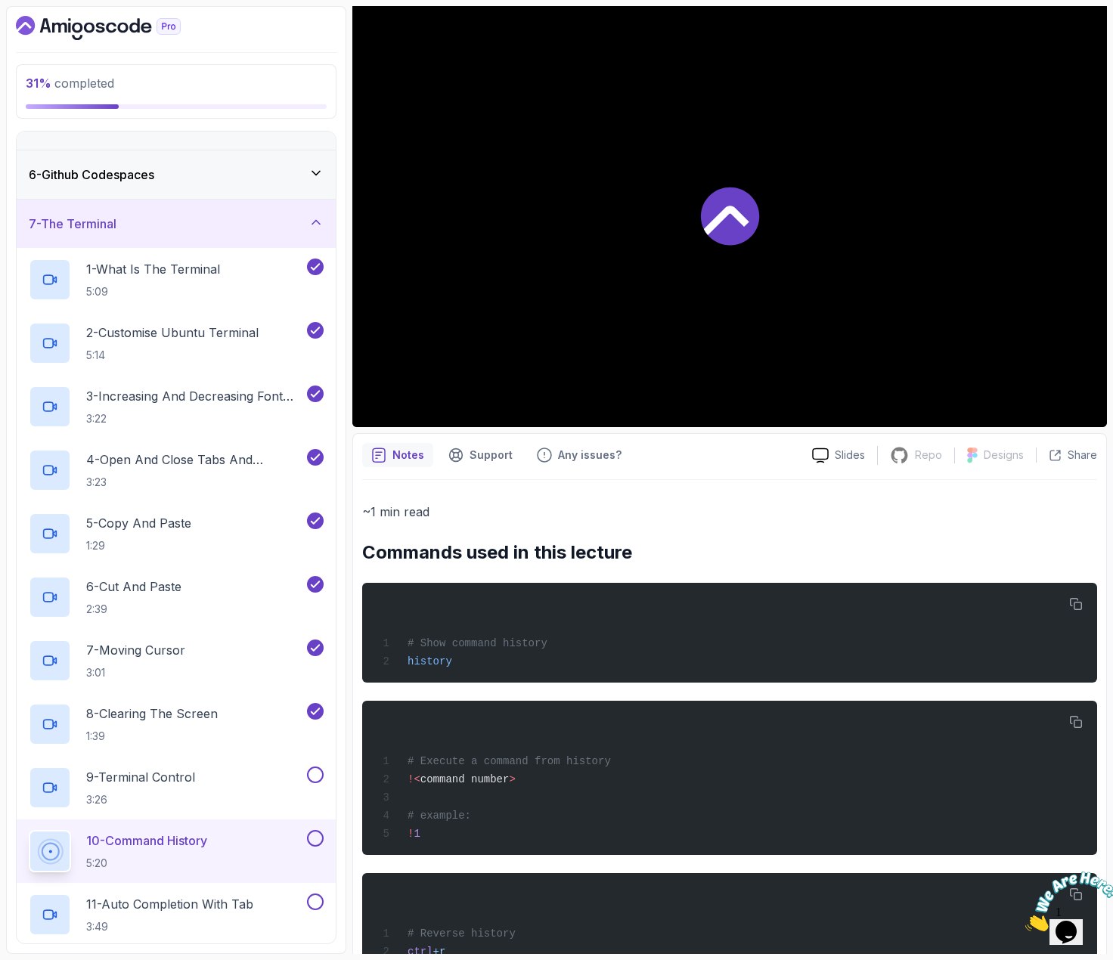
click at [857, 279] on div at bounding box center [729, 215] width 755 height 424
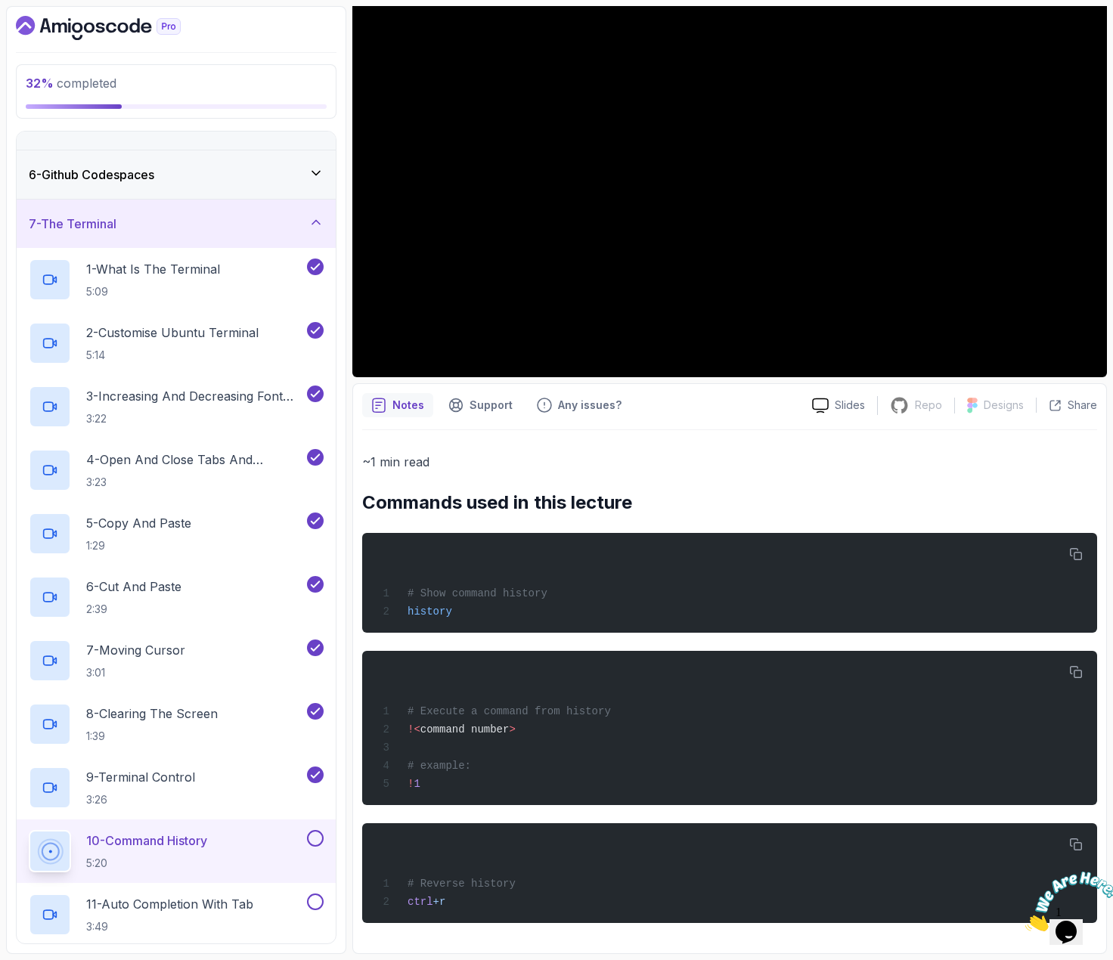
scroll to position [188, 0]
click at [1084, 547] on button "button" at bounding box center [1076, 554] width 24 height 24
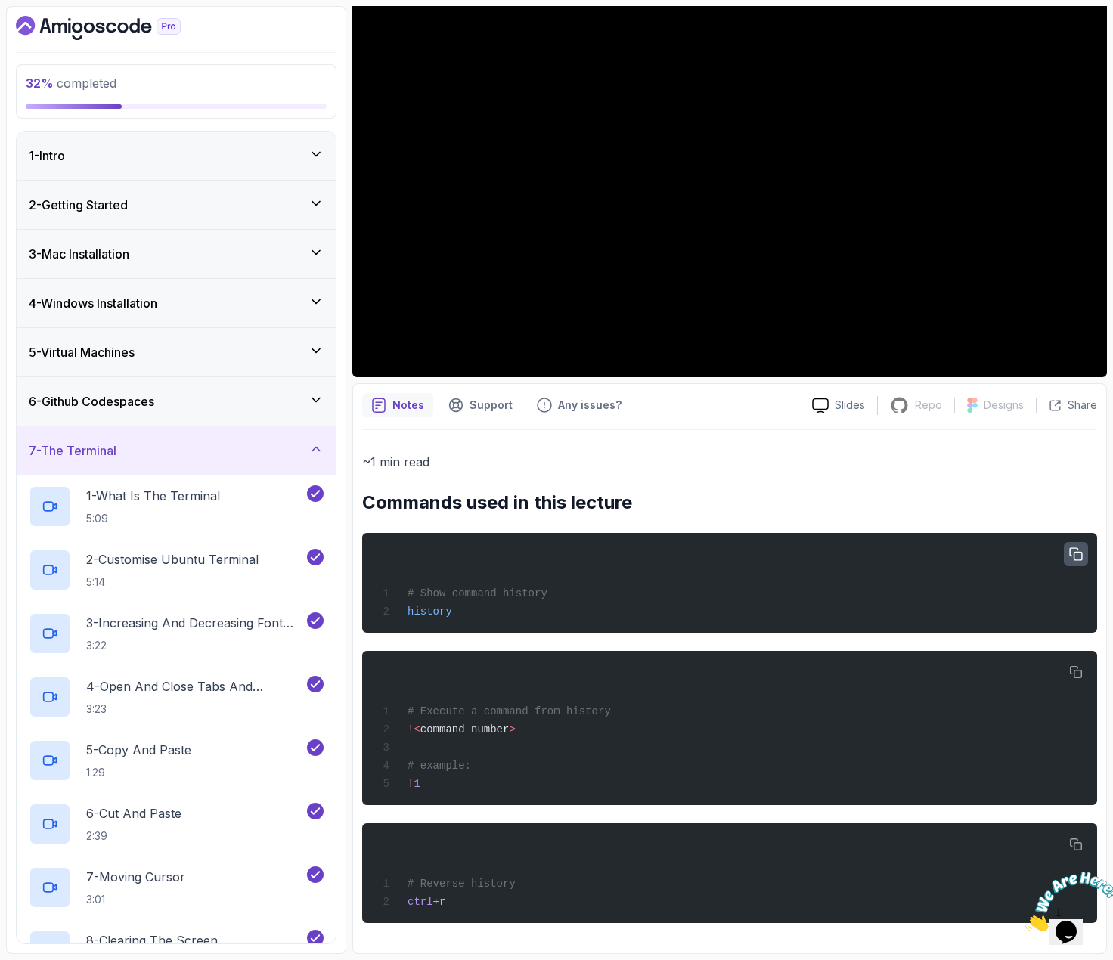
click at [1077, 548] on icon "button" at bounding box center [1076, 554] width 12 height 12
click at [1076, 666] on icon "button" at bounding box center [1076, 673] width 14 height 14
drag, startPoint x: 454, startPoint y: 901, endPoint x: 399, endPoint y: 898, distance: 55.3
click at [399, 898] on div "# Reverse history ctrl + r" at bounding box center [729, 874] width 711 height 82
copy span "ctrl + r"
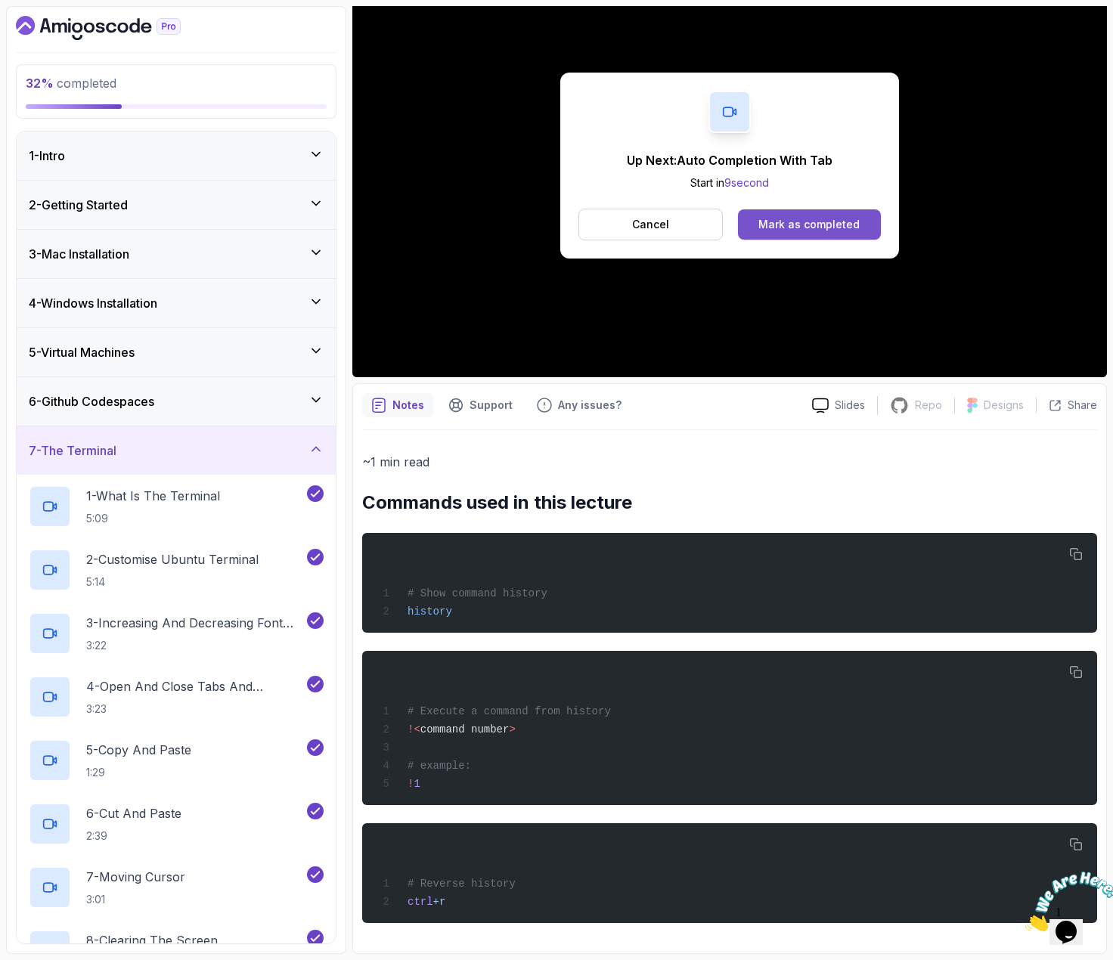
click at [783, 217] on div "Mark as completed" at bounding box center [808, 224] width 101 height 15
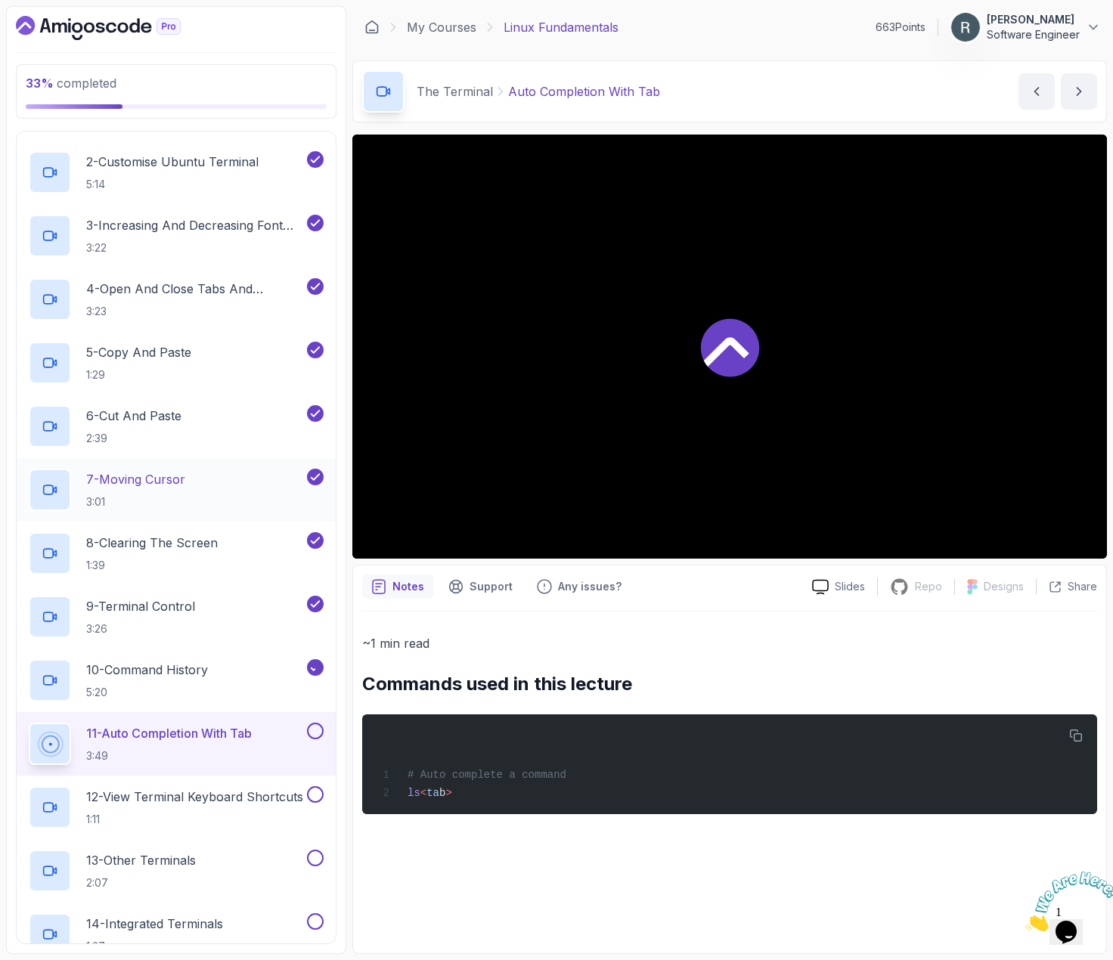
scroll to position [454, 0]
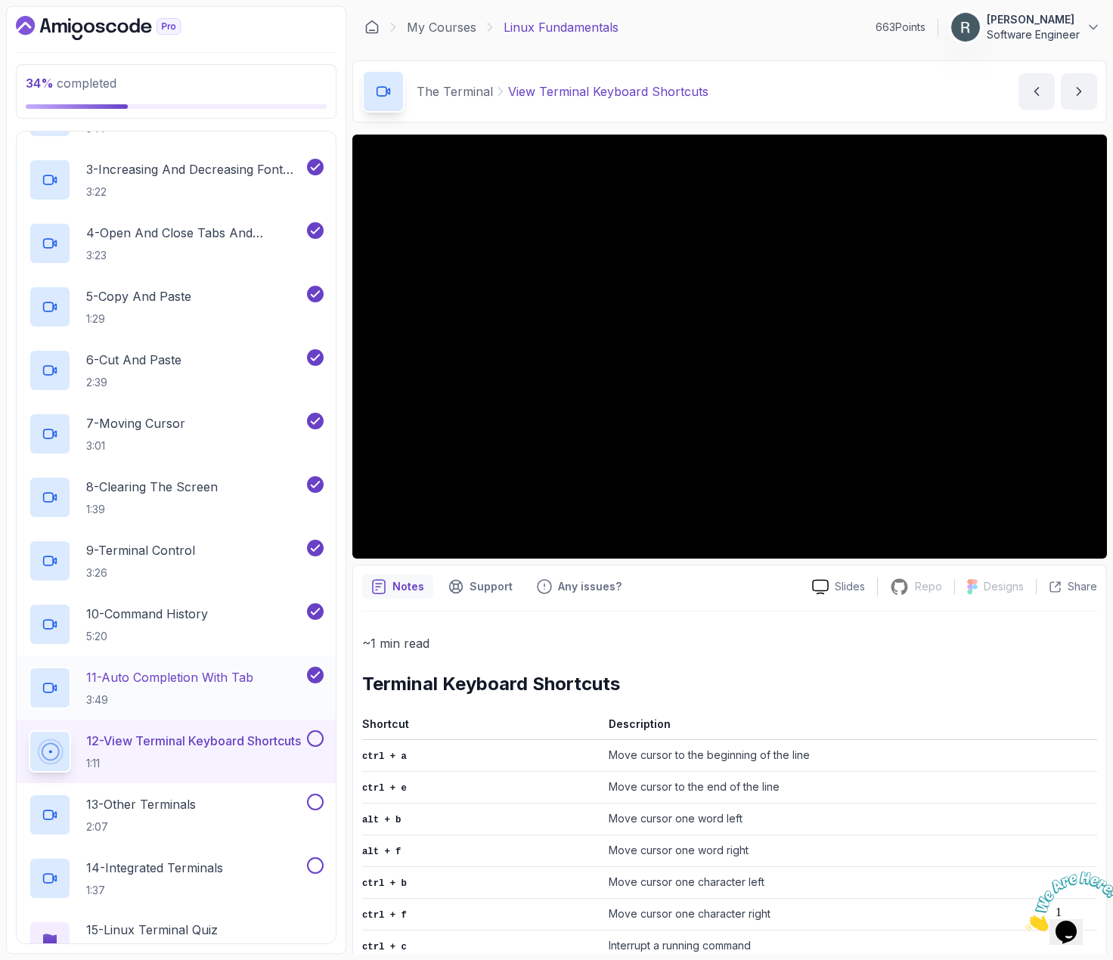
click at [229, 677] on p "11 - Auto Completion With Tab" at bounding box center [169, 677] width 167 height 18
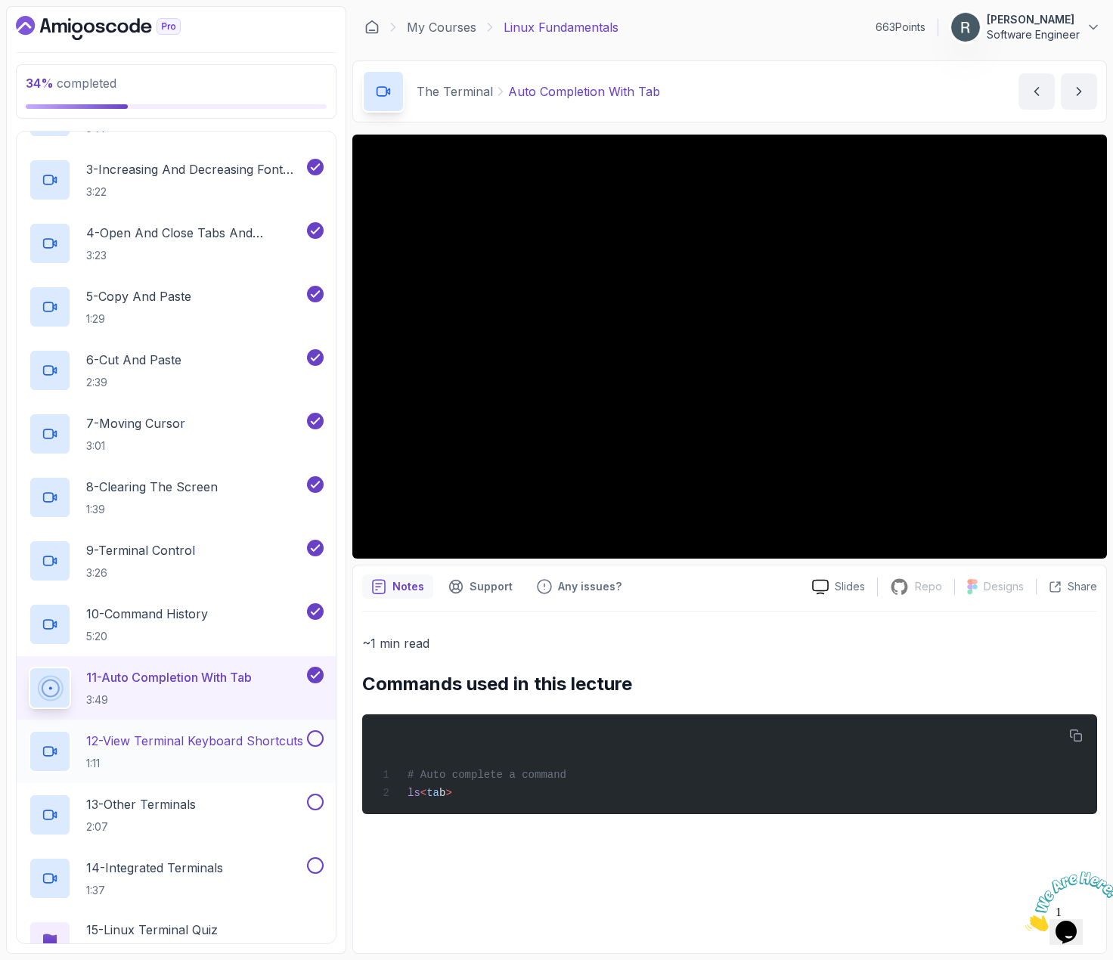
click at [265, 735] on p "12 - View Terminal Keyboard Shortcuts" at bounding box center [194, 741] width 217 height 18
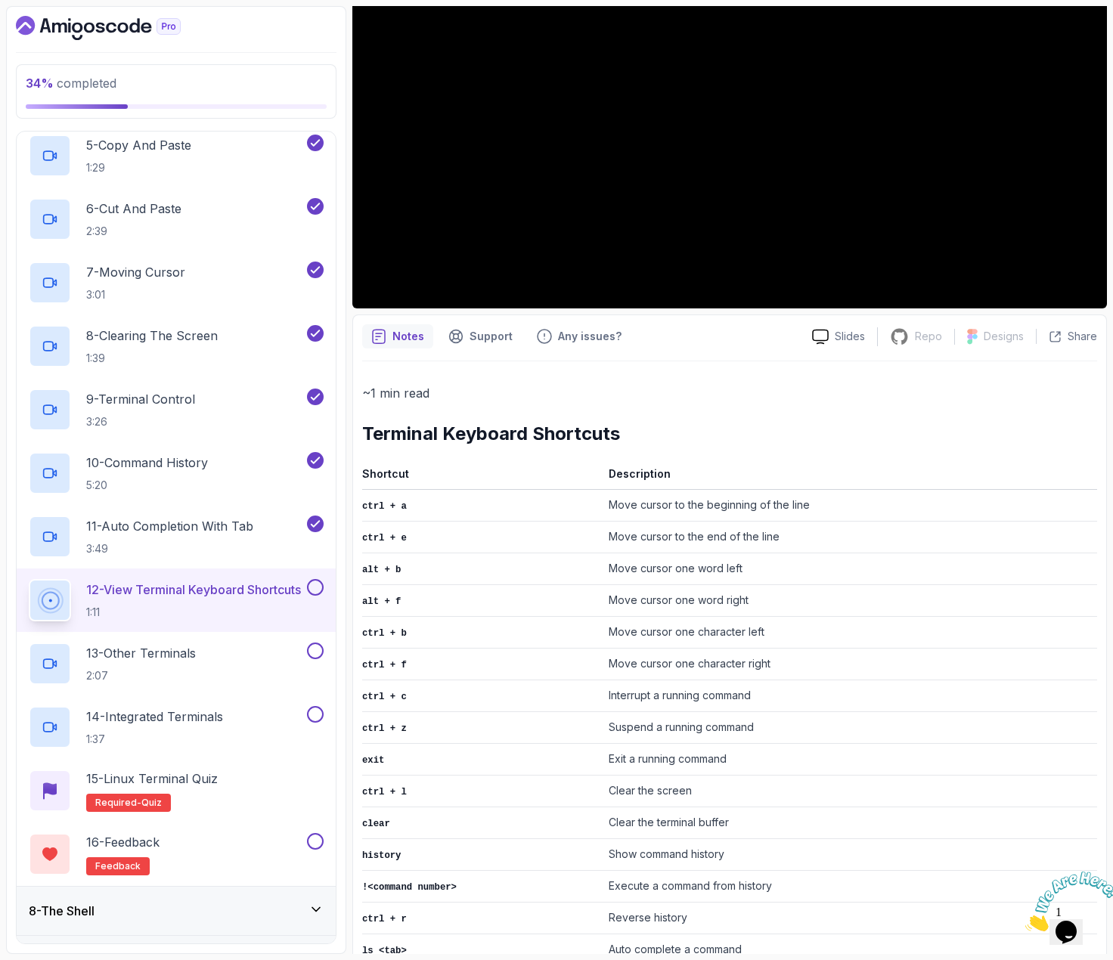
scroll to position [281, 0]
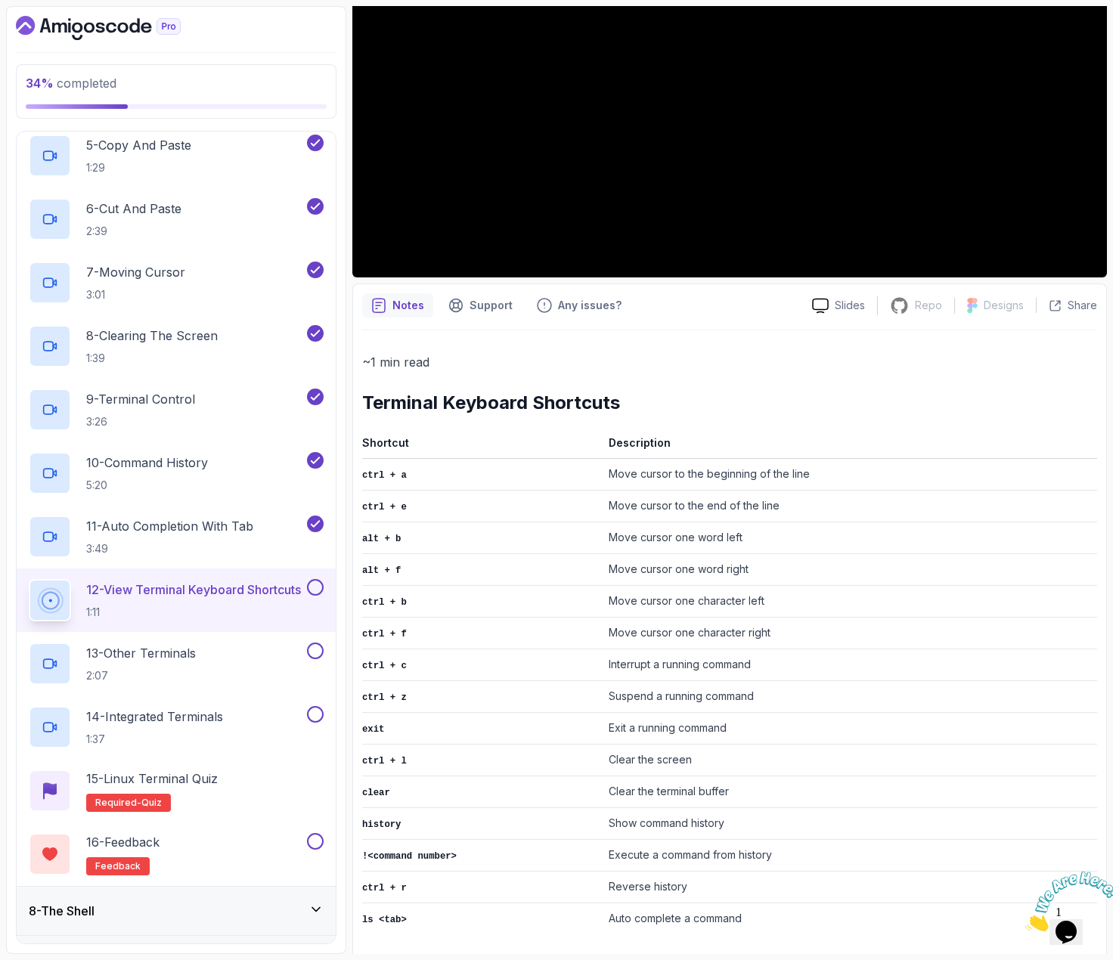
click at [314, 585] on button at bounding box center [315, 587] width 17 height 17
click at [240, 654] on div "13 - Other Terminals 2:07" at bounding box center [166, 664] width 275 height 42
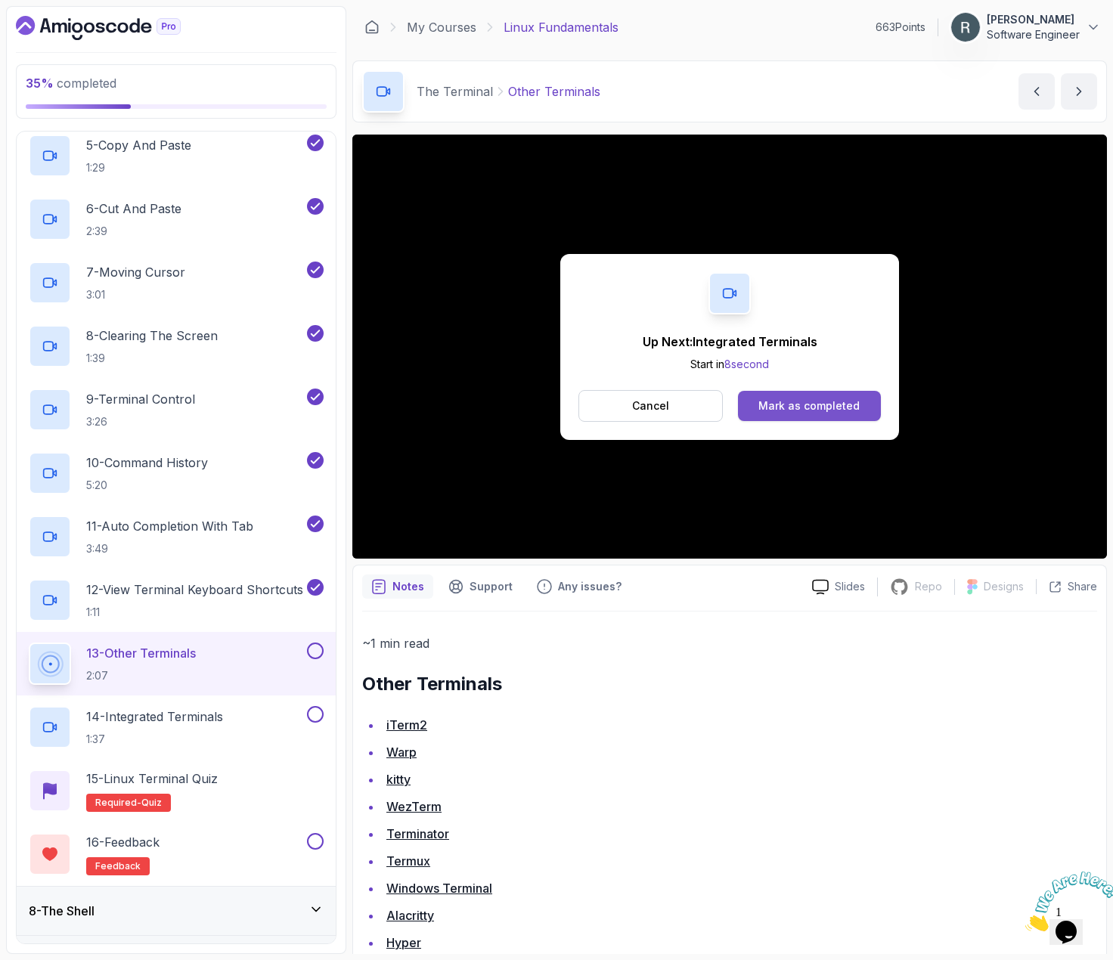
click at [793, 404] on div "Mark as completed" at bounding box center [808, 406] width 101 height 15
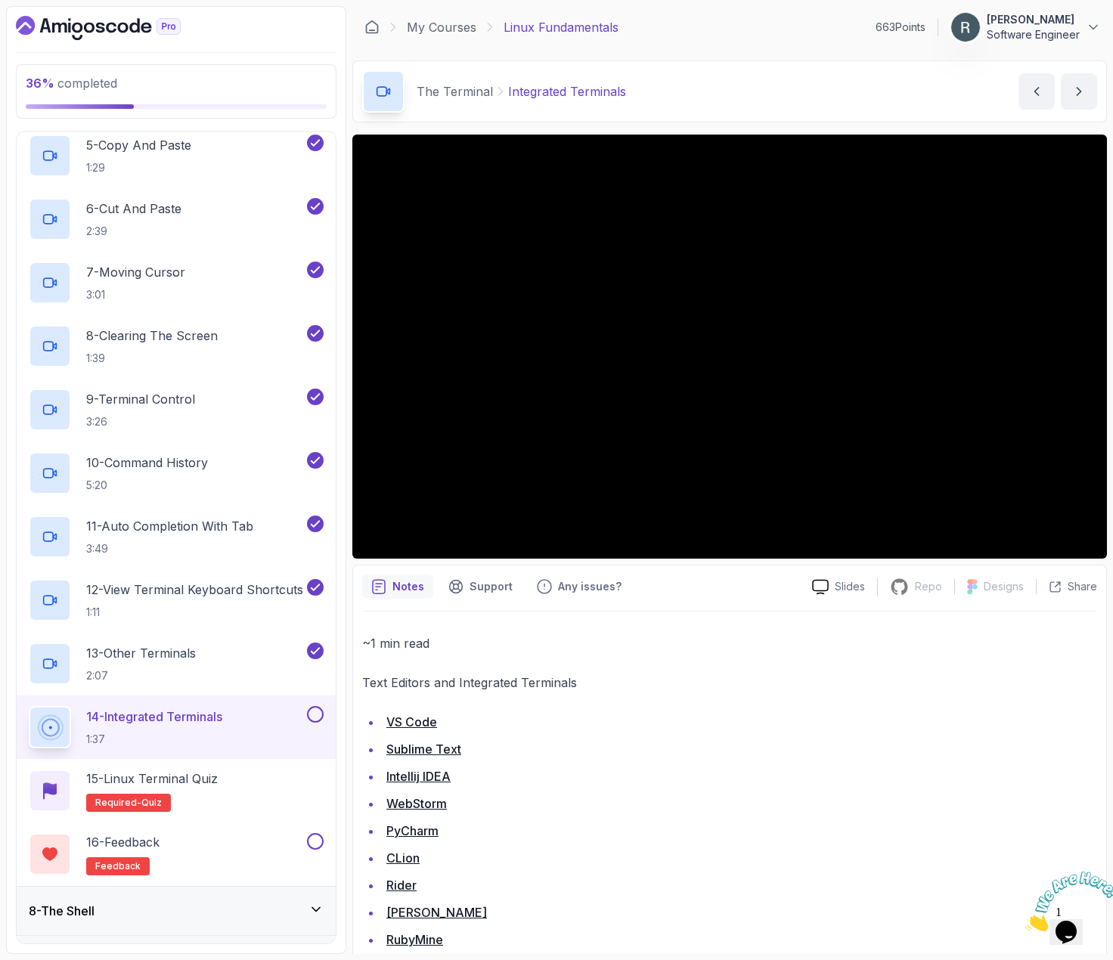
click at [1025, 921] on icon "Close" at bounding box center [1025, 927] width 0 height 13
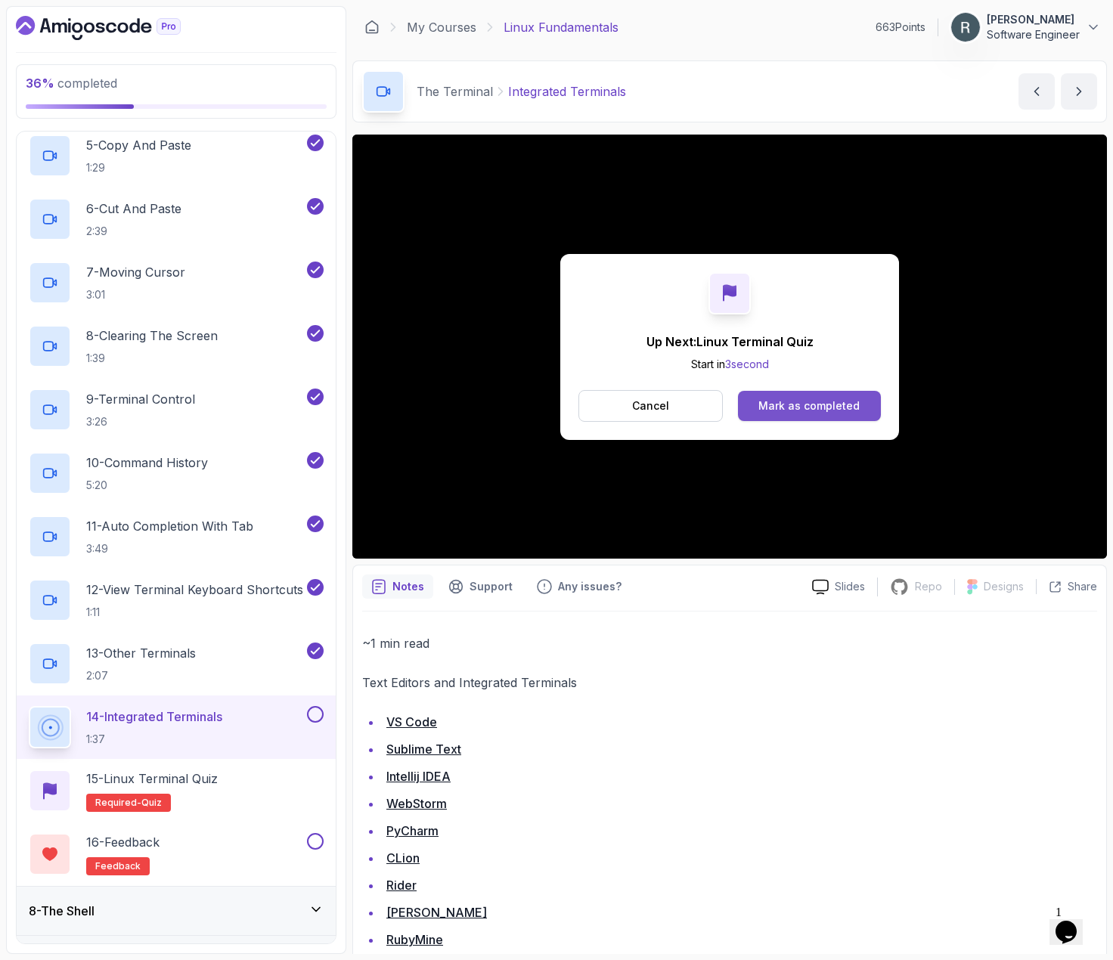
click at [838, 399] on div "Mark as completed" at bounding box center [808, 406] width 101 height 15
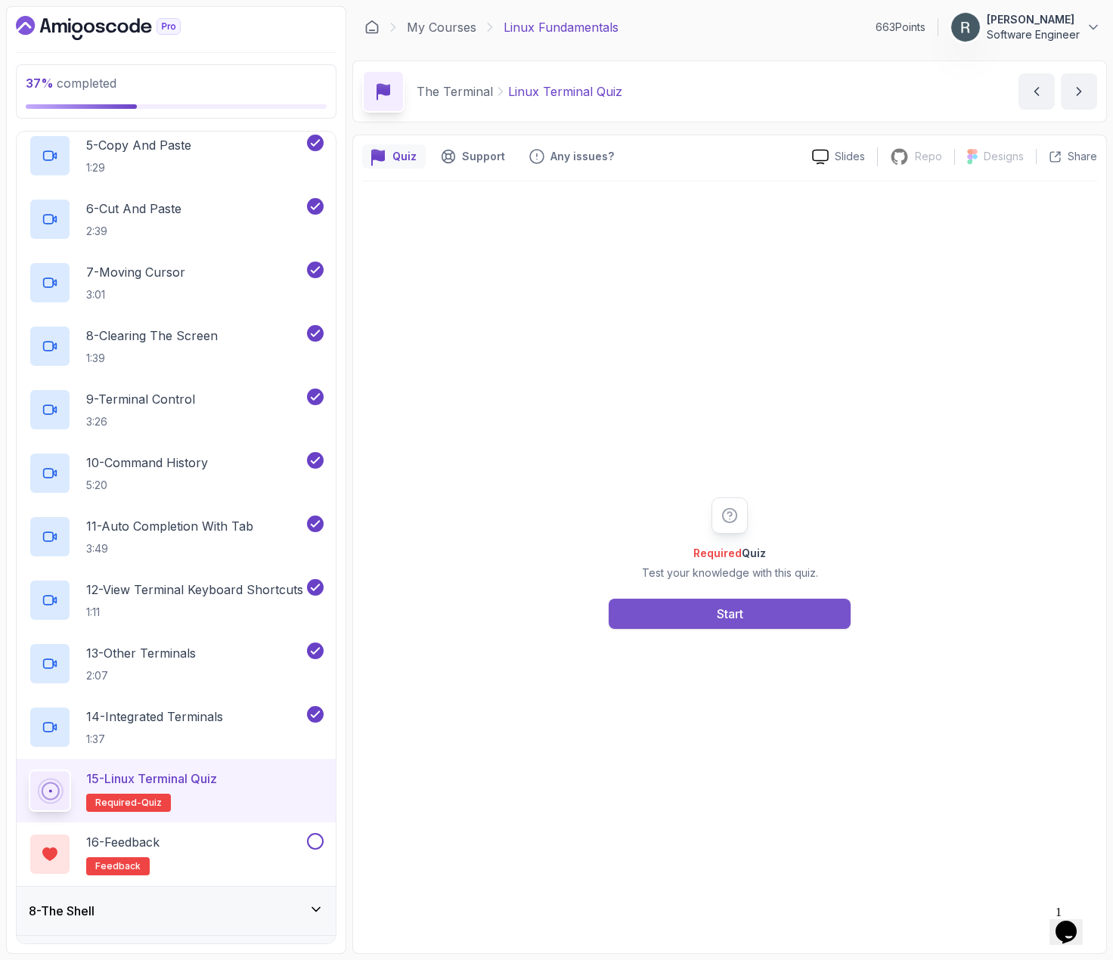
click at [756, 615] on button "Start" at bounding box center [730, 614] width 242 height 30
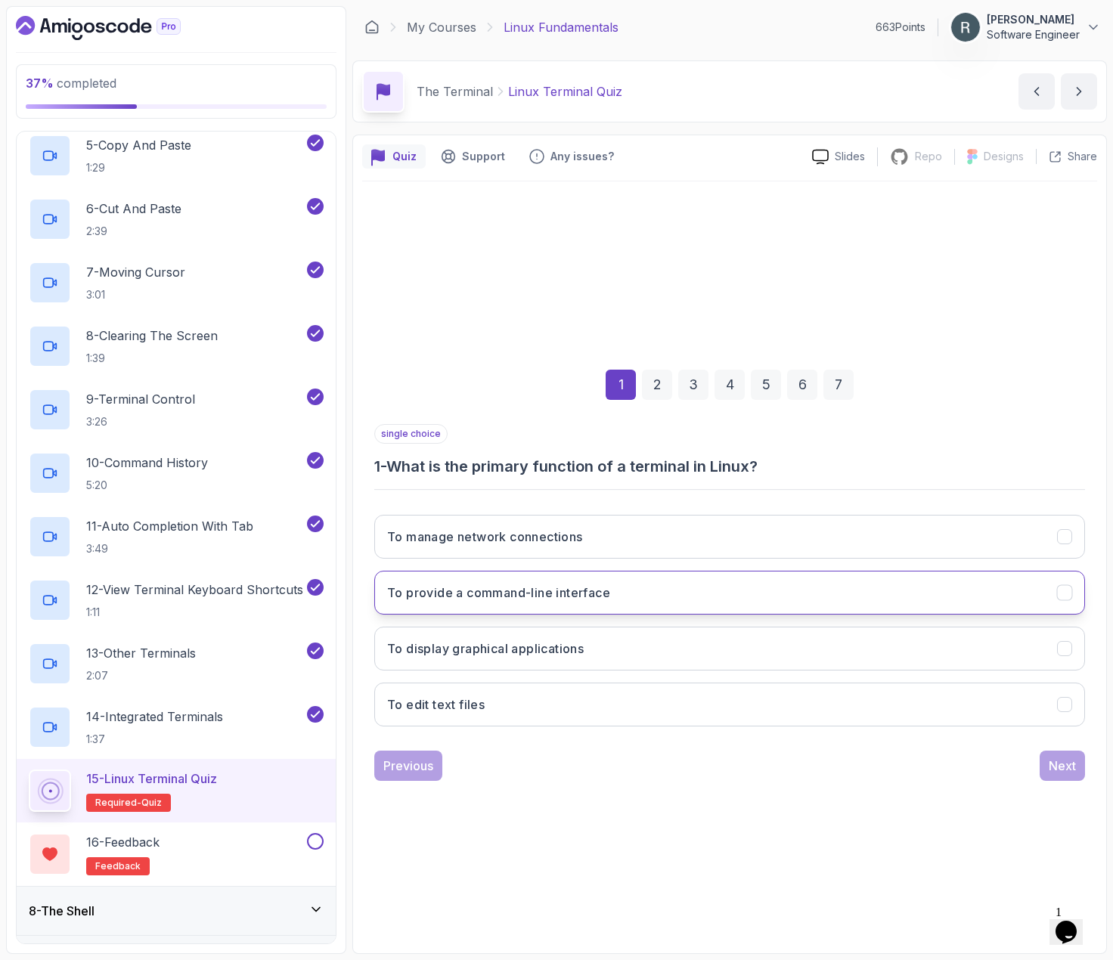
click at [786, 601] on button "To provide a command-line interface" at bounding box center [729, 593] width 711 height 44
click at [1051, 771] on div "Next" at bounding box center [1062, 766] width 27 height 18
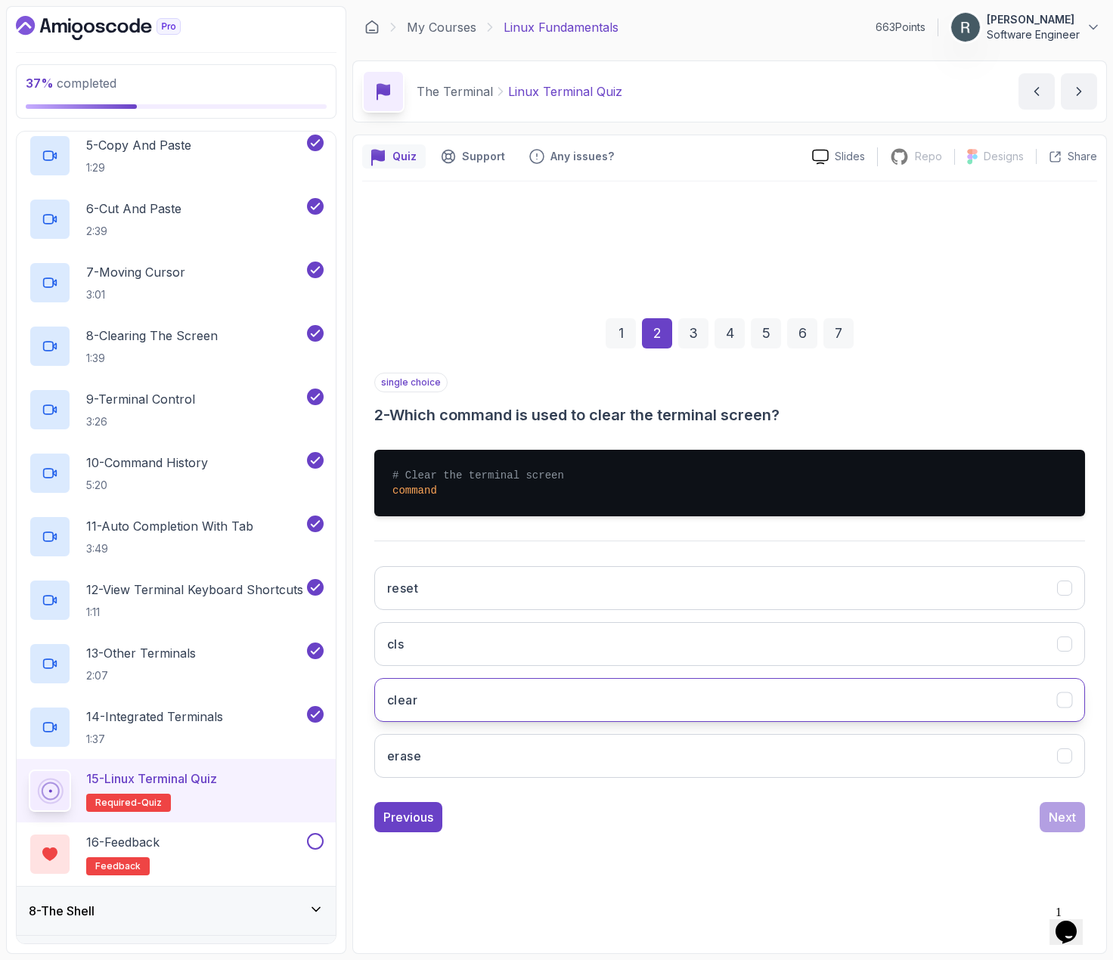
click at [537, 702] on button "clear" at bounding box center [729, 700] width 711 height 44
click at [1059, 812] on div "Next" at bounding box center [1062, 817] width 27 height 18
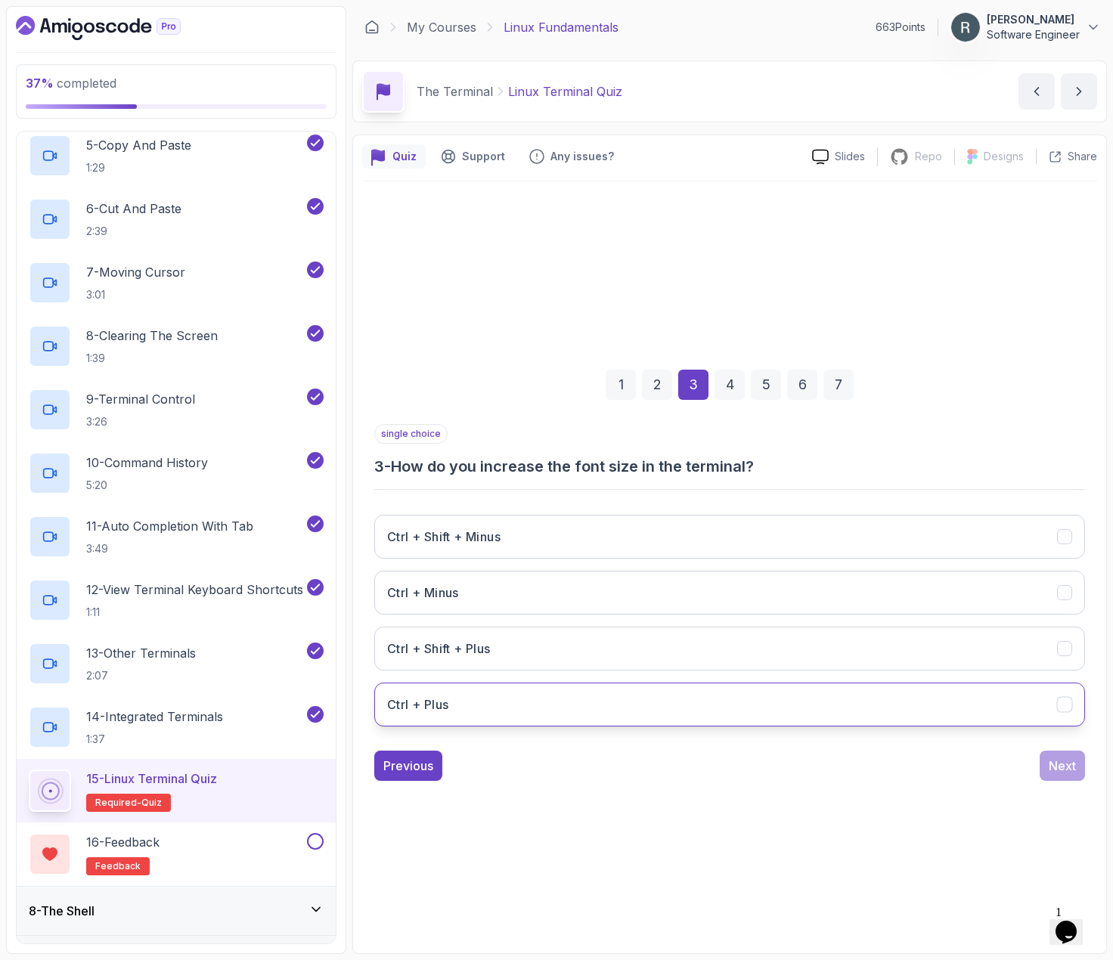
click at [802, 696] on button "Ctrl + Plus" at bounding box center [729, 705] width 711 height 44
click at [1065, 771] on div "Next" at bounding box center [1062, 766] width 27 height 18
click at [559, 703] on button "Auto-completion" at bounding box center [729, 705] width 711 height 44
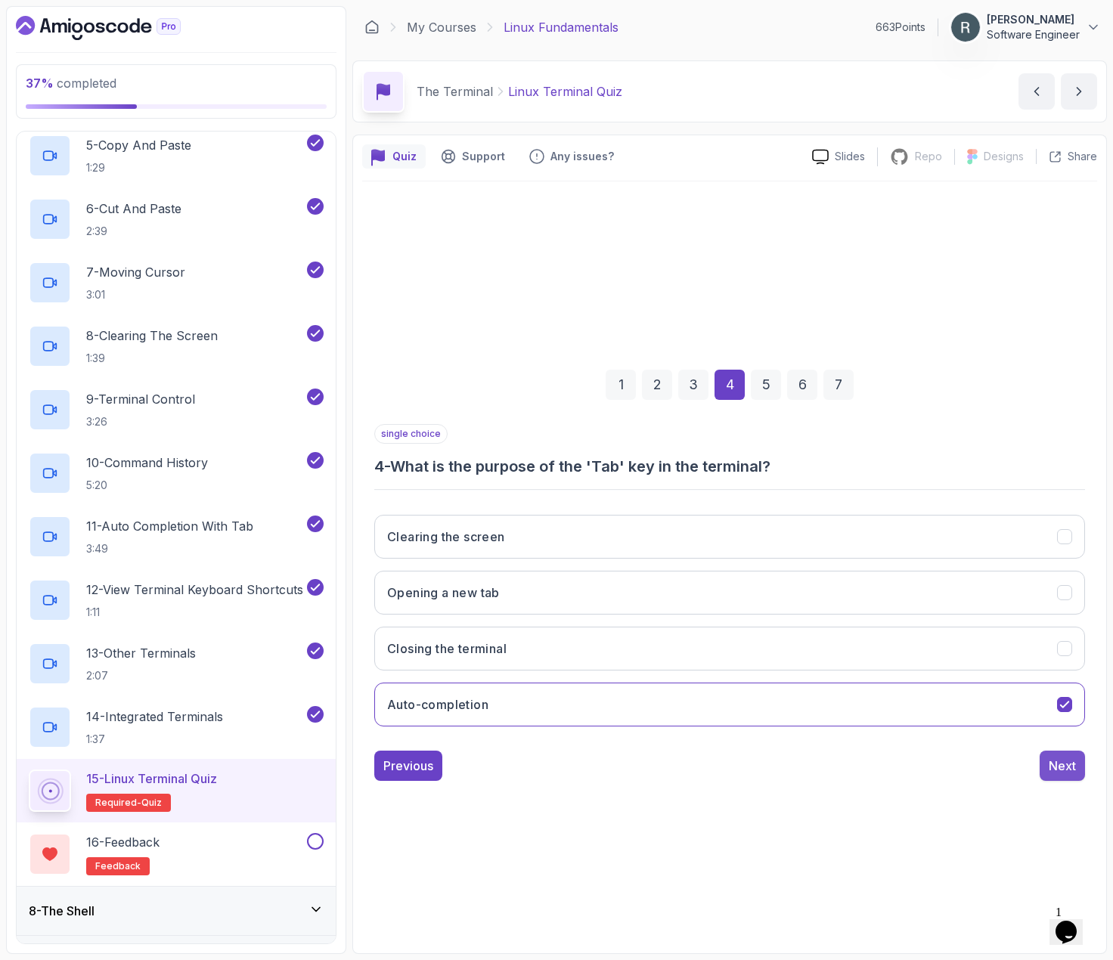
click at [1062, 768] on div "Next" at bounding box center [1062, 766] width 27 height 18
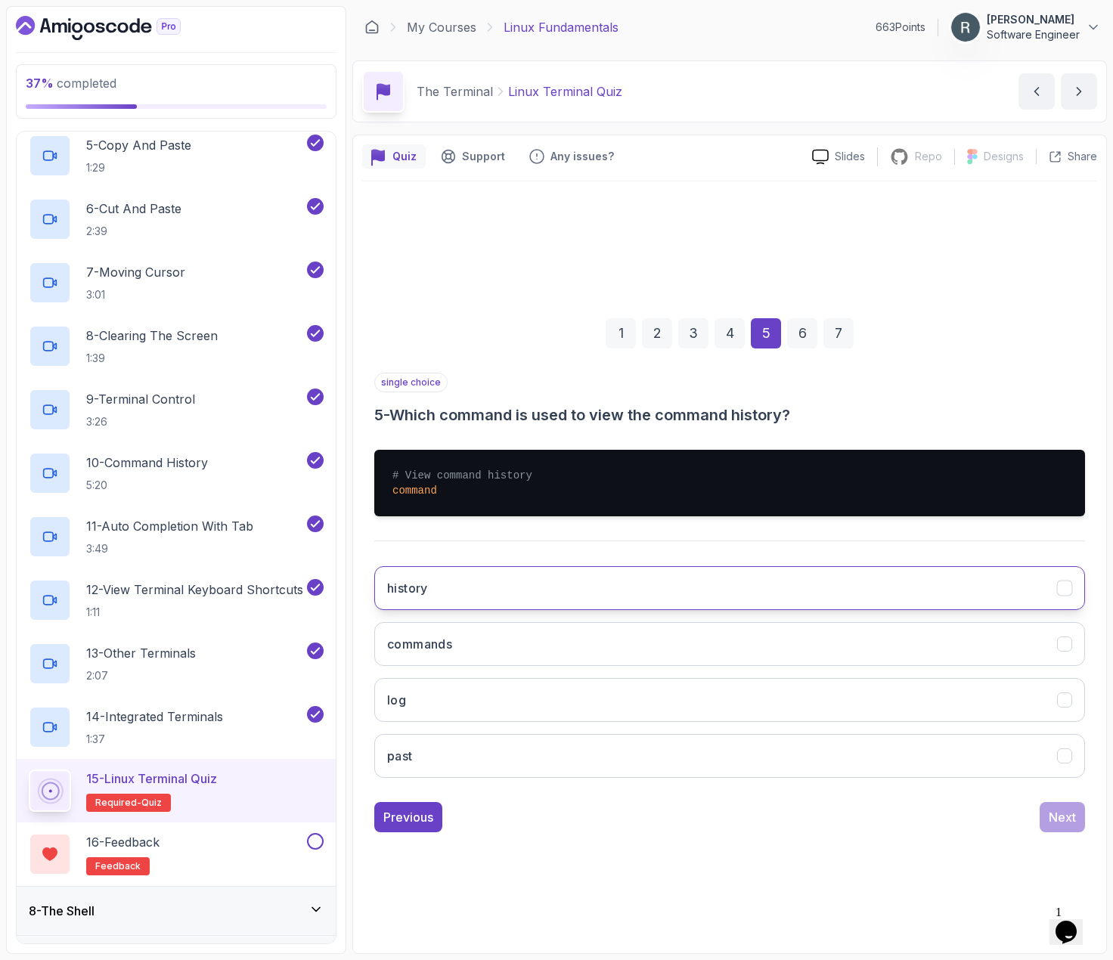
click at [876, 582] on button "history" at bounding box center [729, 588] width 711 height 44
click at [1054, 813] on div "Next" at bounding box center [1062, 817] width 27 height 18
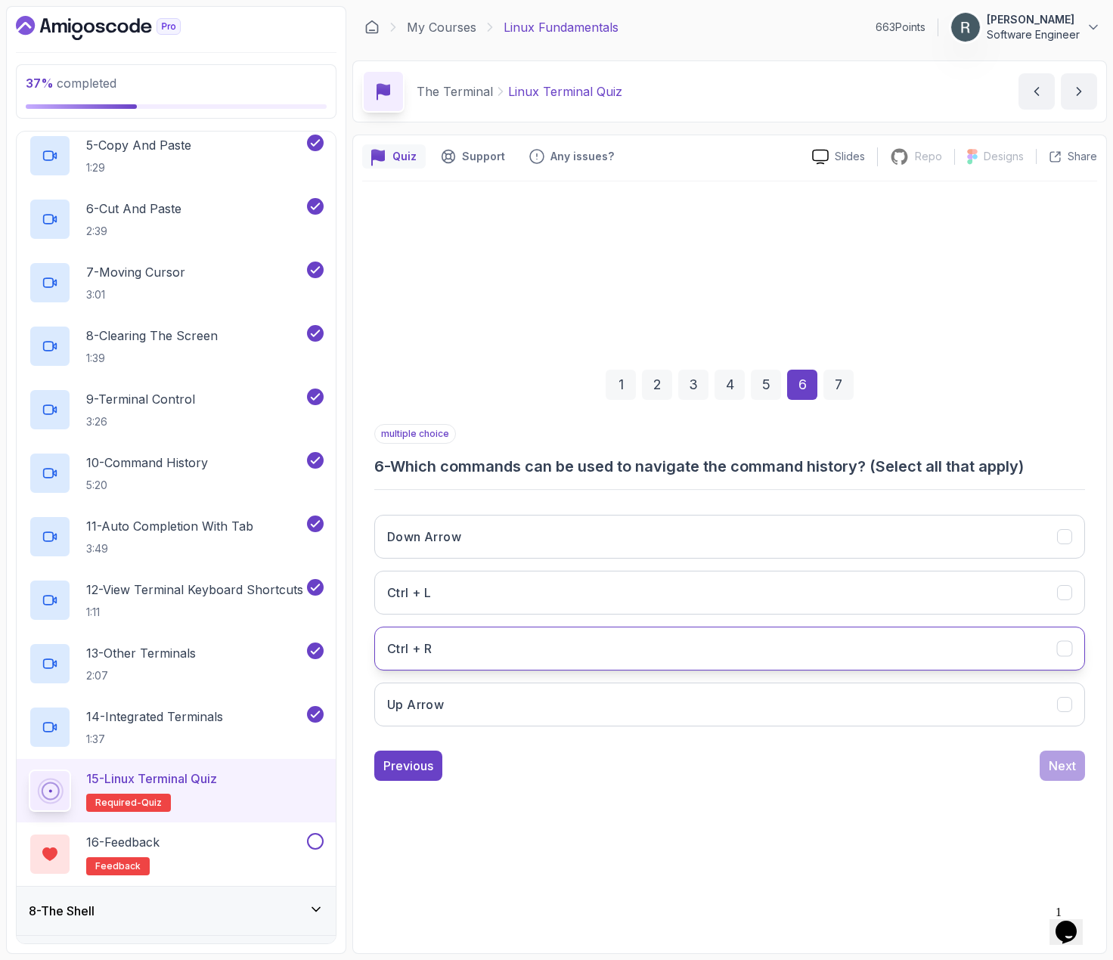
click at [833, 637] on button "Ctrl + R" at bounding box center [729, 649] width 711 height 44
click at [1056, 764] on div "Next" at bounding box center [1062, 766] width 27 height 18
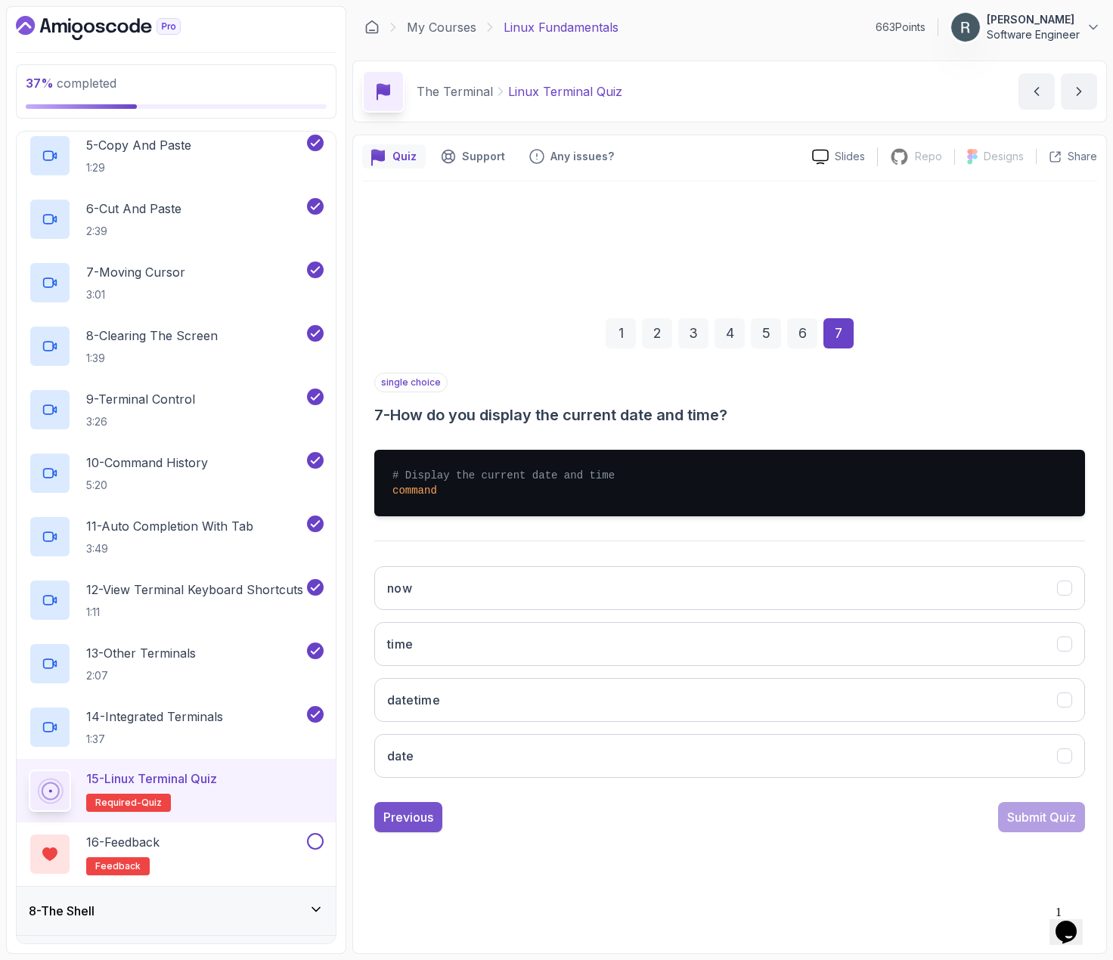
click at [424, 813] on div "Previous" at bounding box center [408, 817] width 50 height 18
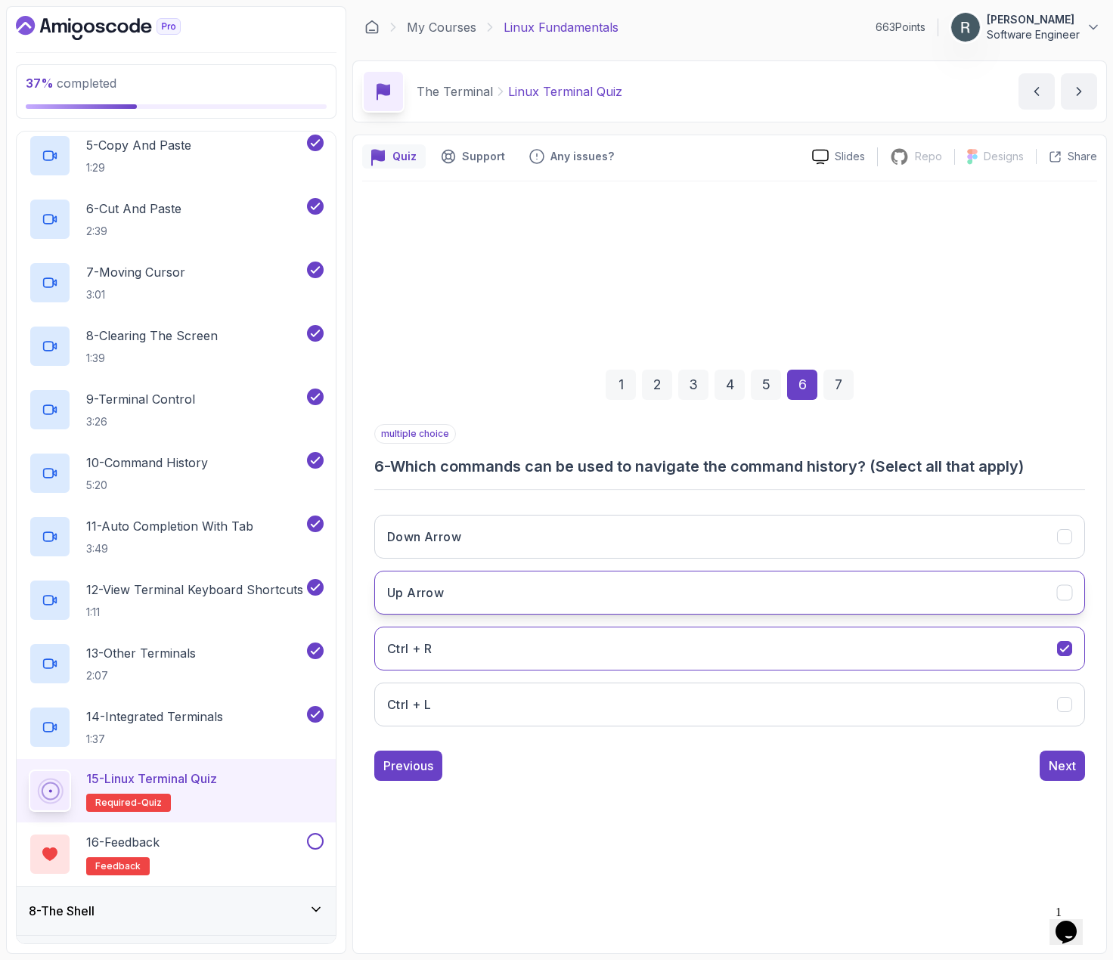
click at [515, 587] on button "Up Arrow" at bounding box center [729, 593] width 711 height 44
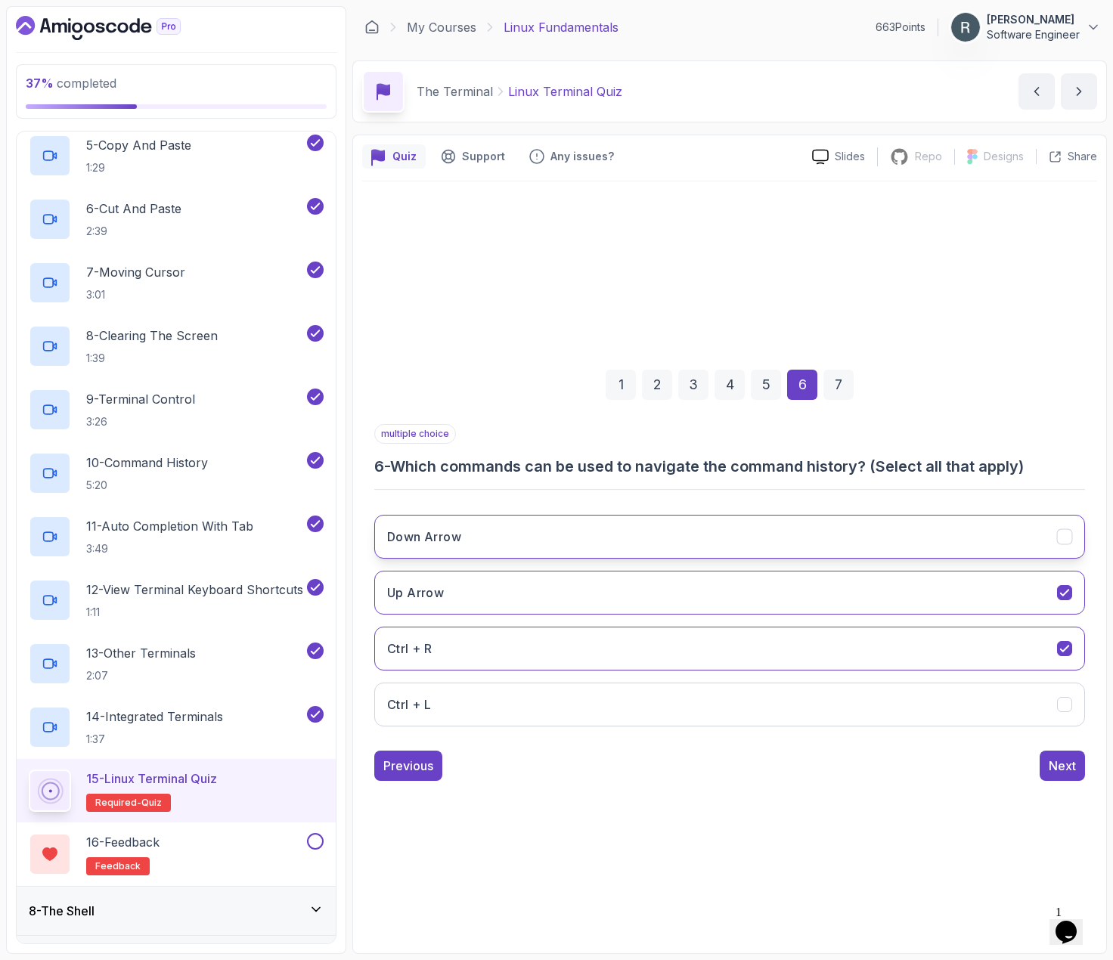
click at [602, 534] on button "Down Arrow" at bounding box center [729, 537] width 711 height 44
click at [1053, 770] on div "Next" at bounding box center [1062, 766] width 27 height 18
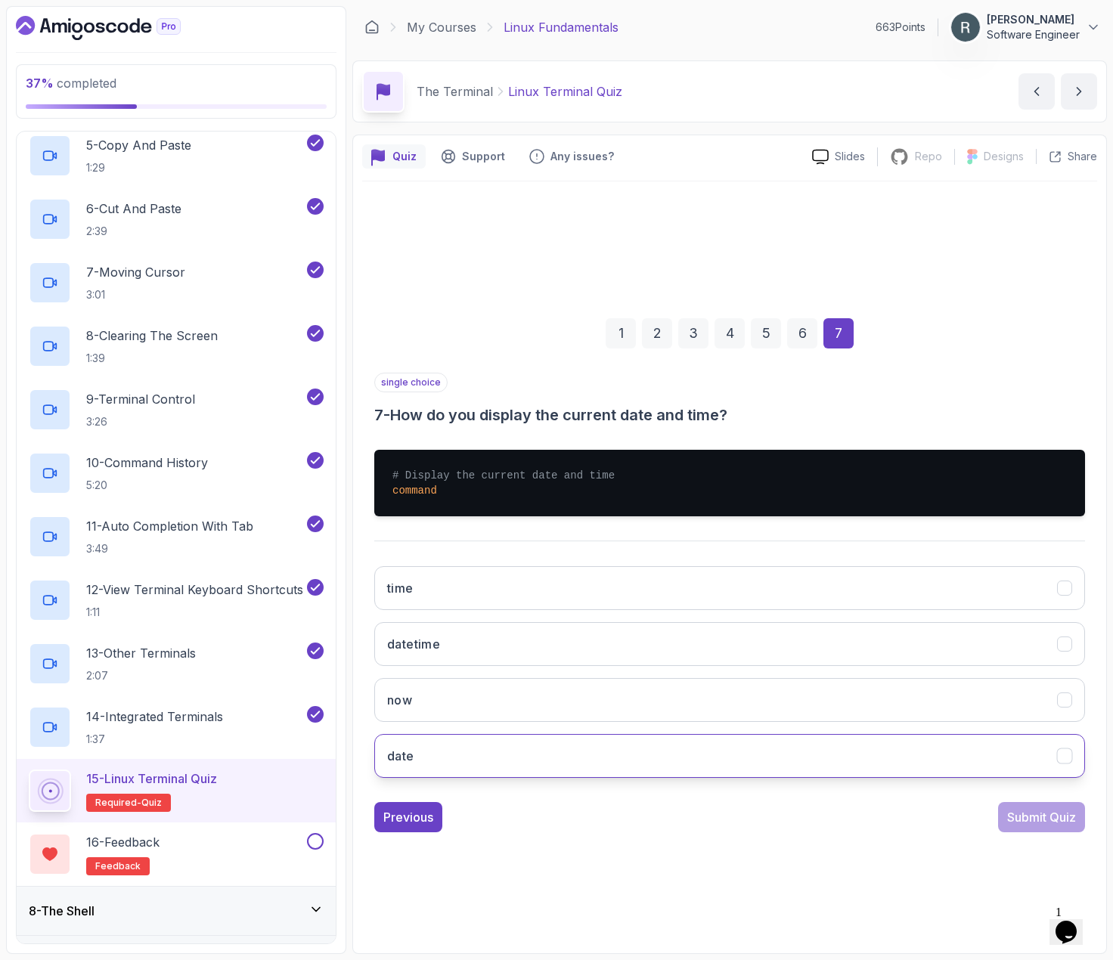
click at [805, 738] on button "date" at bounding box center [729, 756] width 711 height 44
click at [1047, 820] on div "Submit Quiz" at bounding box center [1041, 817] width 69 height 18
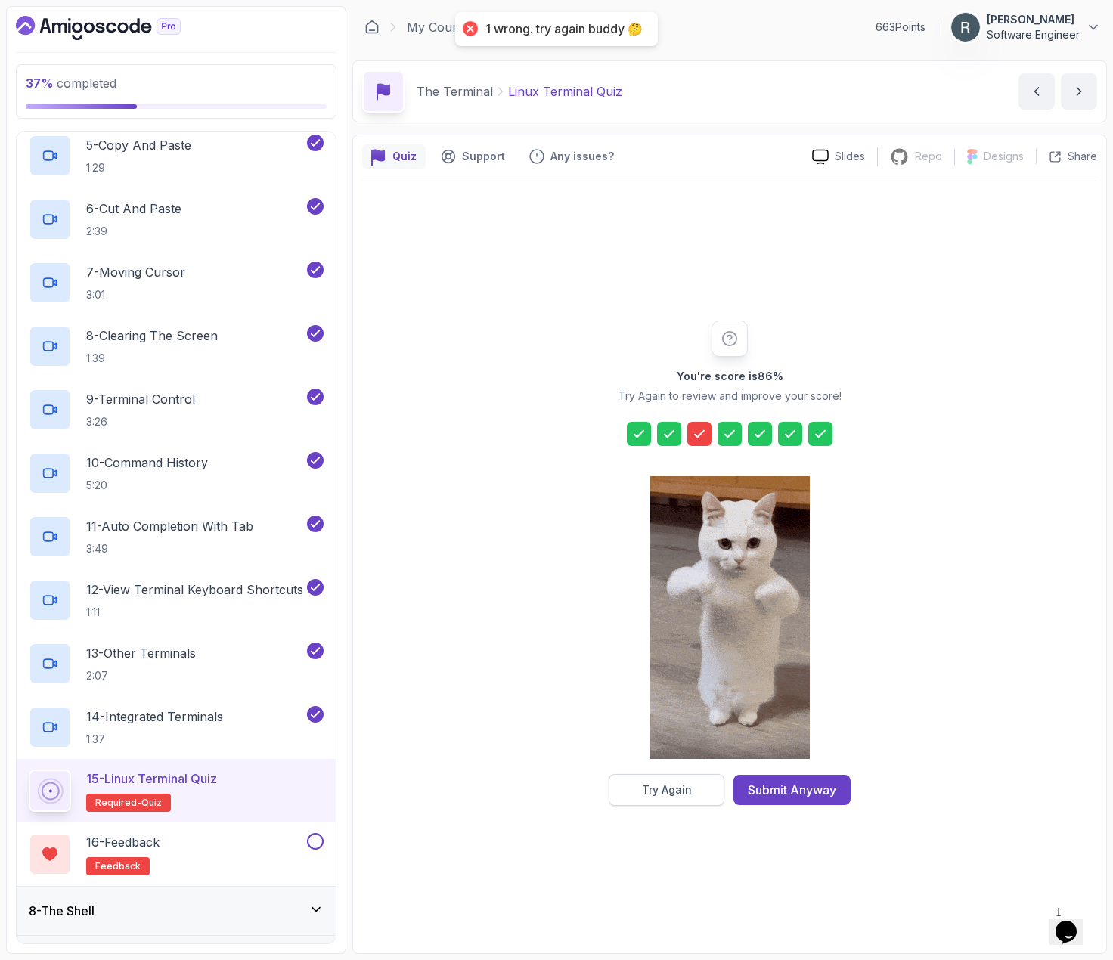
click at [685, 789] on div "Try Again" at bounding box center [667, 790] width 50 height 15
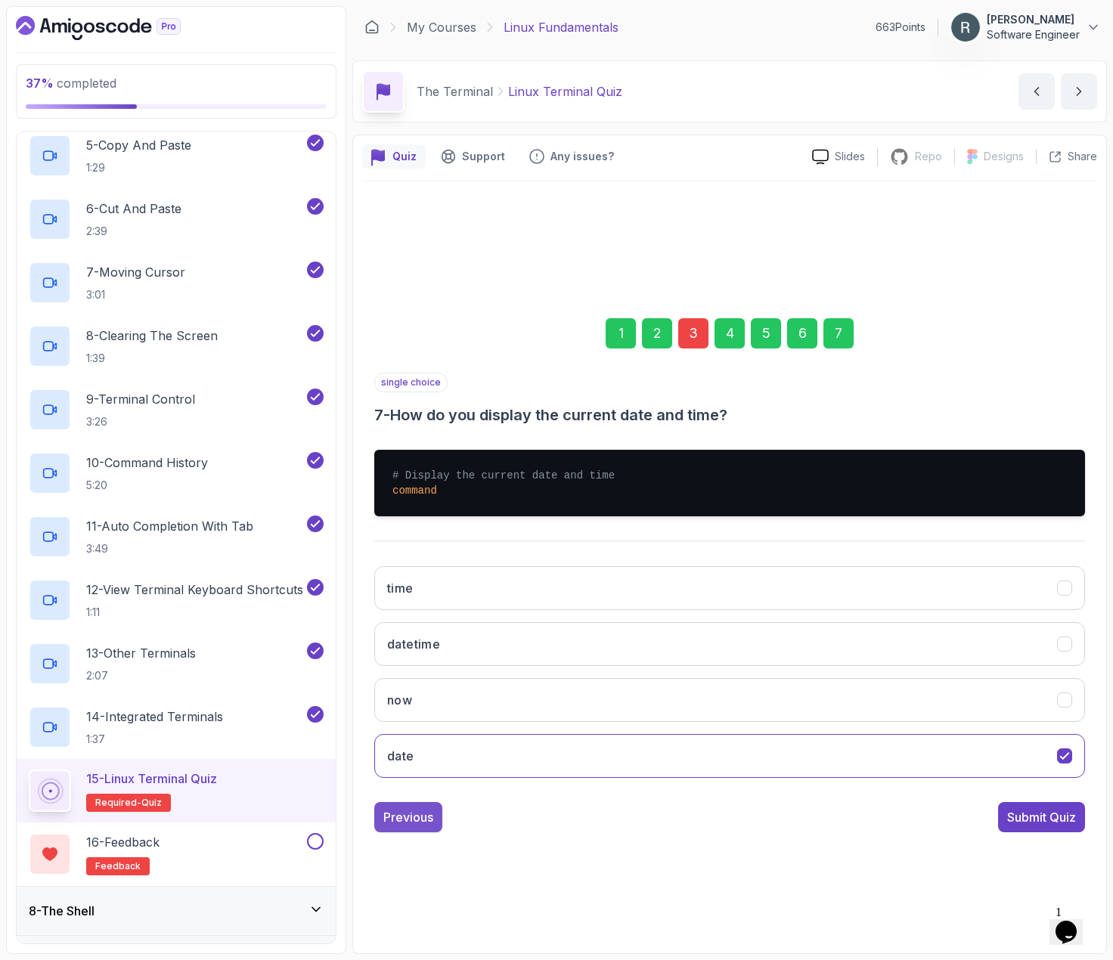
click at [386, 811] on div "Previous" at bounding box center [408, 817] width 50 height 18
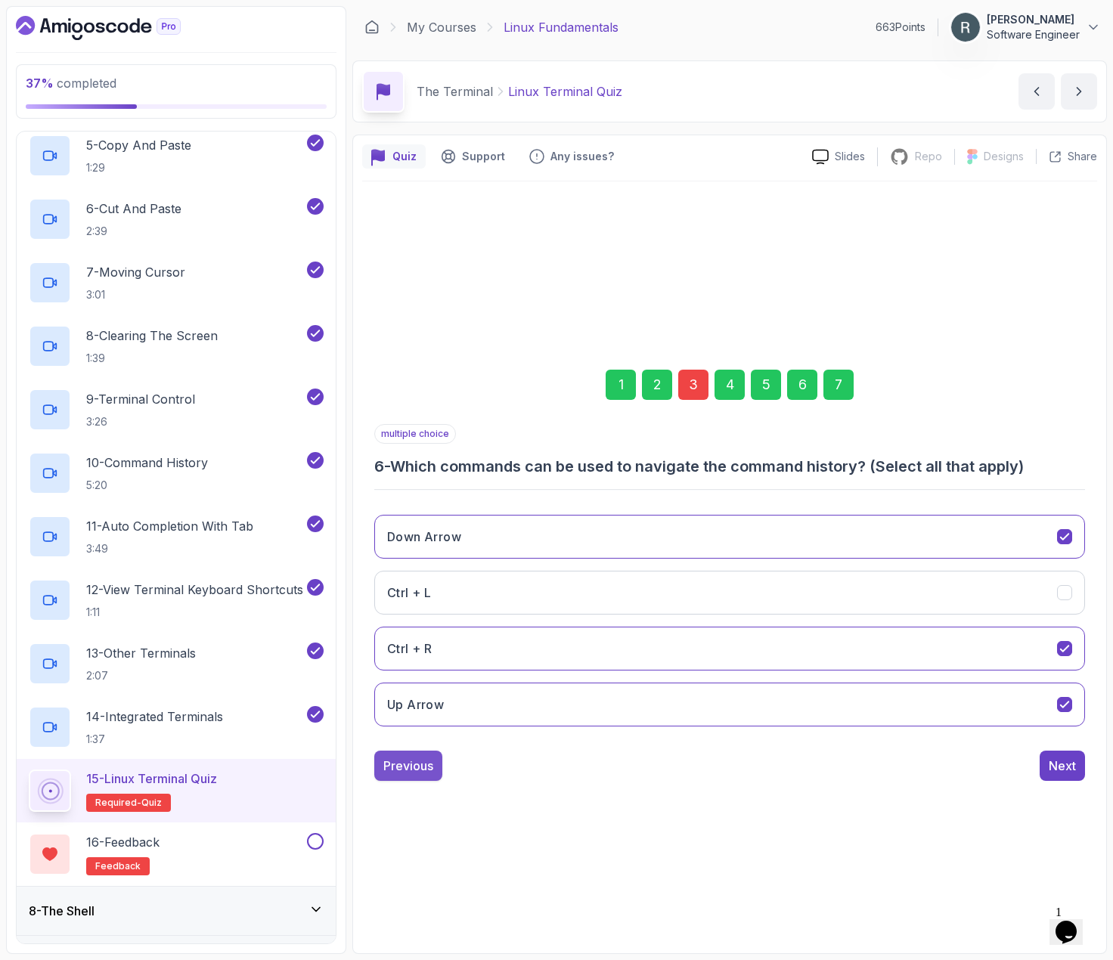
click at [405, 766] on div "Previous" at bounding box center [408, 766] width 50 height 18
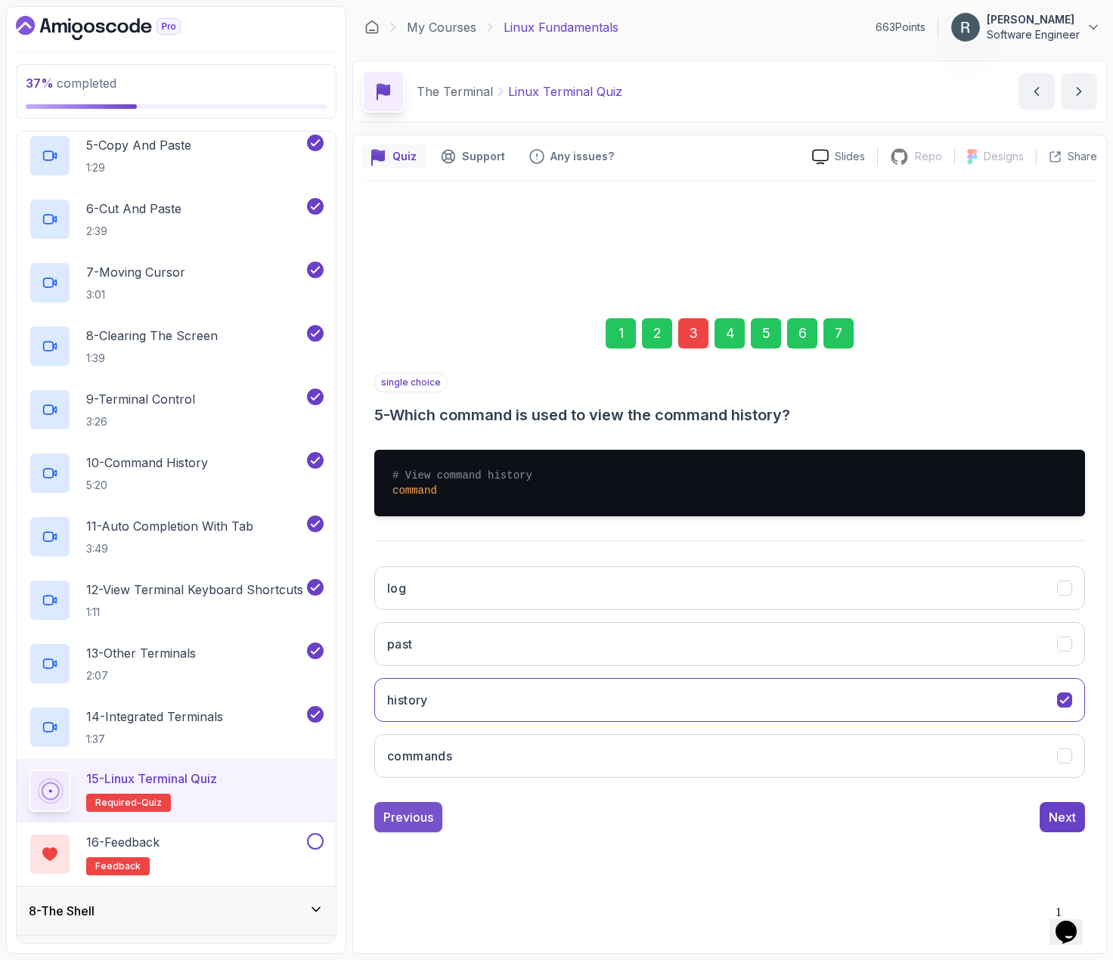
click at [397, 825] on div "Previous" at bounding box center [408, 817] width 50 height 18
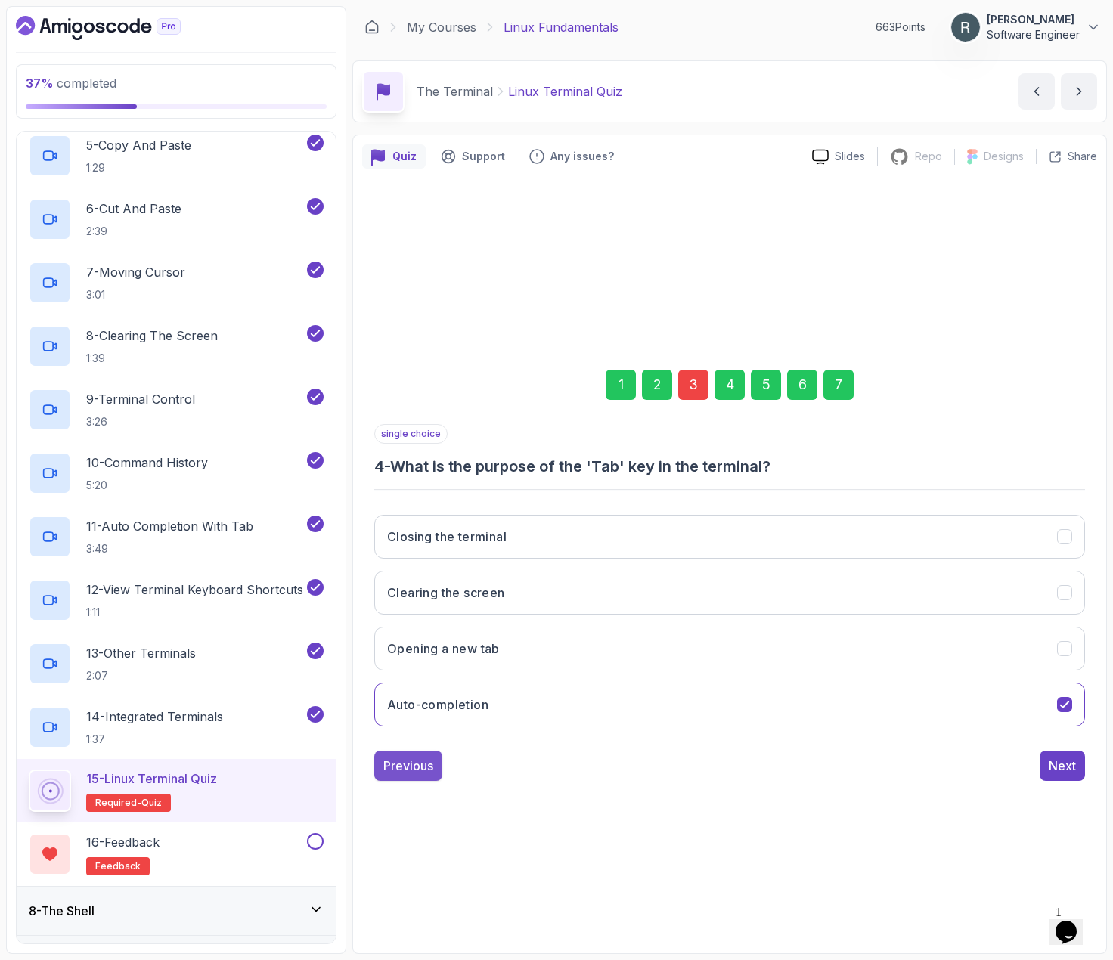
click at [408, 764] on div "Previous" at bounding box center [408, 766] width 50 height 18
click at [497, 693] on button "Ctrl + Plus" at bounding box center [729, 705] width 711 height 44
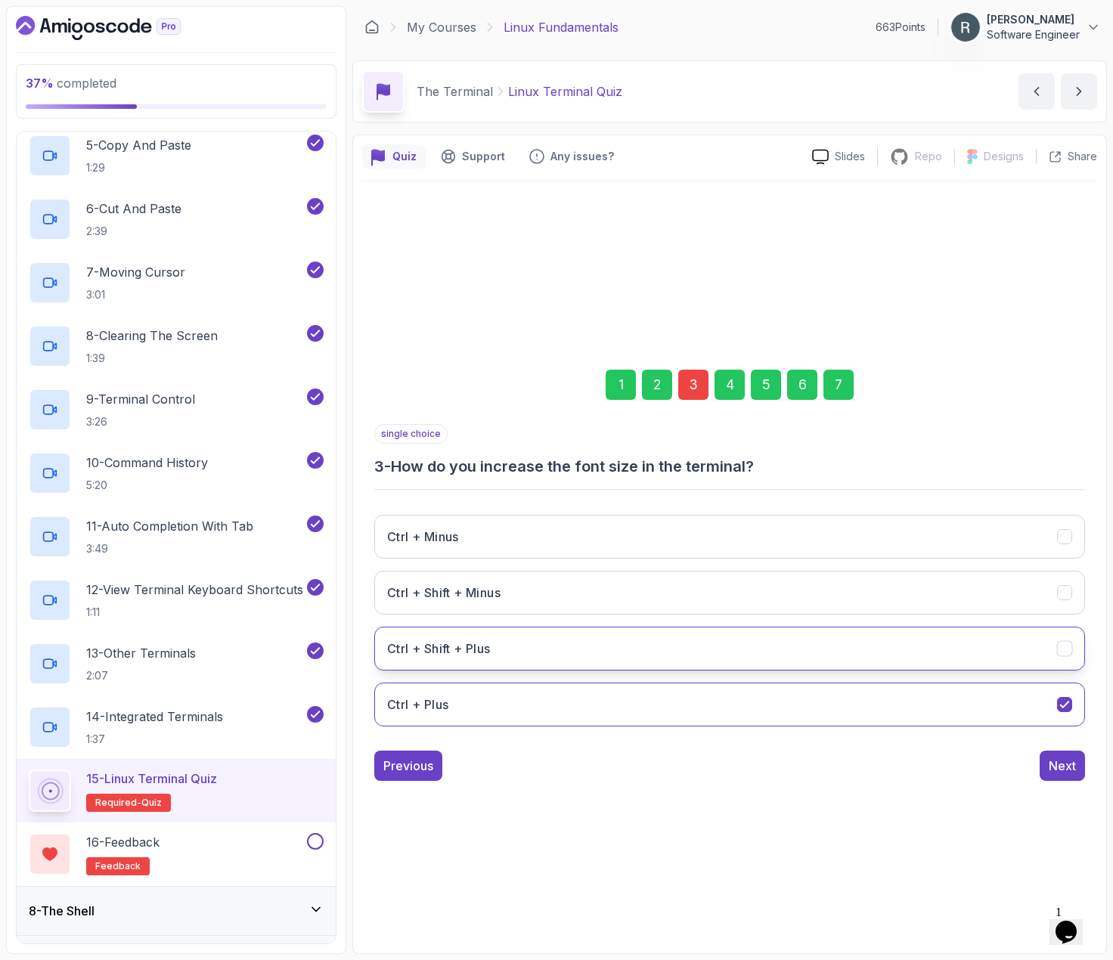
click at [513, 653] on button "Ctrl + Shift + Plus" at bounding box center [729, 649] width 711 height 44
click at [1070, 765] on div "Next" at bounding box center [1062, 766] width 27 height 18
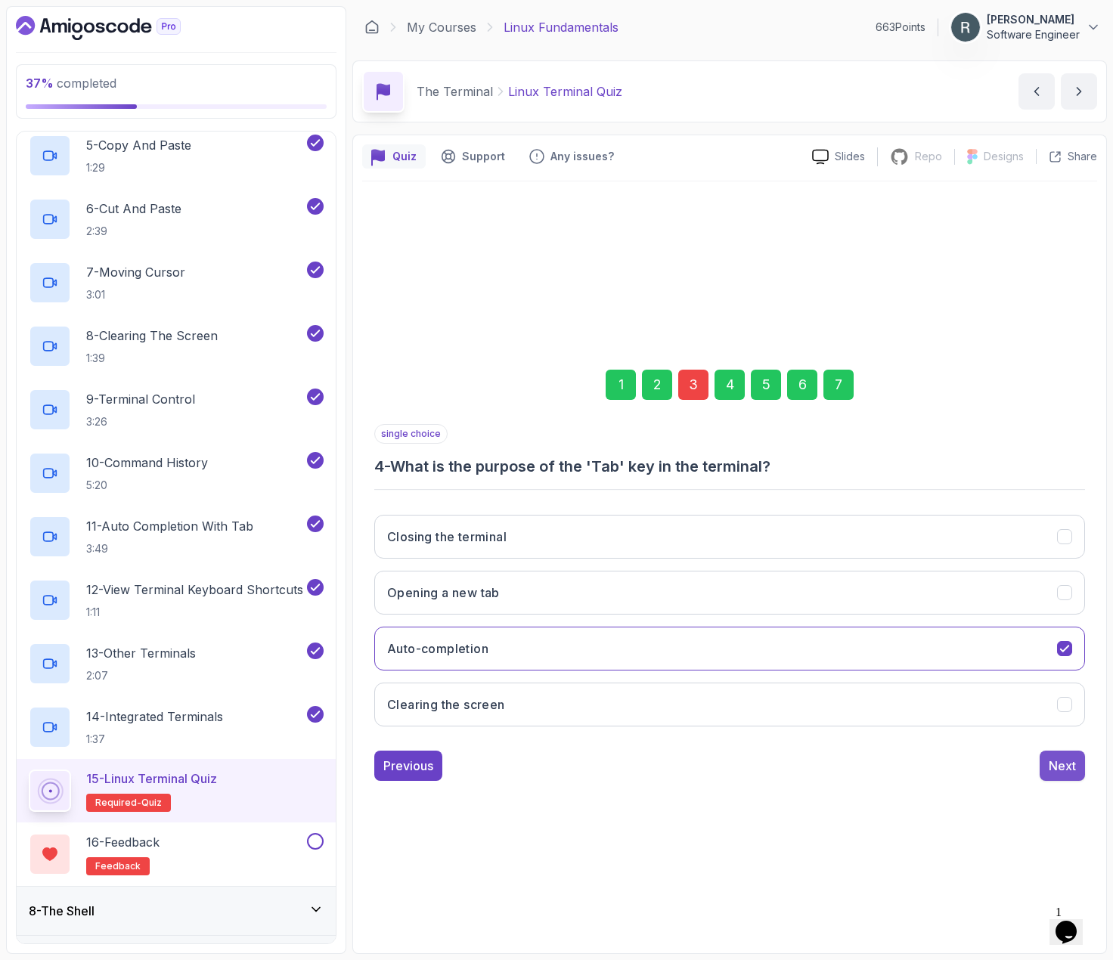
click at [1065, 768] on div "Next" at bounding box center [1062, 766] width 27 height 18
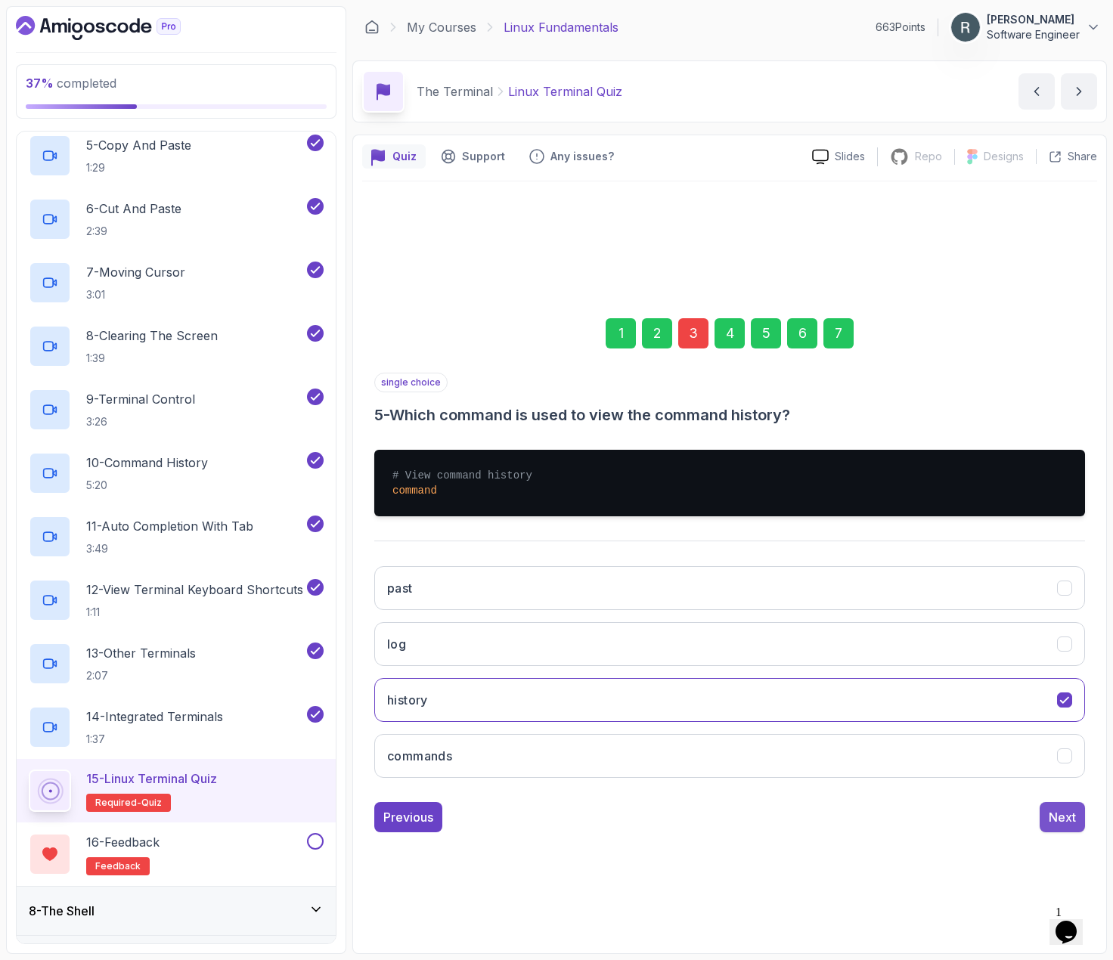
click at [1068, 811] on div "Next" at bounding box center [1062, 817] width 27 height 18
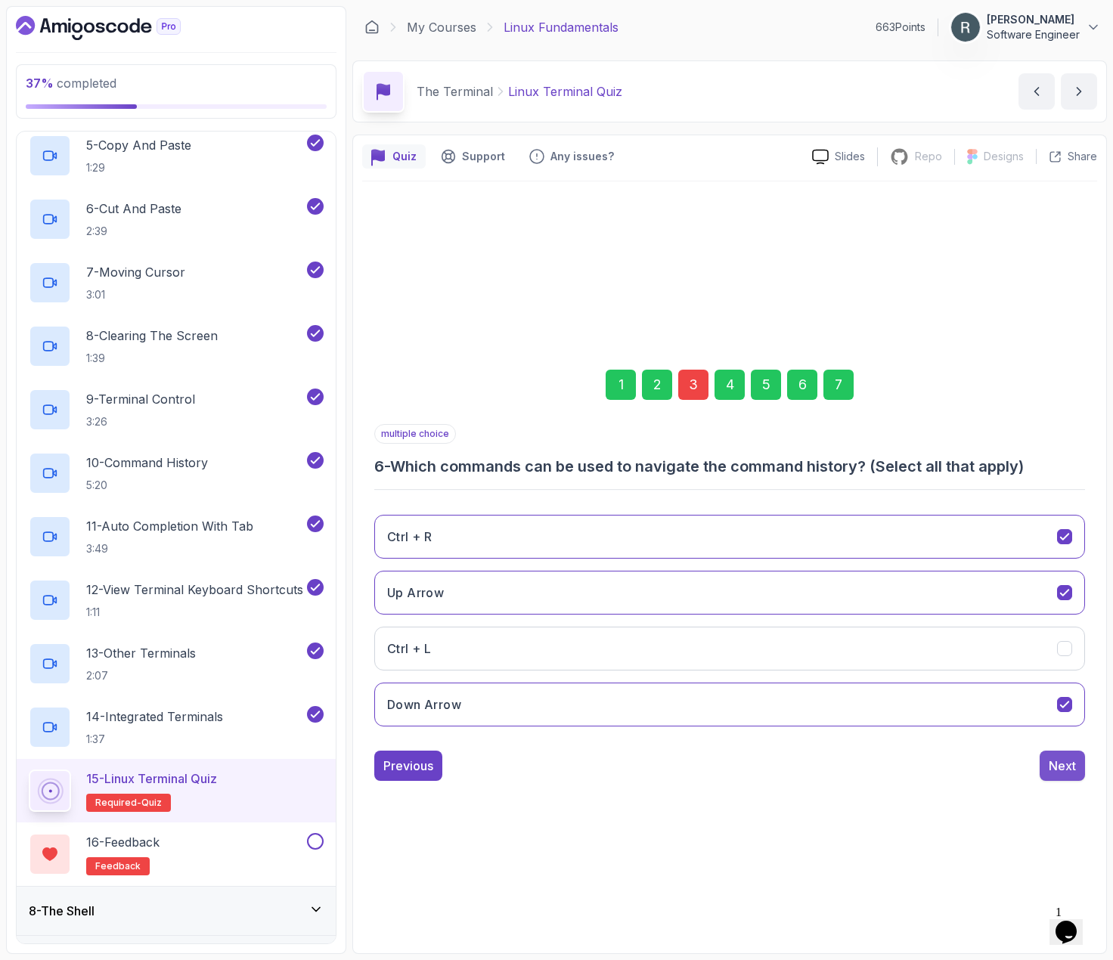
click at [1064, 772] on div "Next" at bounding box center [1062, 766] width 27 height 18
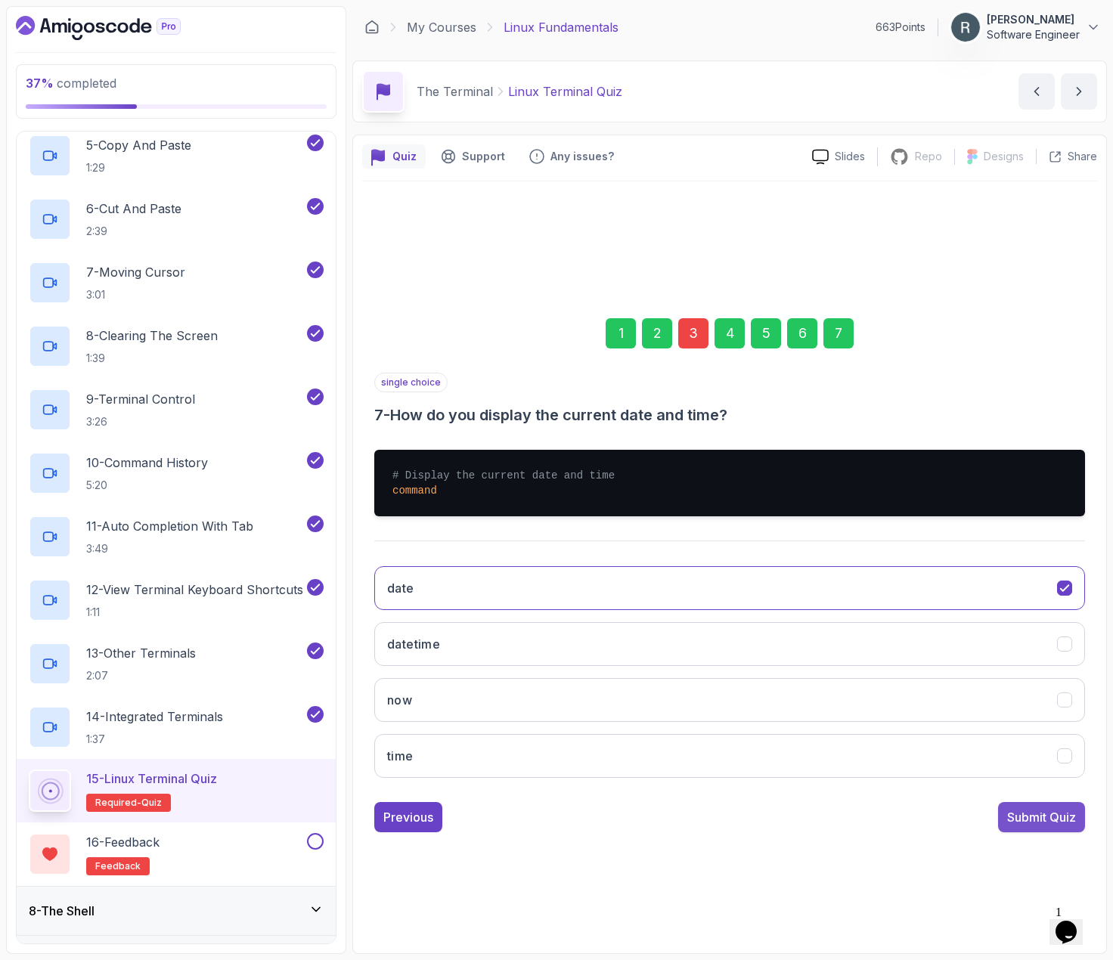
click at [1059, 816] on div "Submit Quiz" at bounding box center [1041, 817] width 69 height 18
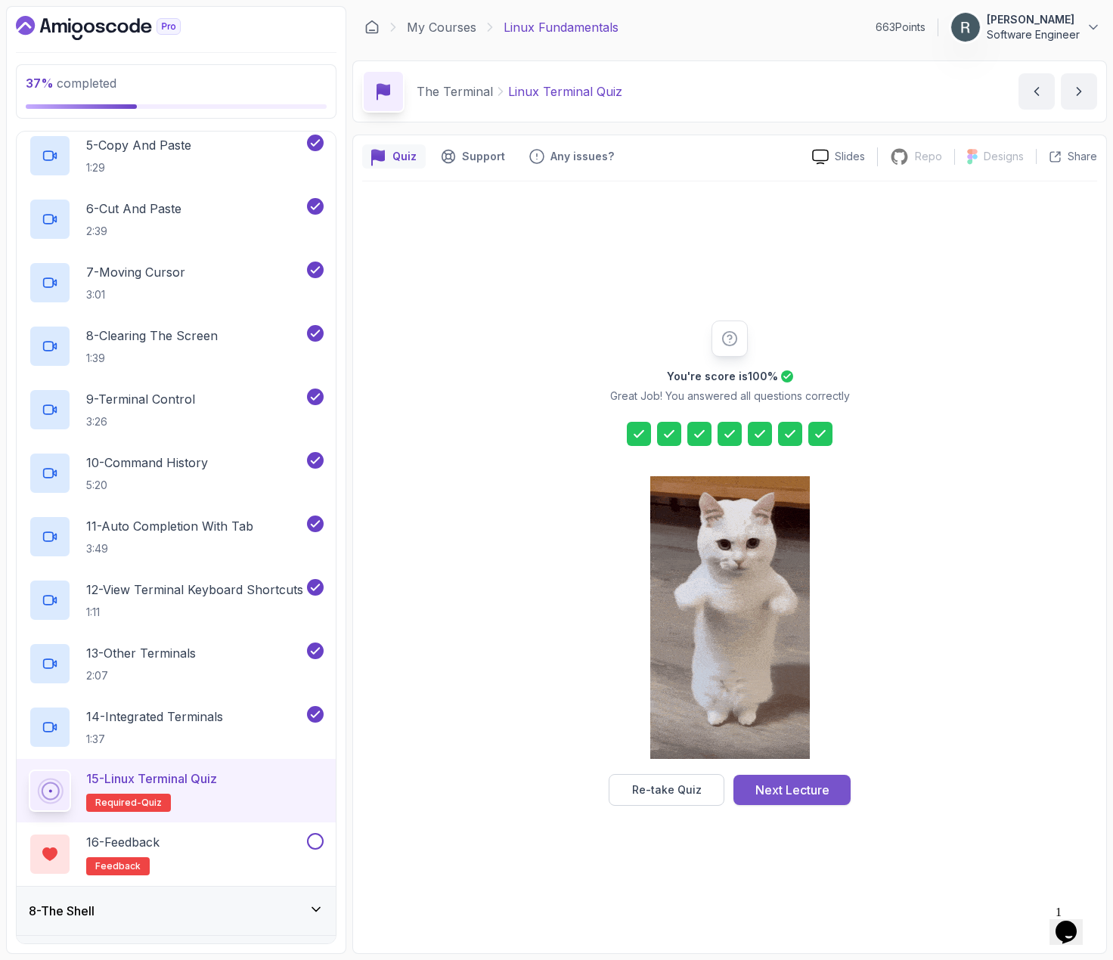
click at [816, 794] on div "Next Lecture" at bounding box center [792, 790] width 74 height 18
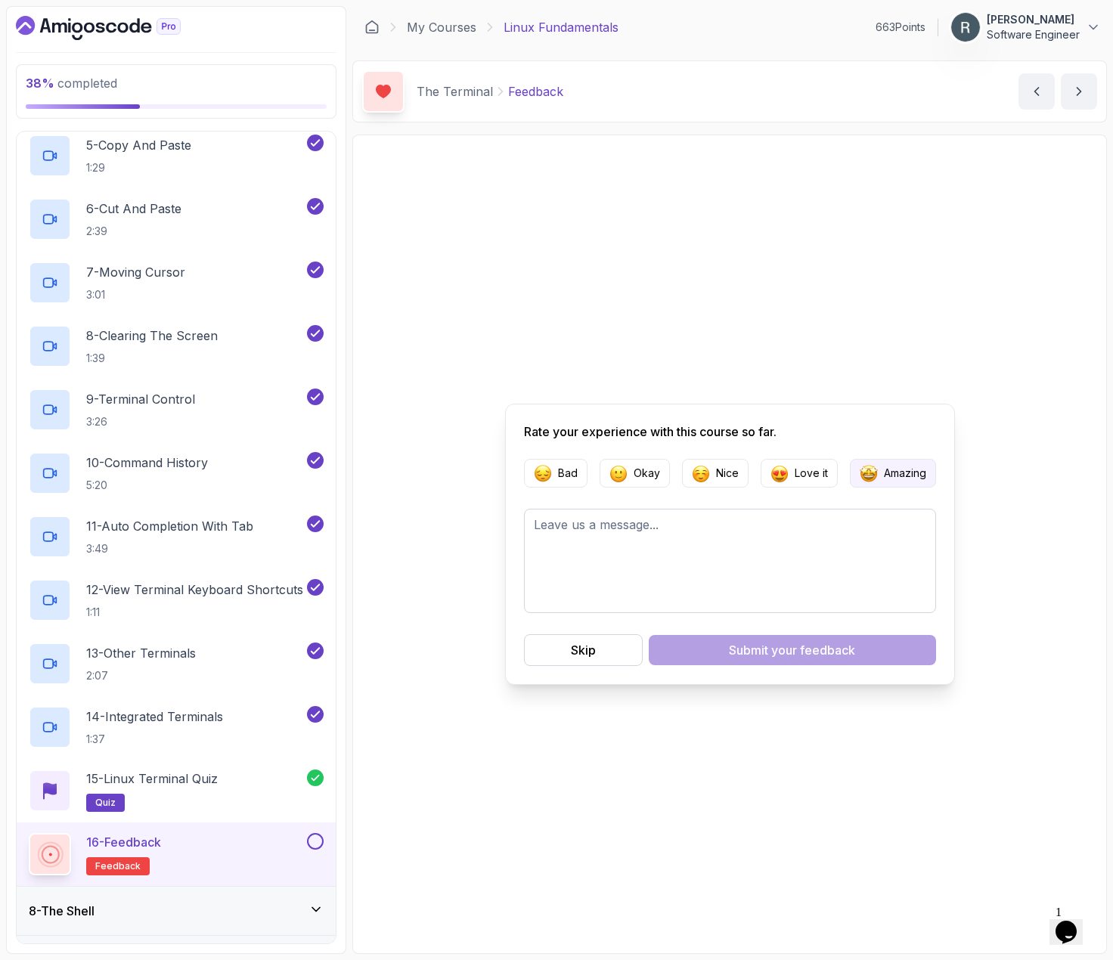
click at [867, 473] on img "button" at bounding box center [869, 473] width 18 height 18
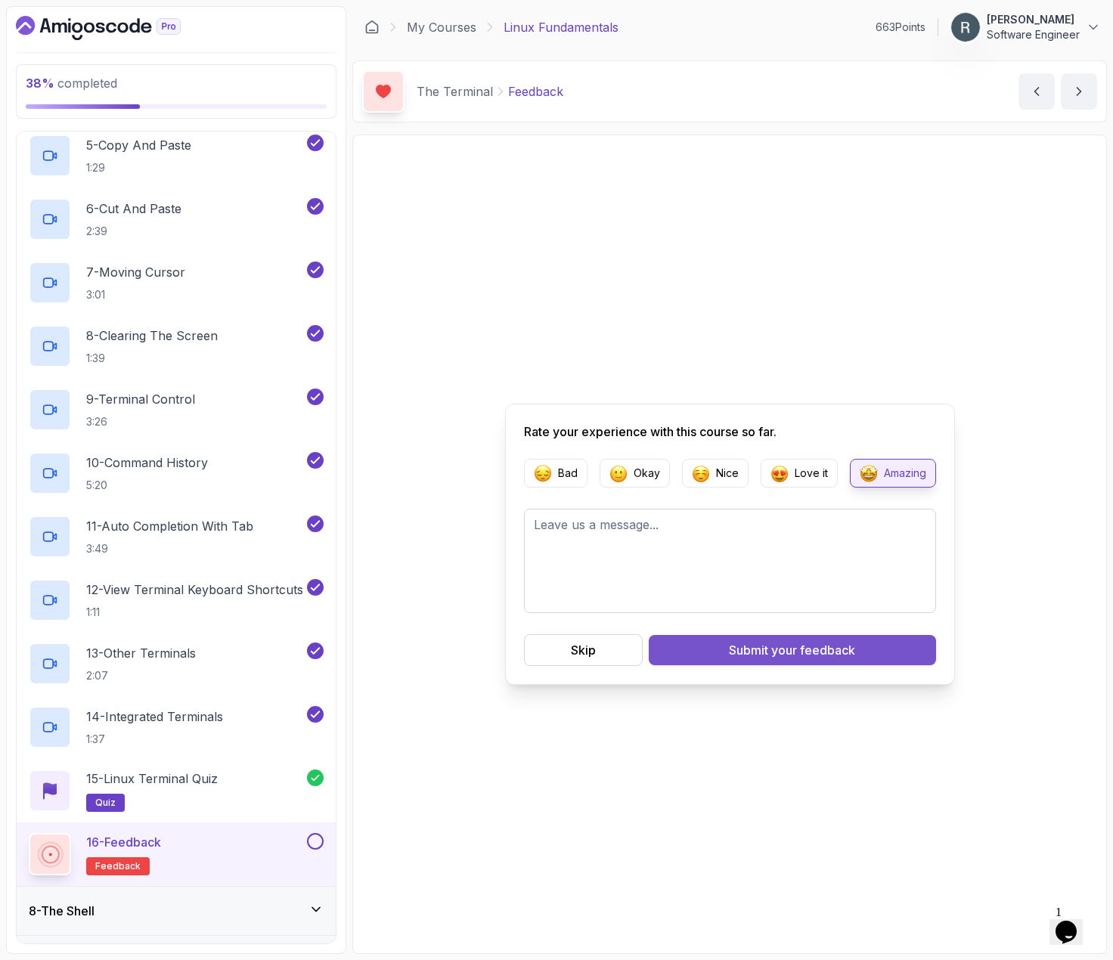
click at [802, 651] on span "your feedback" at bounding box center [813, 650] width 84 height 18
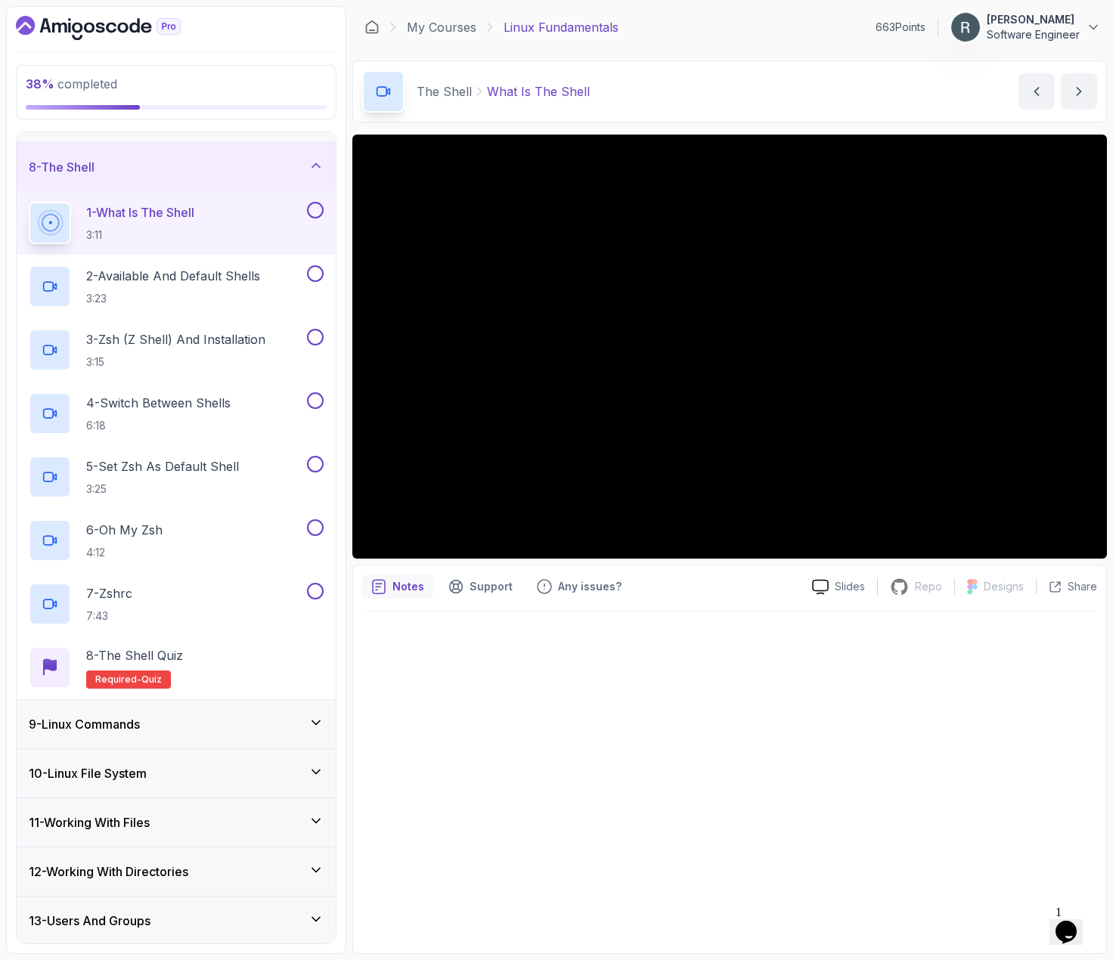
scroll to position [282, 0]
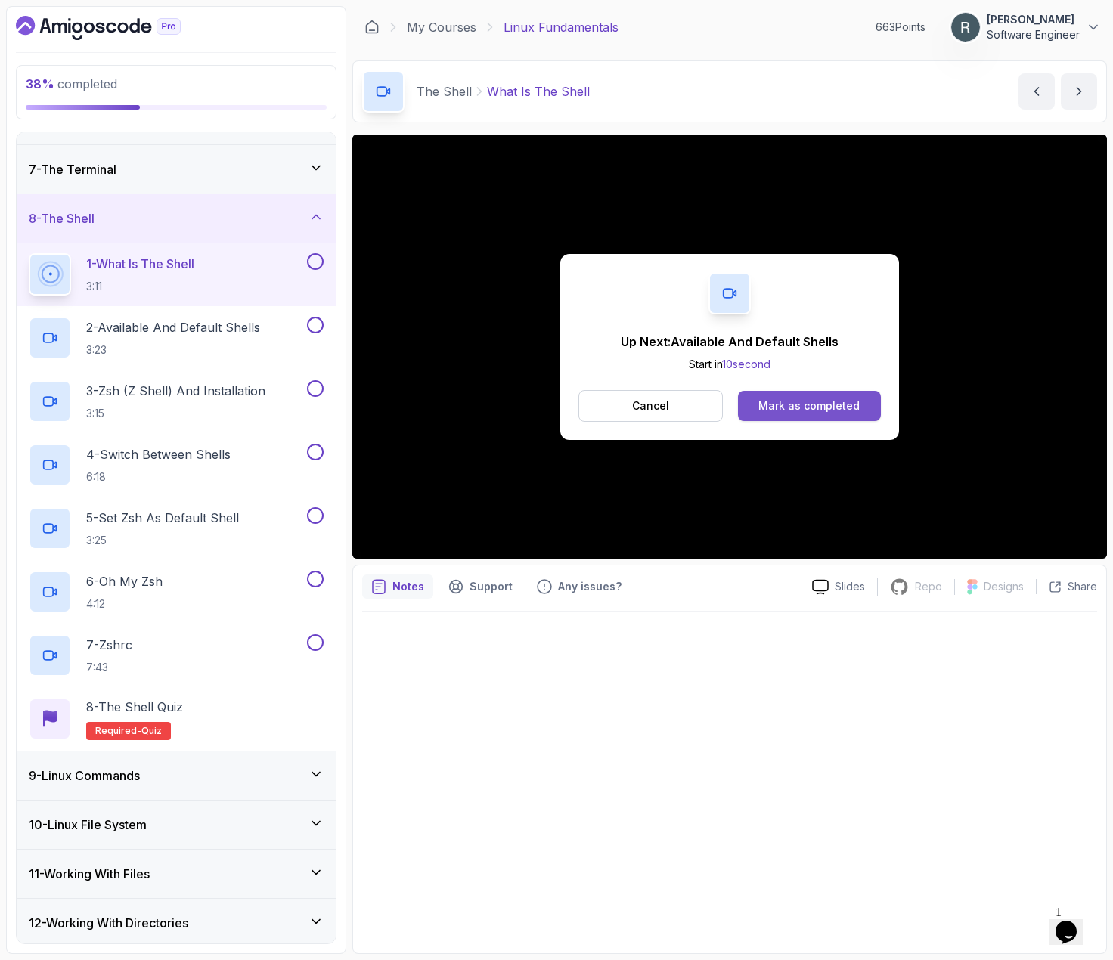
click at [812, 404] on div "Mark as completed" at bounding box center [808, 406] width 101 height 15
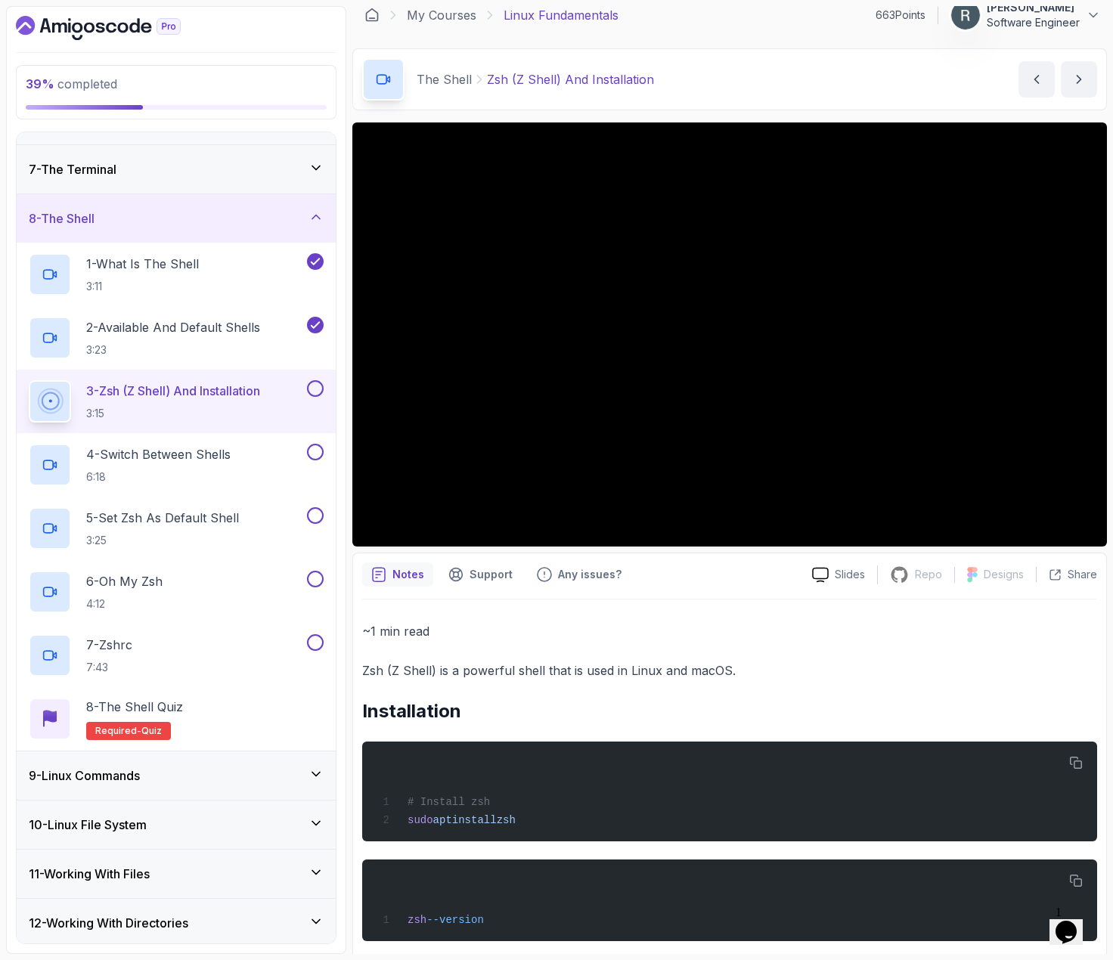
scroll to position [33, 0]
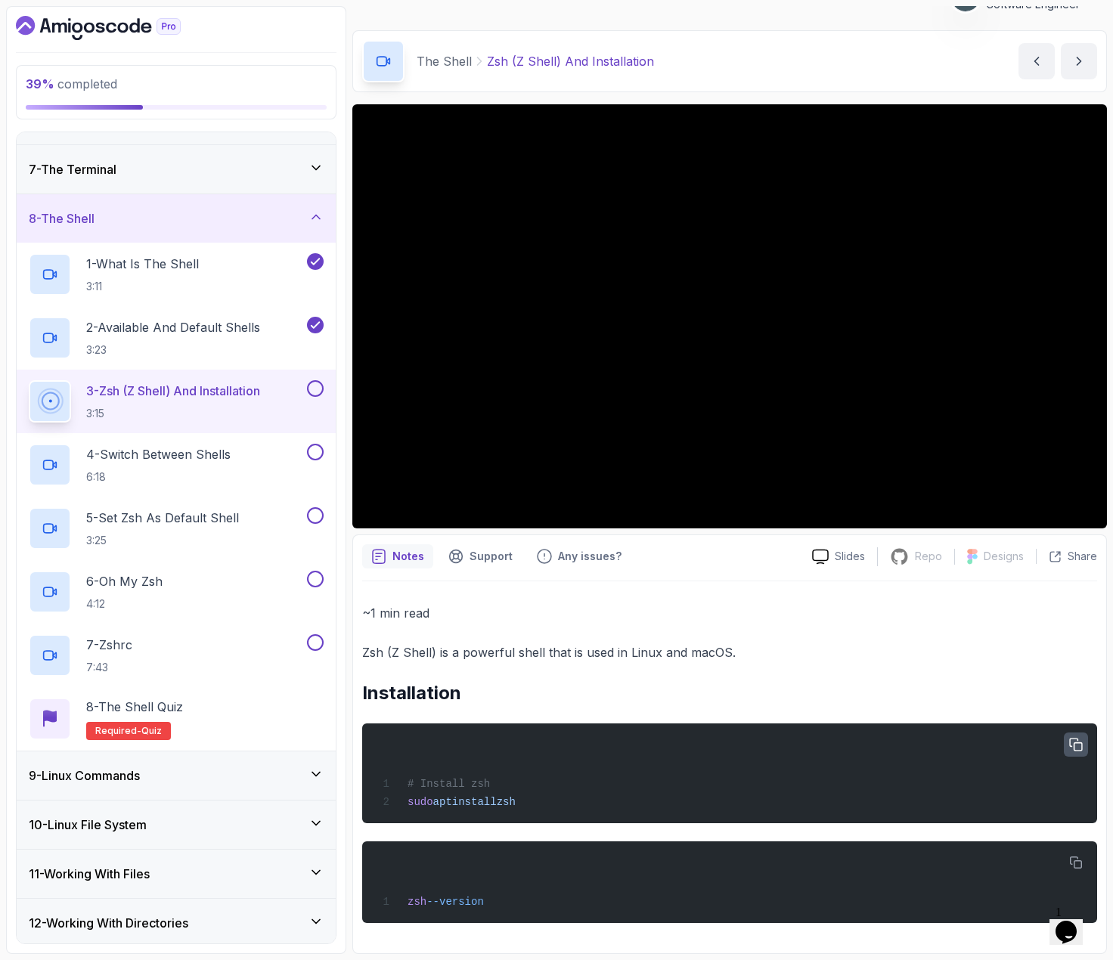
click at [1065, 740] on button "button" at bounding box center [1076, 745] width 24 height 24
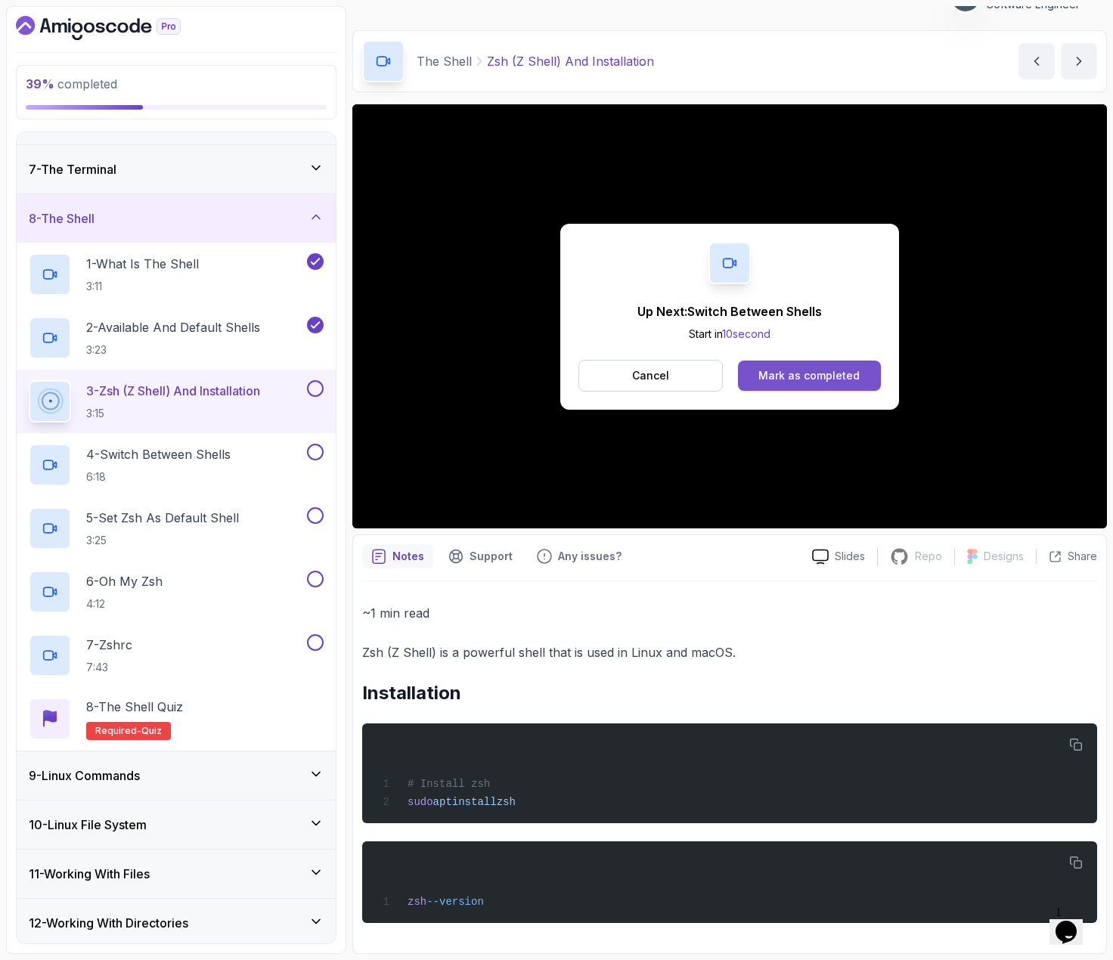
click at [827, 361] on button "Mark as completed" at bounding box center [809, 376] width 143 height 30
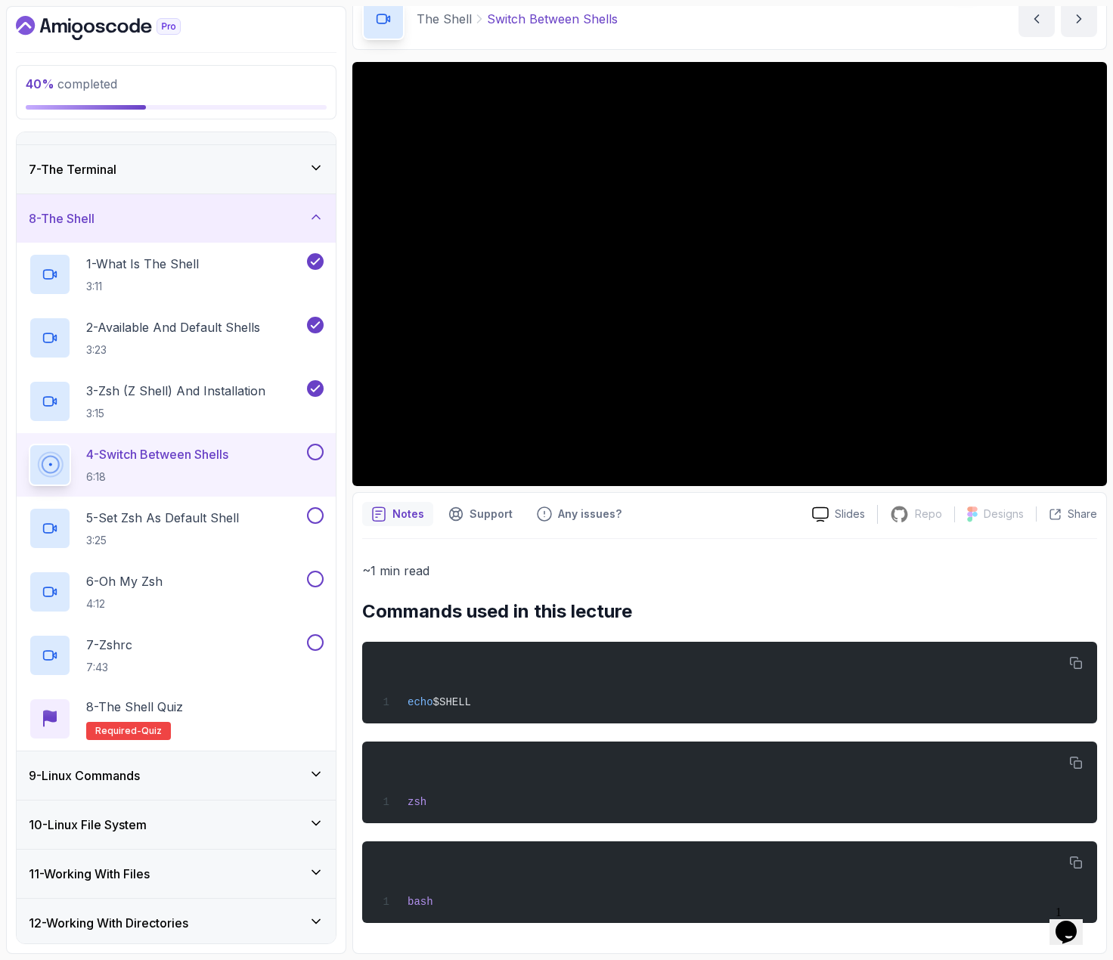
scroll to position [75, 0]
